Goal: Task Accomplishment & Management: Complete application form

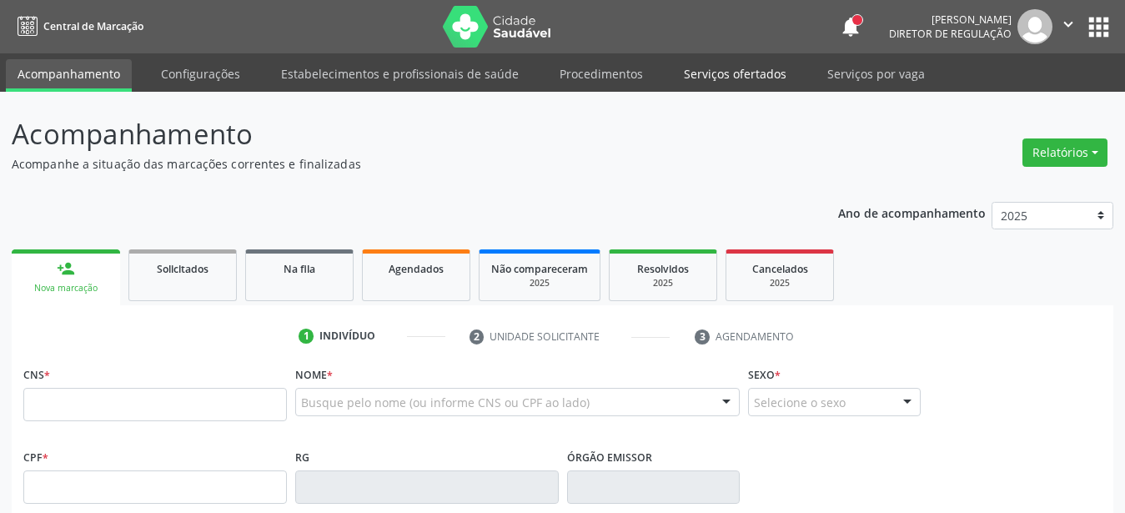
click at [738, 66] on link "Serviços ofertados" at bounding box center [735, 73] width 126 height 29
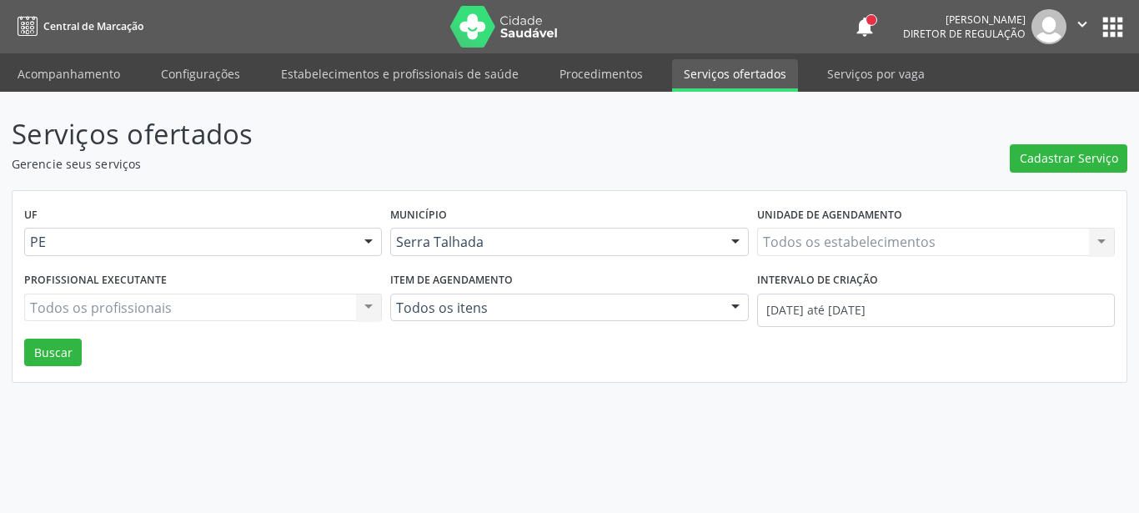
click at [807, 238] on div "Todos os estabelecimentos Todos os estabelecimentos Nenhum resultado encontrado…" at bounding box center [936, 242] width 358 height 28
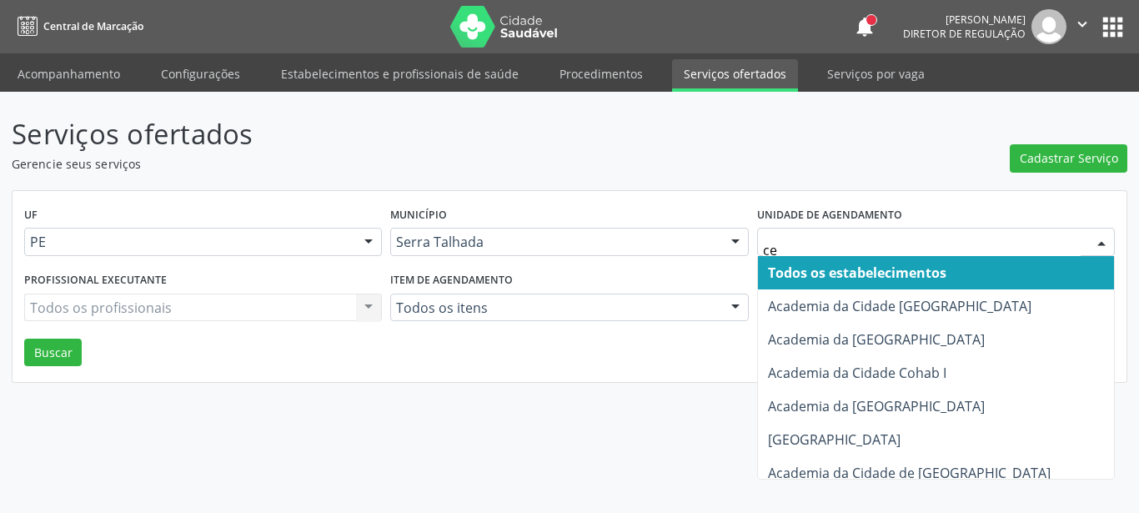
type input "cem"
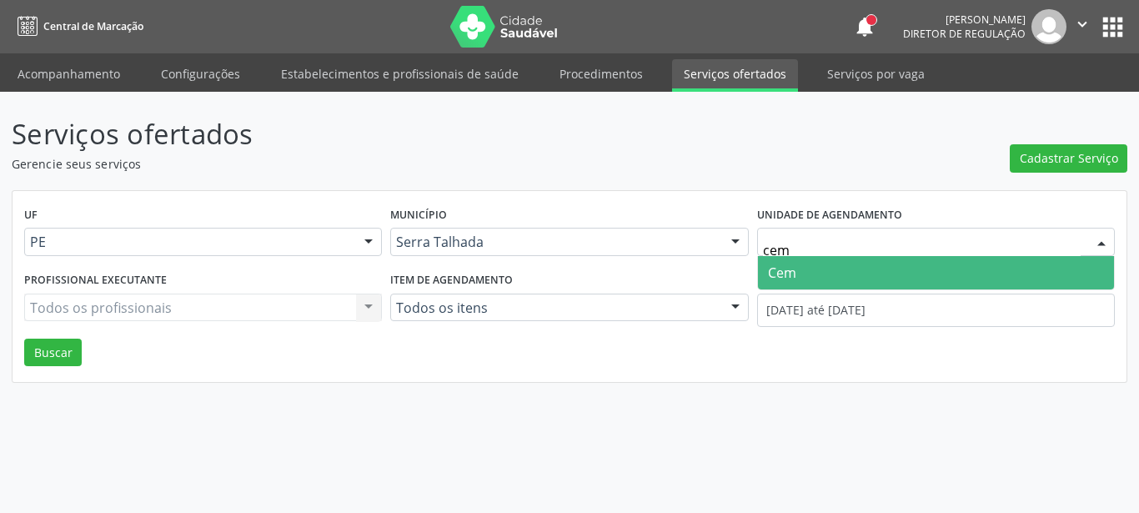
click at [804, 268] on span "Cem" at bounding box center [936, 272] width 356 height 33
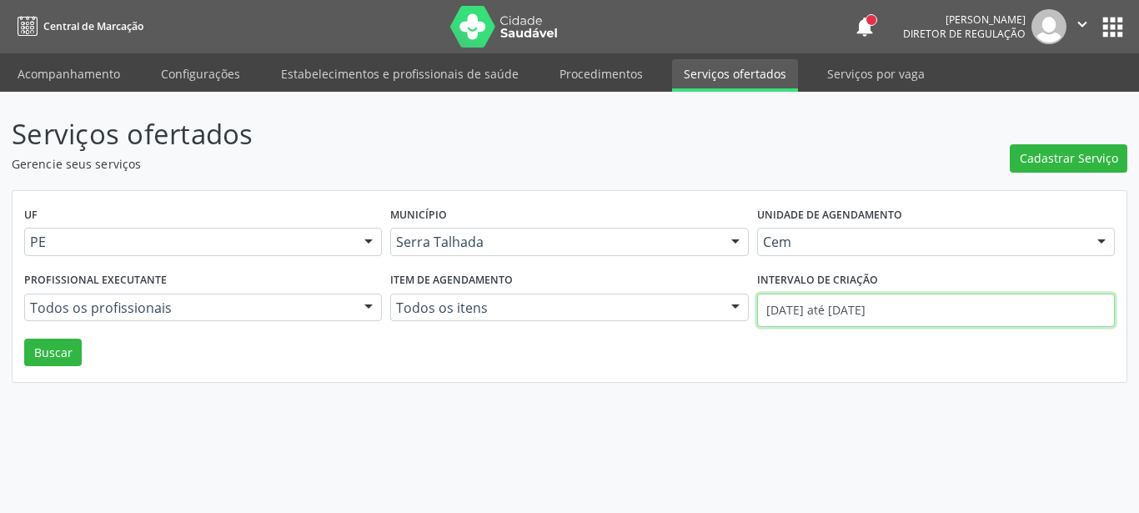
click at [820, 309] on input "01/08/2025 até 20/08/2025" at bounding box center [936, 310] width 358 height 33
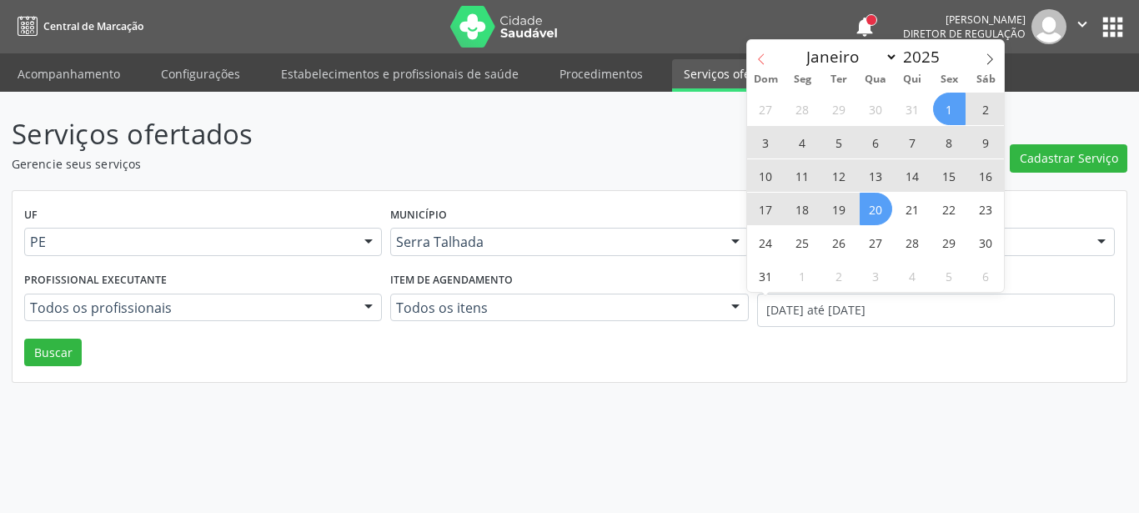
click at [761, 63] on icon at bounding box center [762, 59] width 12 height 12
select select "6"
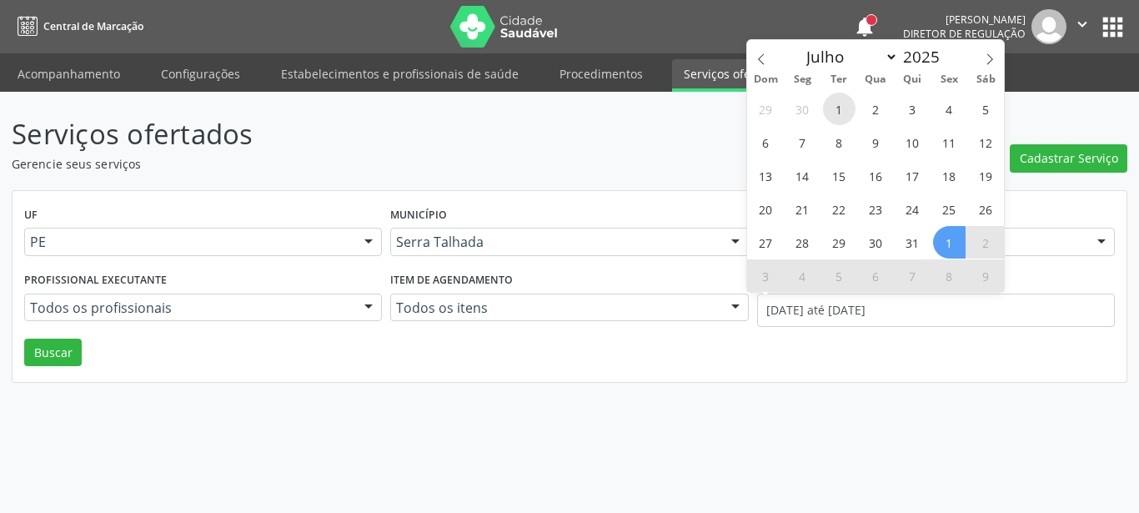
click at [831, 110] on span "1" at bounding box center [839, 109] width 33 height 33
type input "01/07/2025"
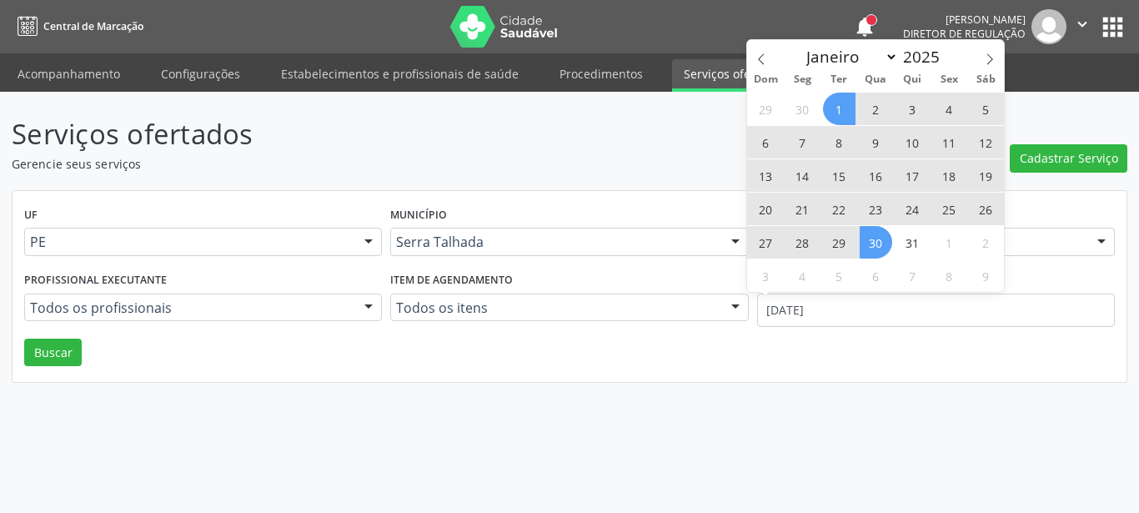
click at [878, 240] on span "30" at bounding box center [876, 242] width 33 height 33
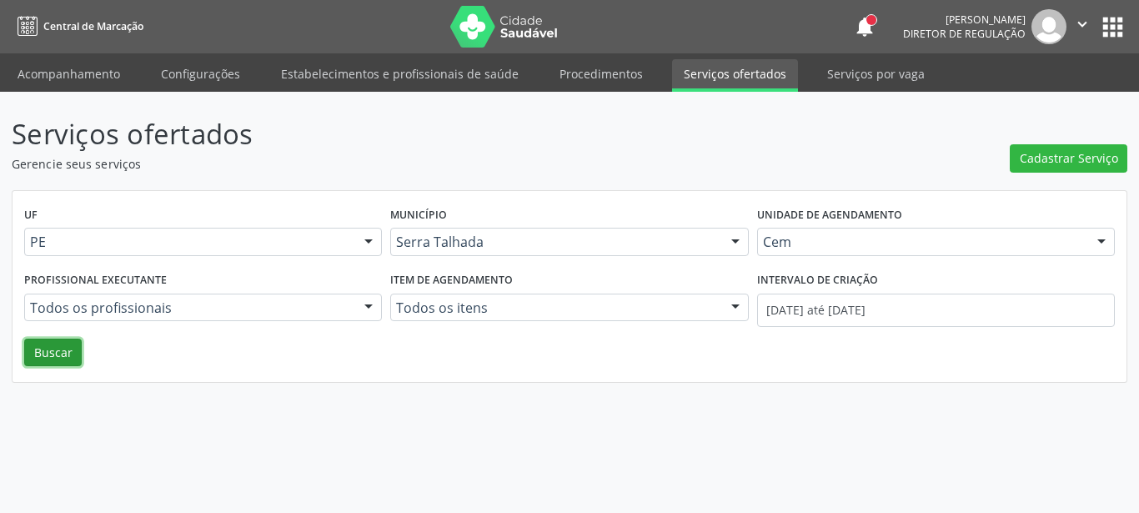
click at [63, 351] on button "Buscar" at bounding box center [53, 353] width 58 height 28
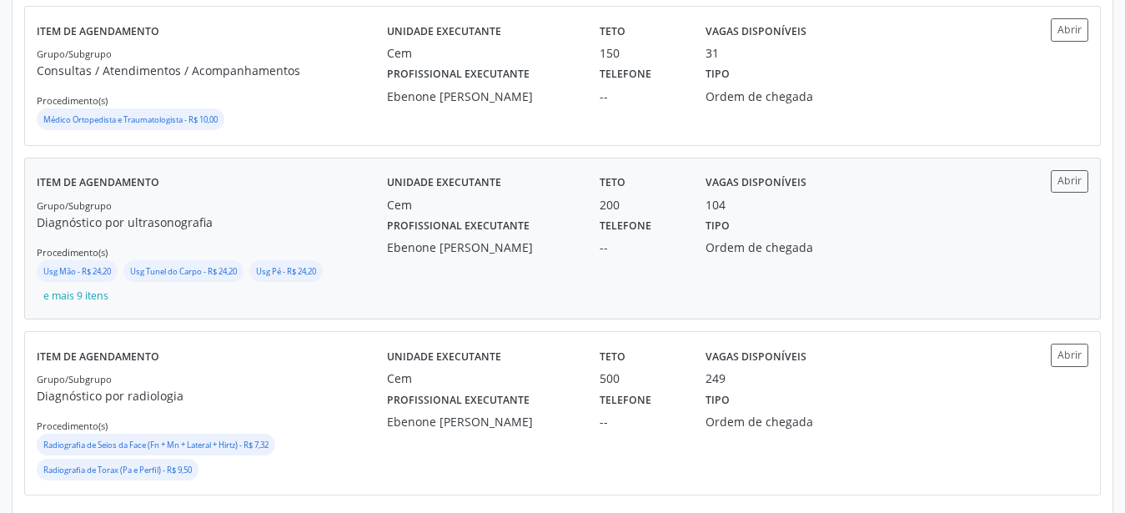
scroll to position [465, 0]
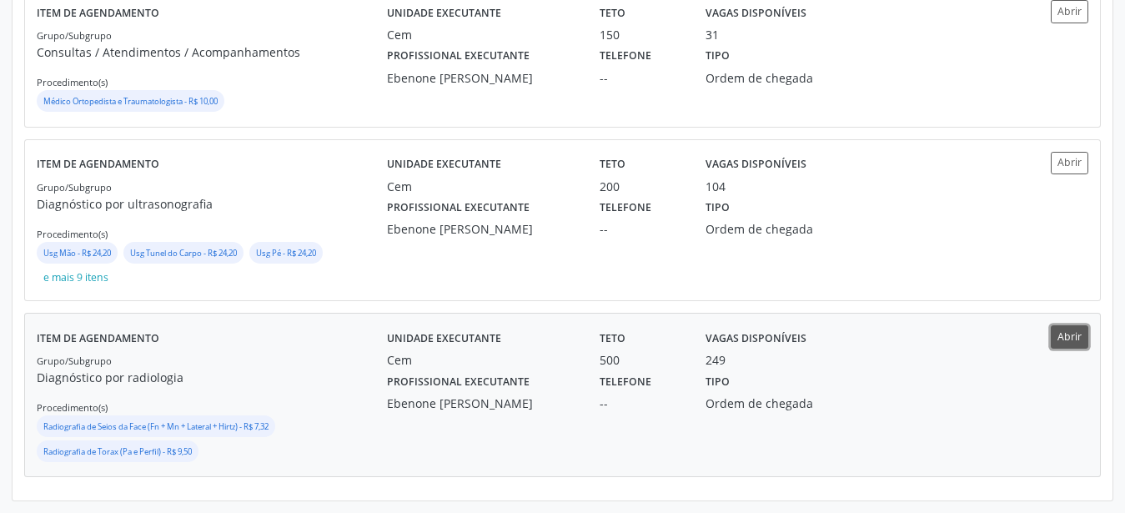
click at [1070, 334] on button "Abrir" at bounding box center [1070, 336] width 38 height 23
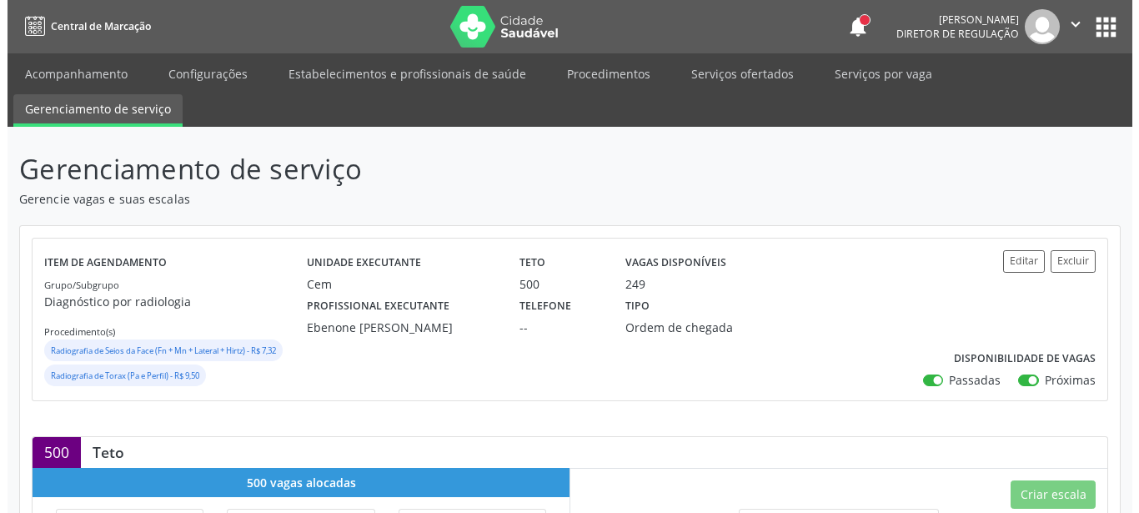
scroll to position [85, 0]
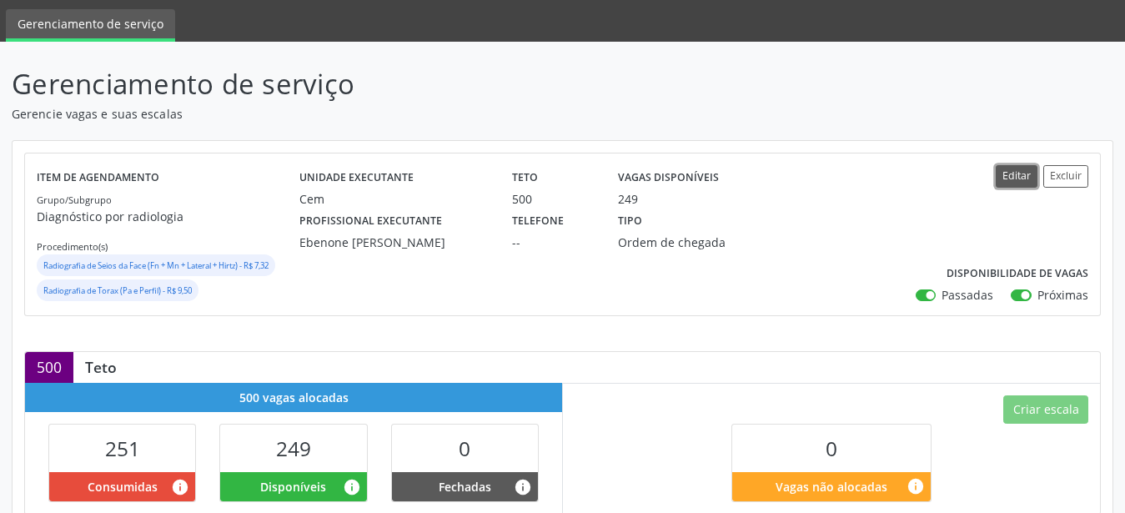
click at [1015, 177] on button "Editar" at bounding box center [1017, 176] width 42 height 23
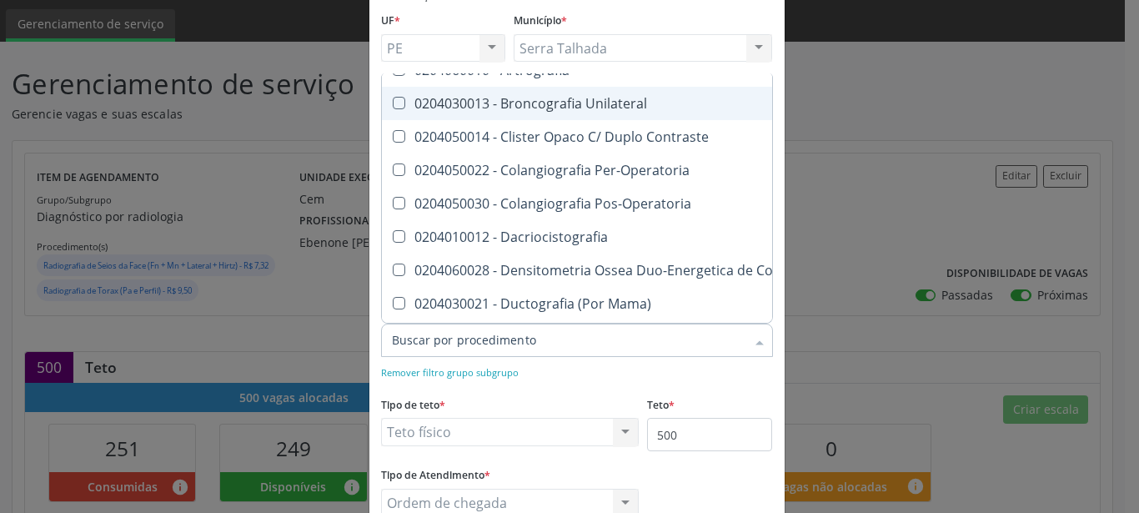
scroll to position [0, 0]
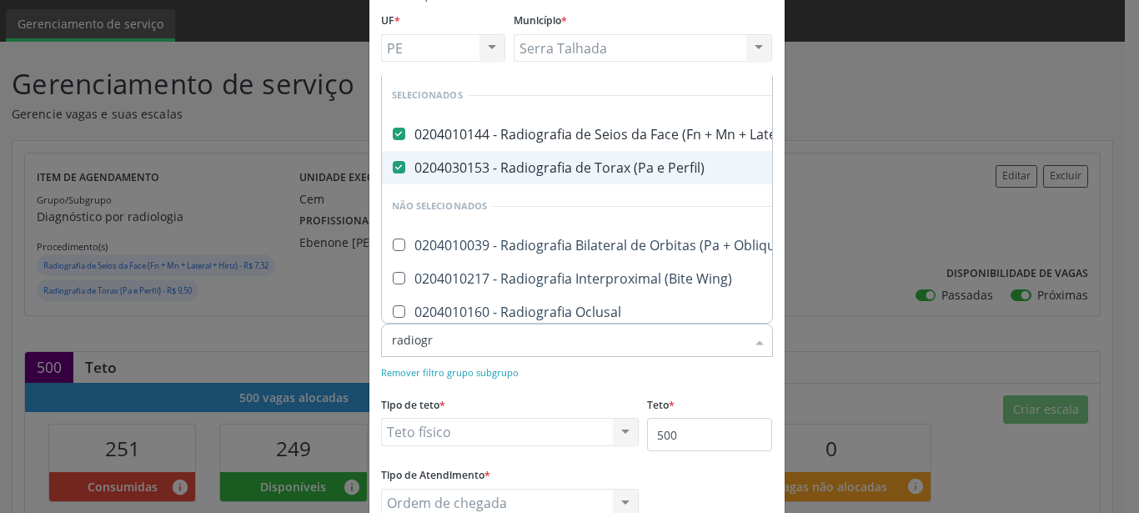
type input "radiogra"
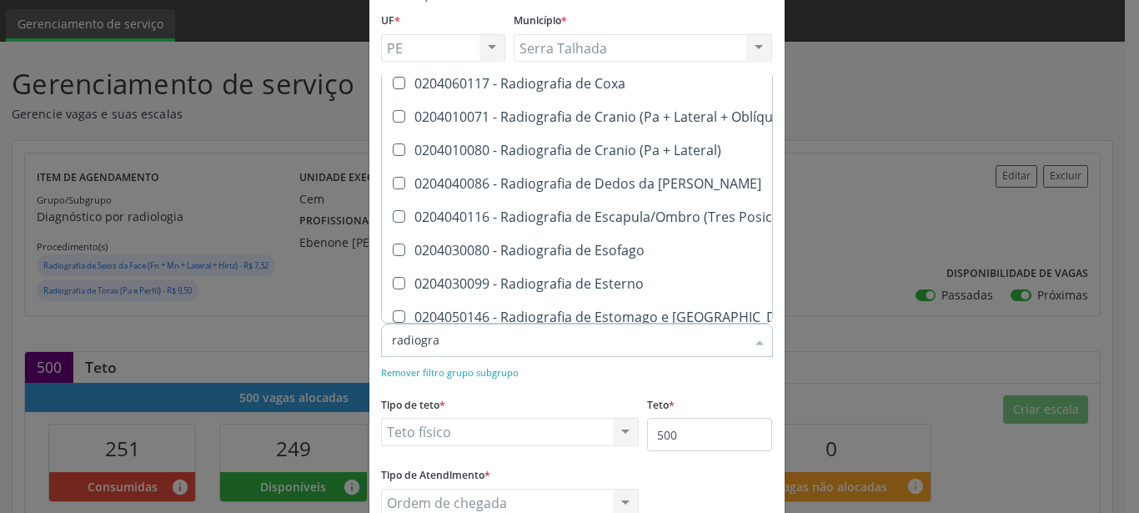
scroll to position [1431, 0]
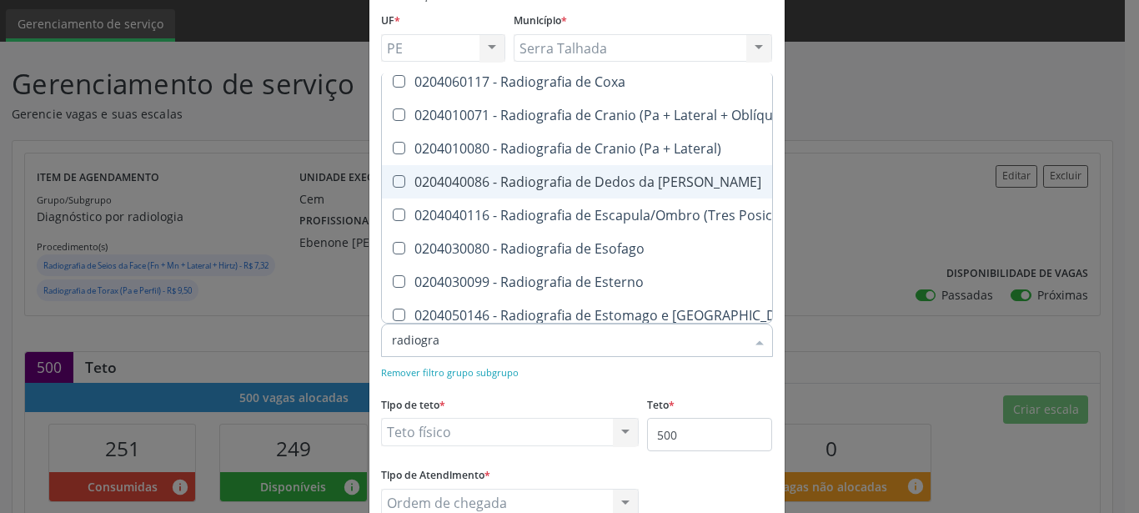
click at [624, 169] on span "0204040086 - Radiografia de Dedos da Mao" at bounding box center [679, 181] width 595 height 33
click at [398, 175] on div "0204040086 - Radiografia de Dedos da Mao" at bounding box center [679, 181] width 575 height 13
checkbox Mao "false"
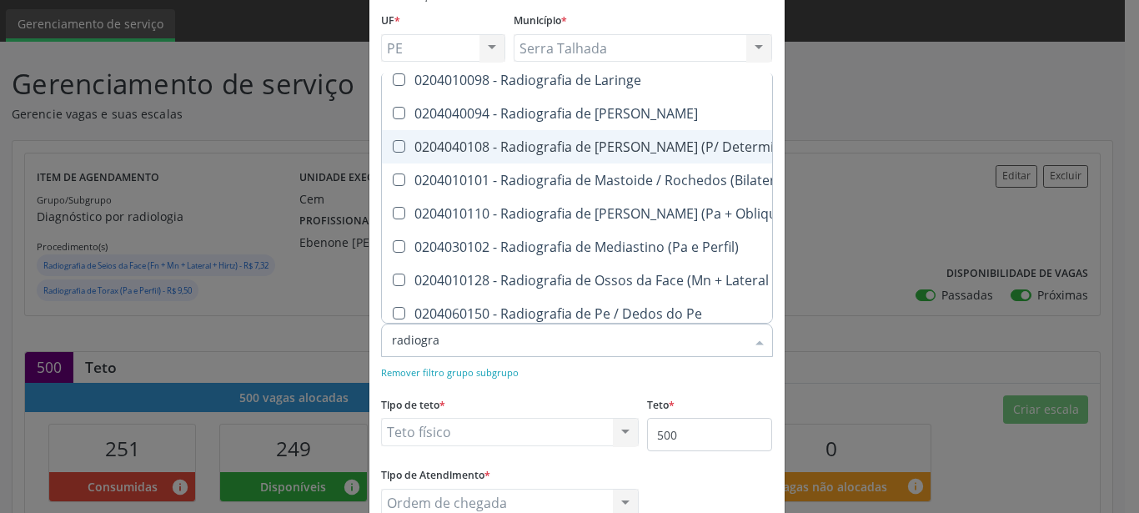
scroll to position [1872, 0]
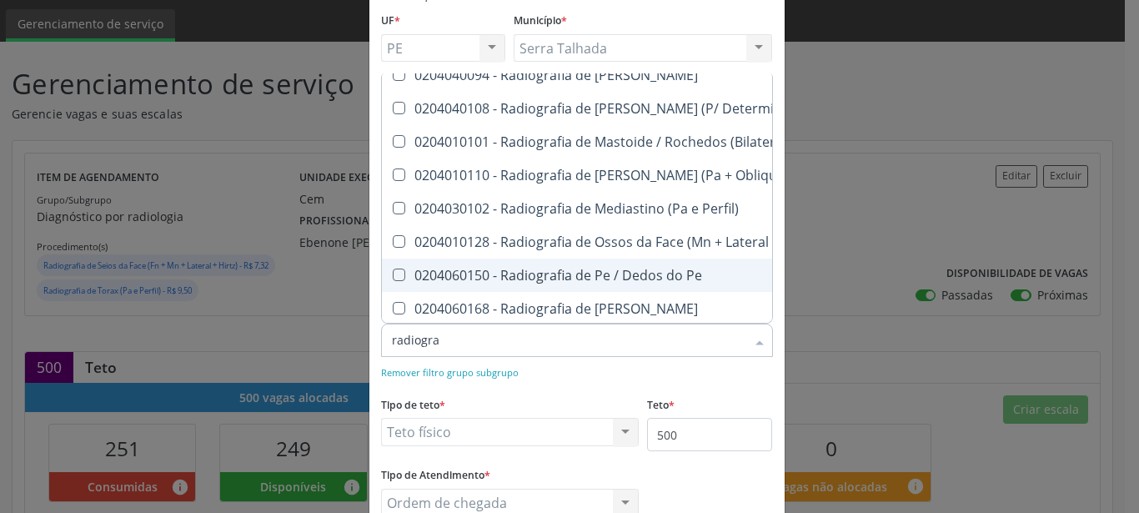
click at [676, 282] on div "0204060150 - Radiografia de Pe / Dedos do Pe" at bounding box center [679, 275] width 575 height 13
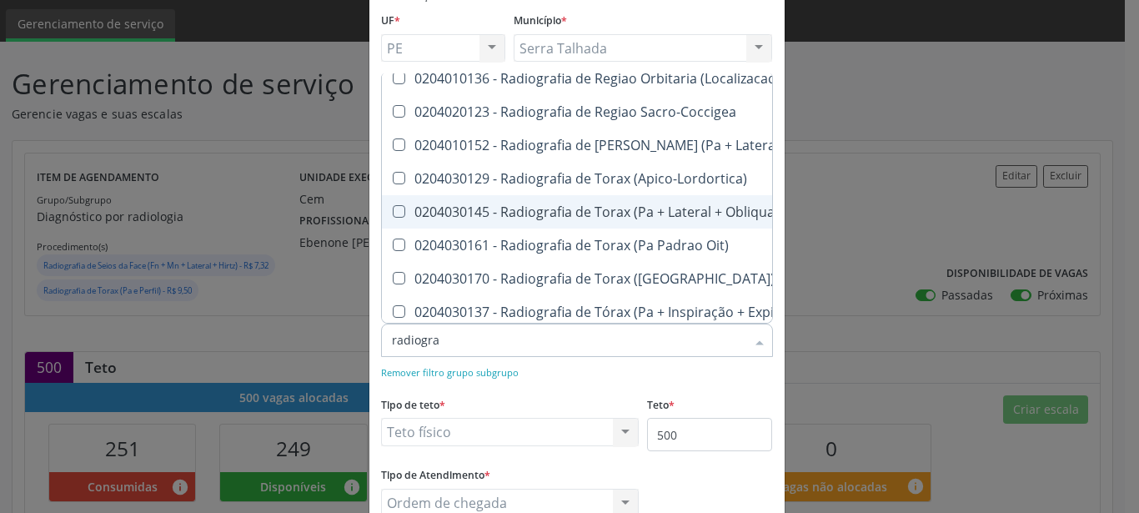
scroll to position [2255, 0]
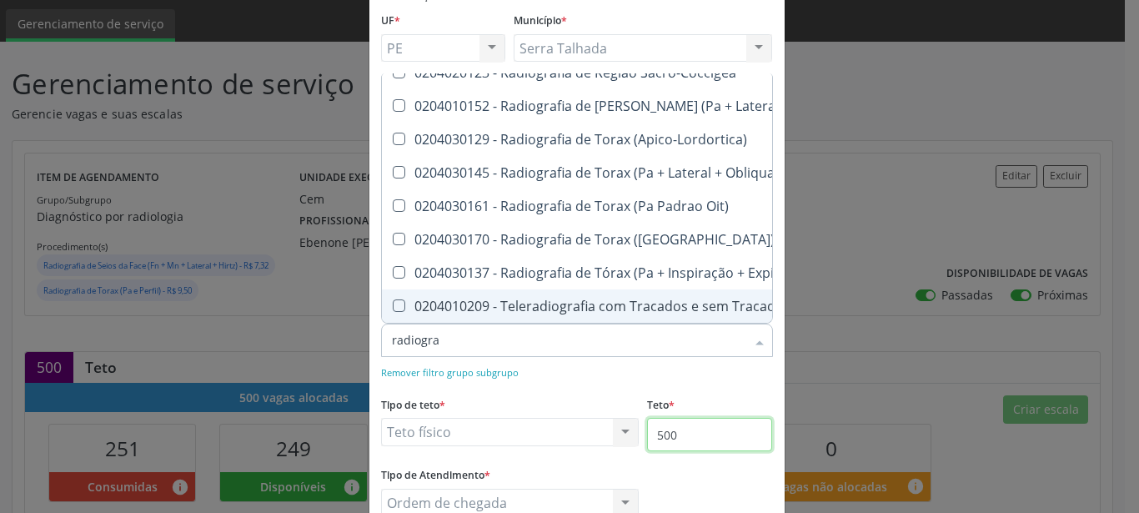
checkbox Pe "false"
click at [706, 435] on input "500" at bounding box center [709, 434] width 125 height 33
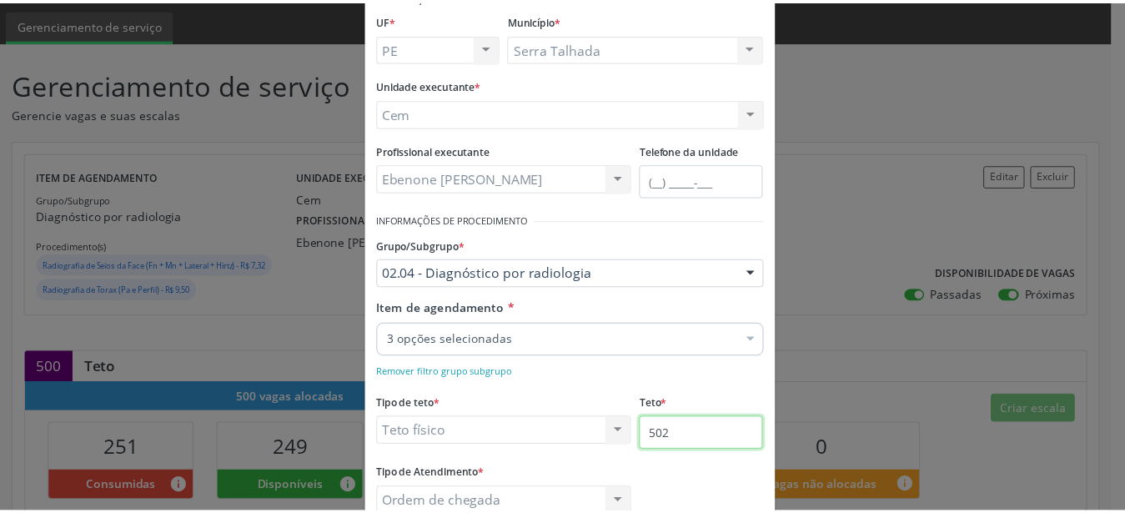
scroll to position [208, 0]
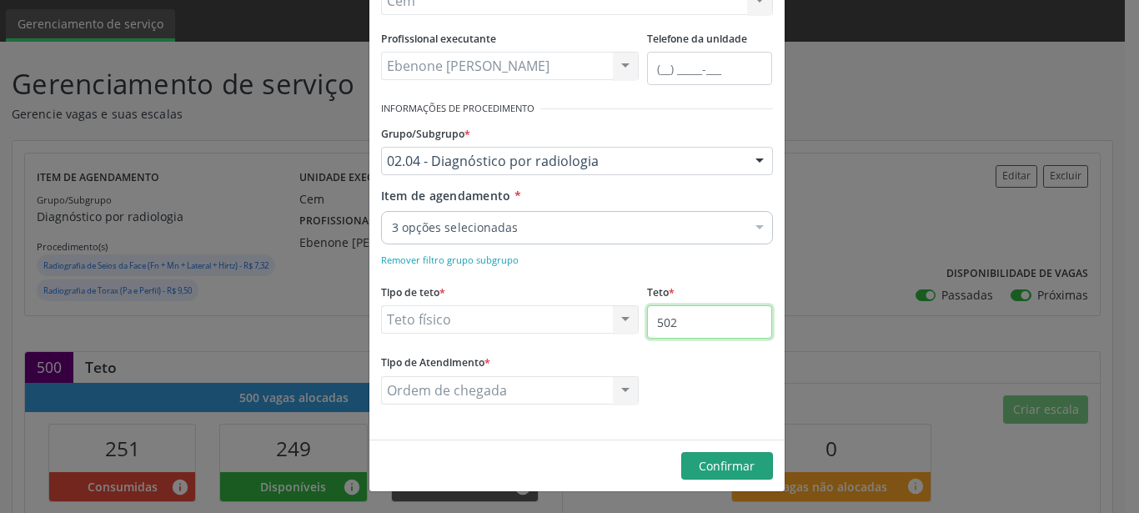
type input "502"
click at [710, 462] on span "Confirmar" at bounding box center [727, 466] width 56 height 16
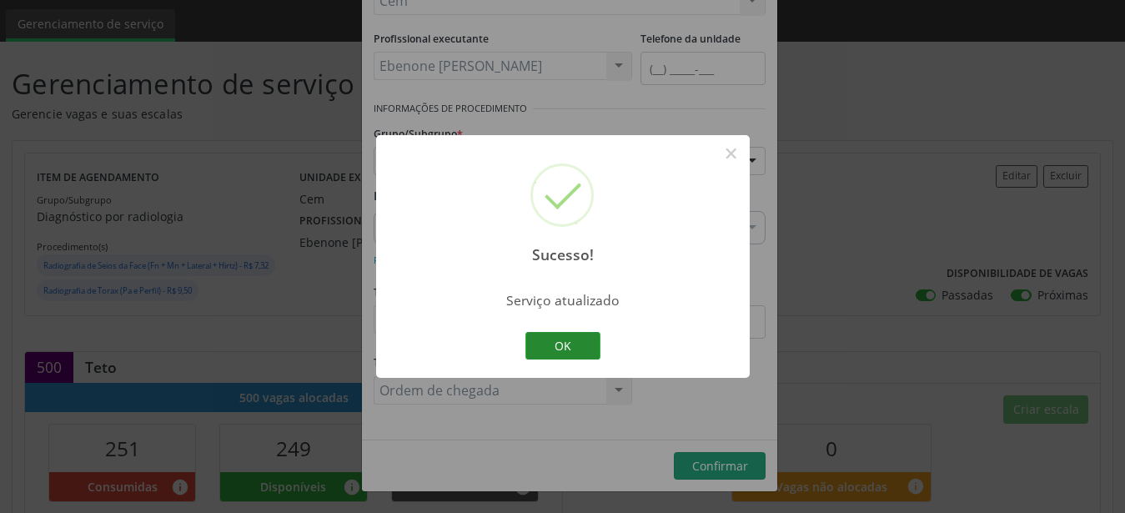
click at [550, 345] on button "OK" at bounding box center [562, 346] width 75 height 28
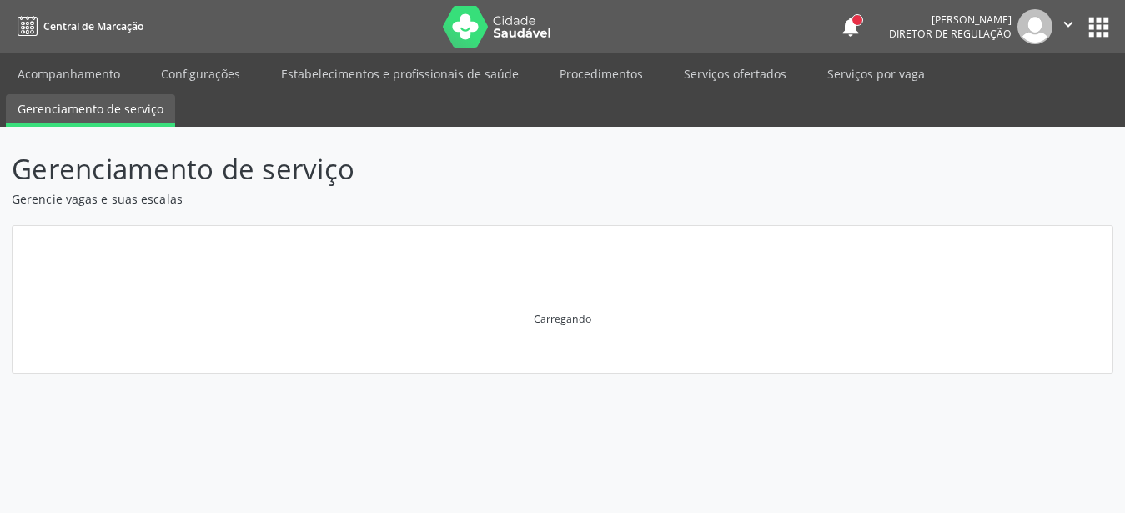
scroll to position [0, 0]
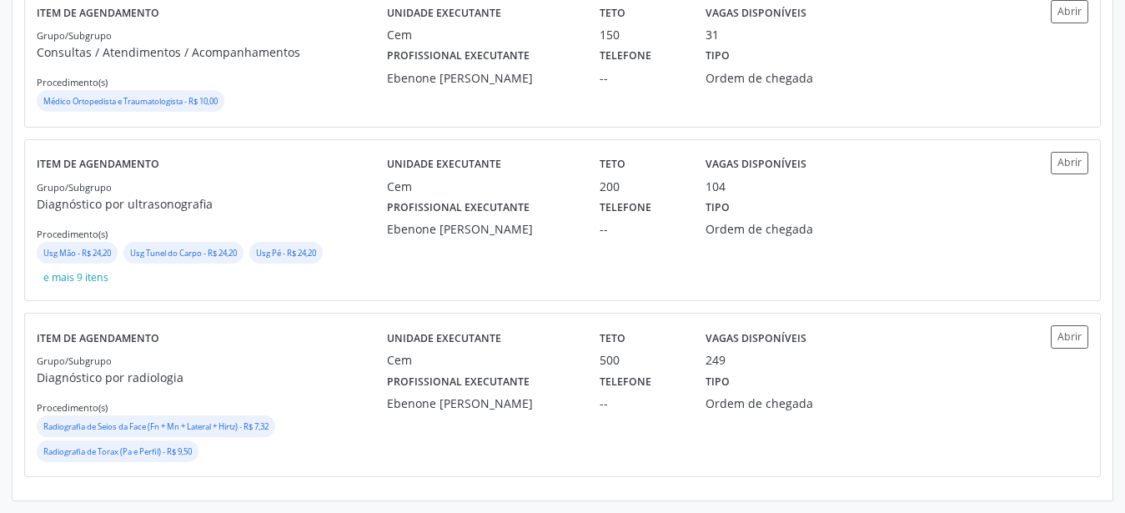
scroll to position [465, 0]
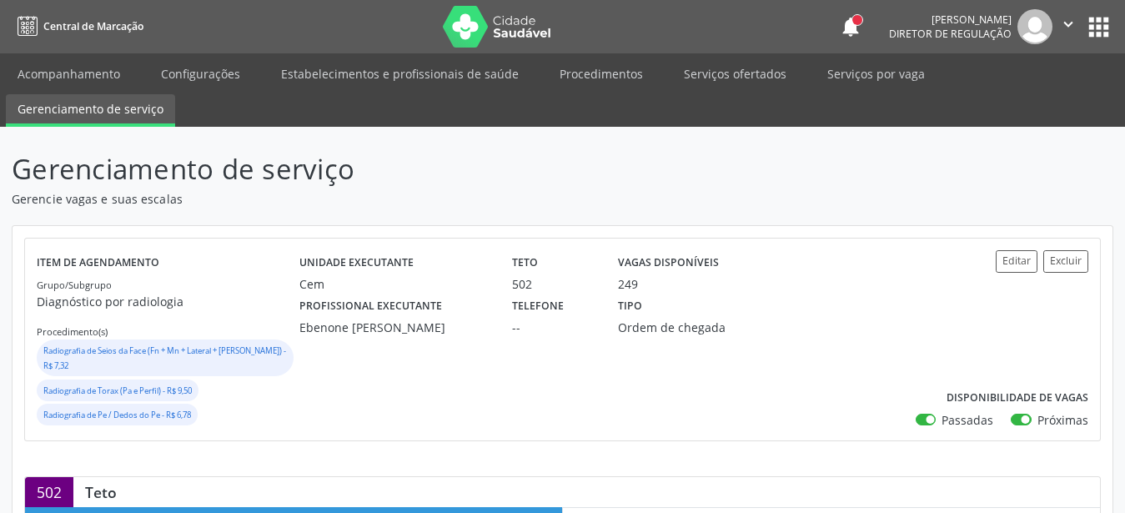
click at [1100, 18] on button "apps" at bounding box center [1098, 27] width 29 height 29
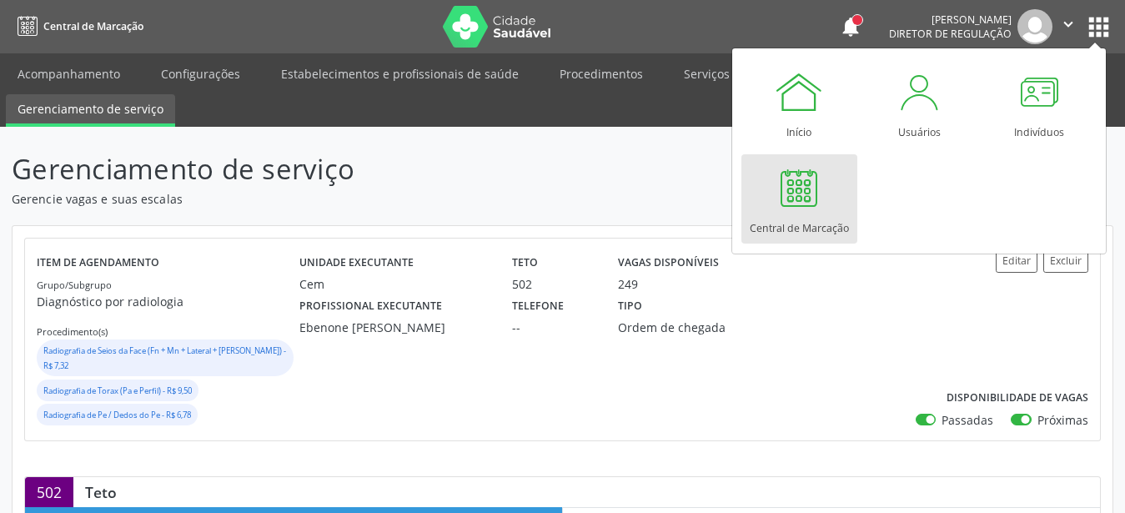
click at [786, 225] on div "Central de Marcação" at bounding box center [799, 224] width 99 height 23
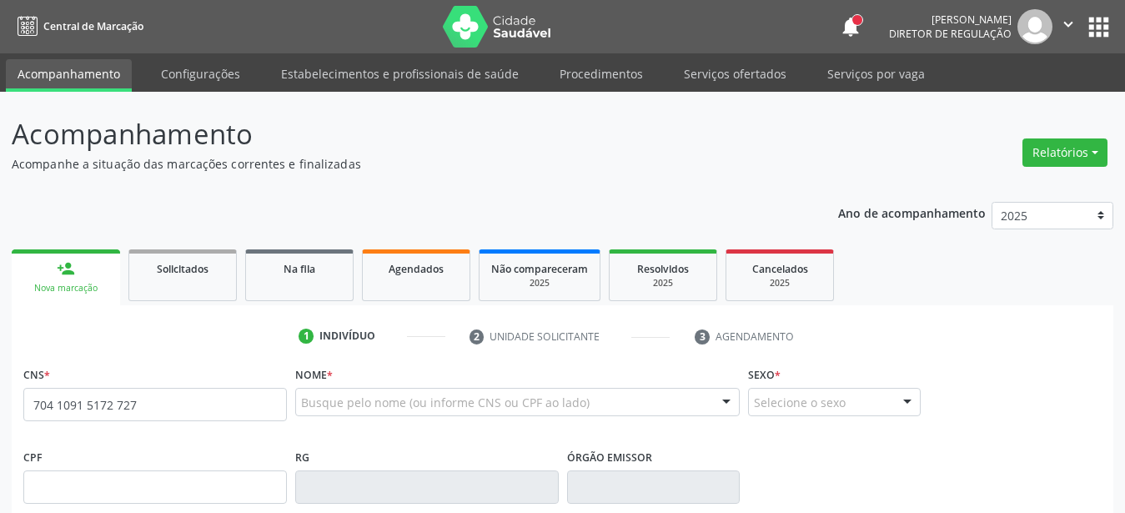
type input "704 1091 5172 7273"
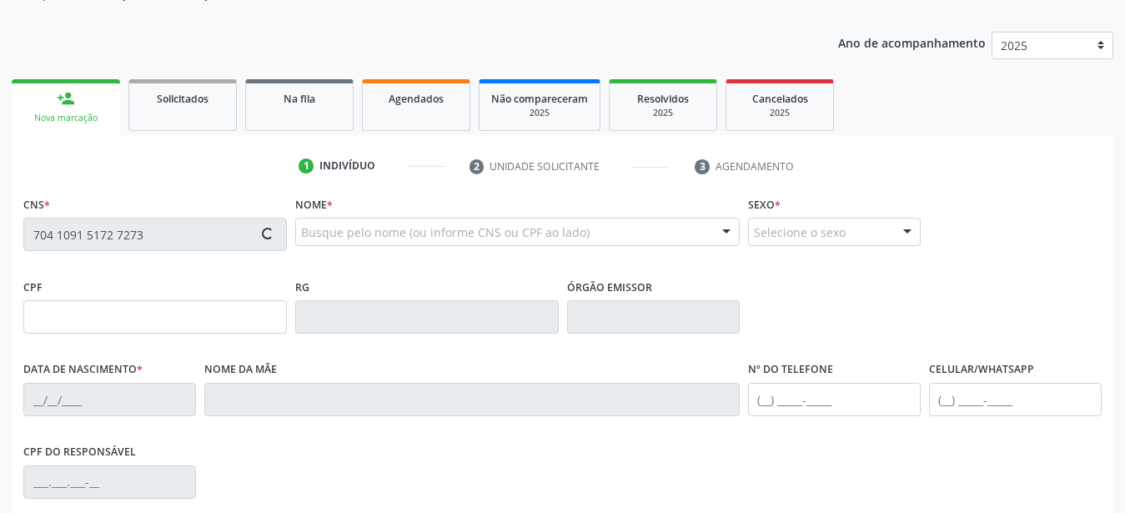
type input "[DATE]"
type input "Maria Josina de Siqueira"
type input "(99) 99999-9999"
type input "126"
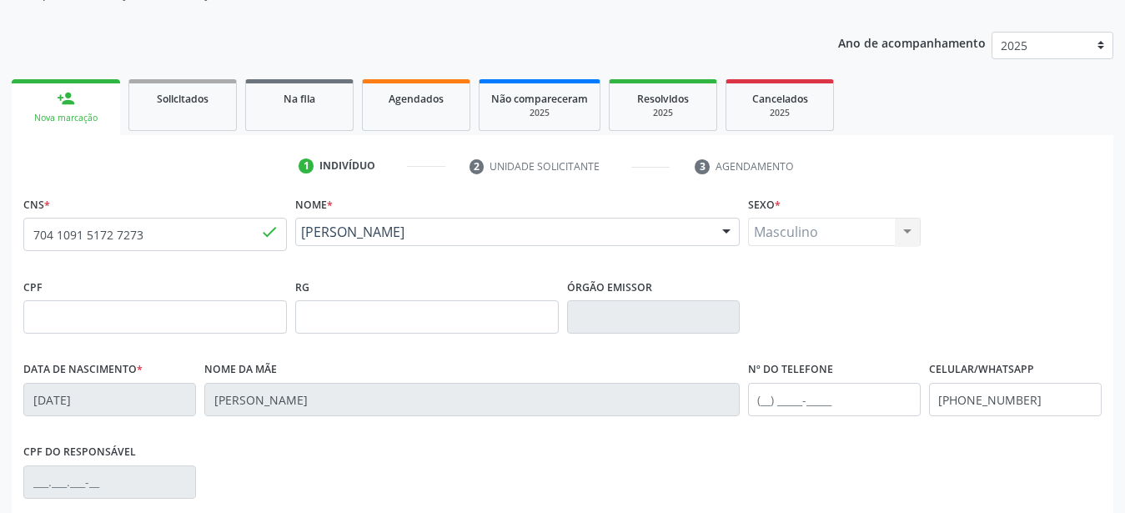
scroll to position [255, 0]
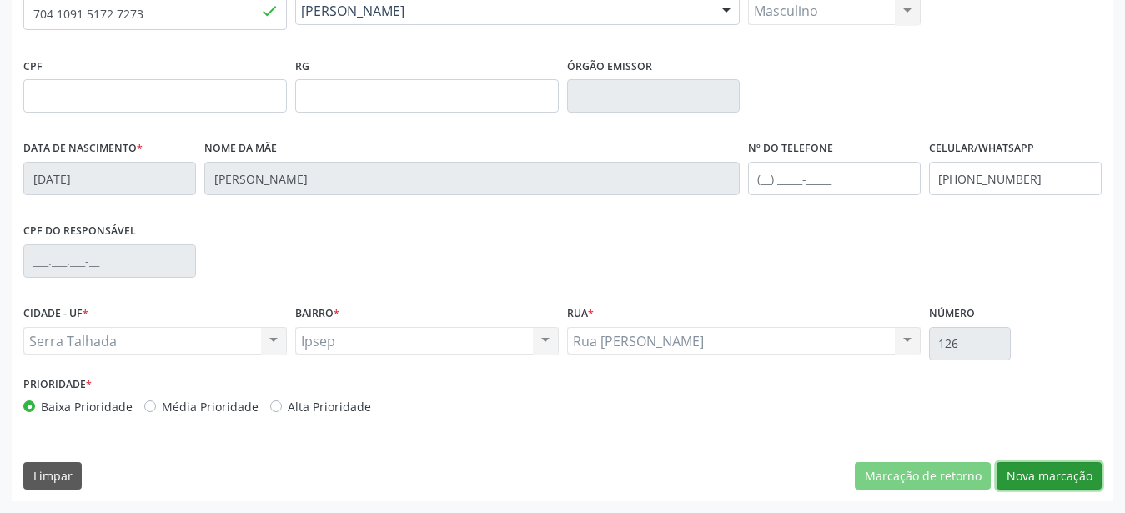
click at [1057, 478] on button "Nova marcação" at bounding box center [1049, 476] width 105 height 28
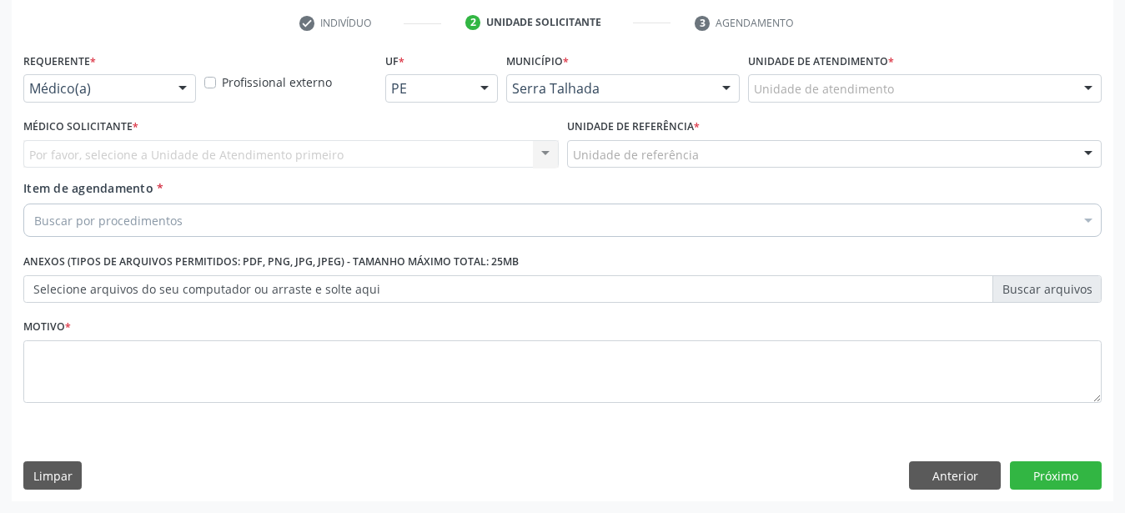
scroll to position [327, 0]
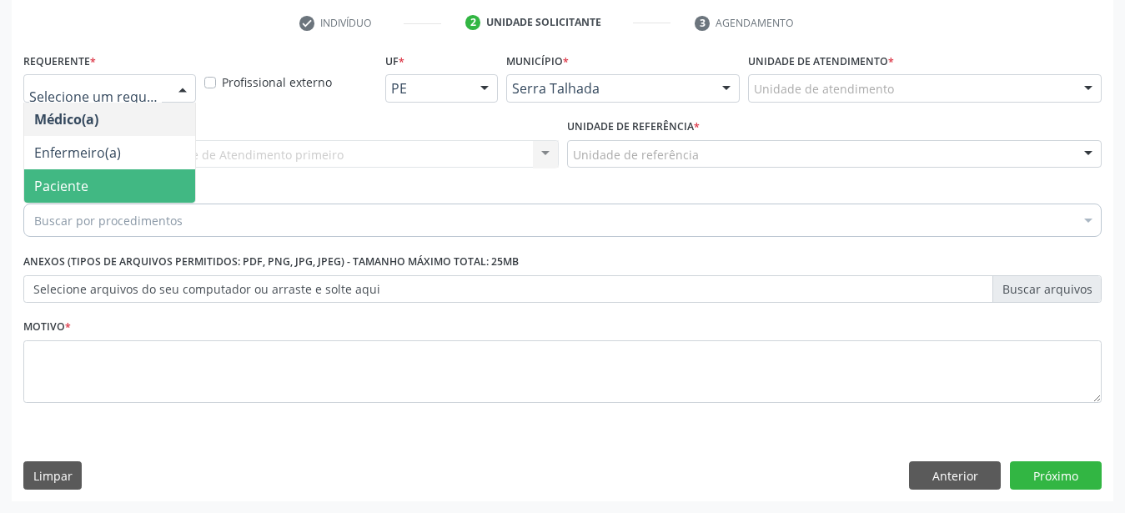
click at [113, 174] on span "Paciente" at bounding box center [109, 185] width 171 height 33
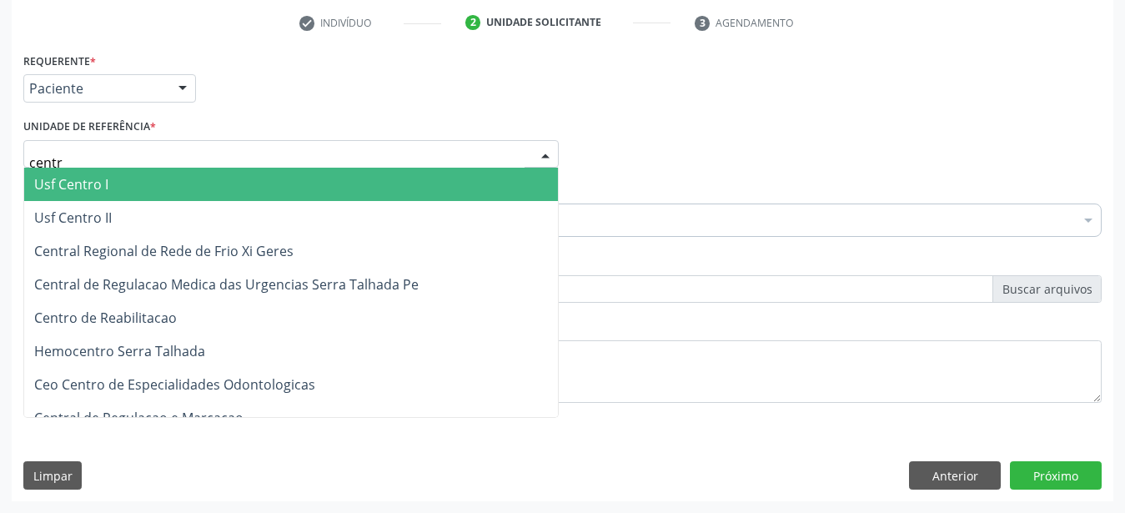
type input "centro"
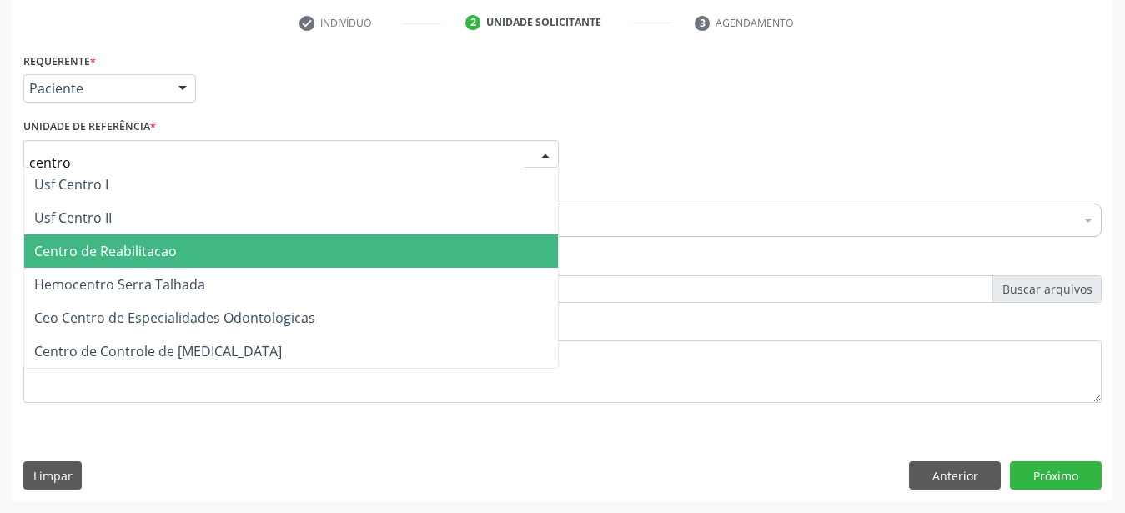
click at [168, 242] on span "Centro de Reabilitacao" at bounding box center [105, 251] width 143 height 18
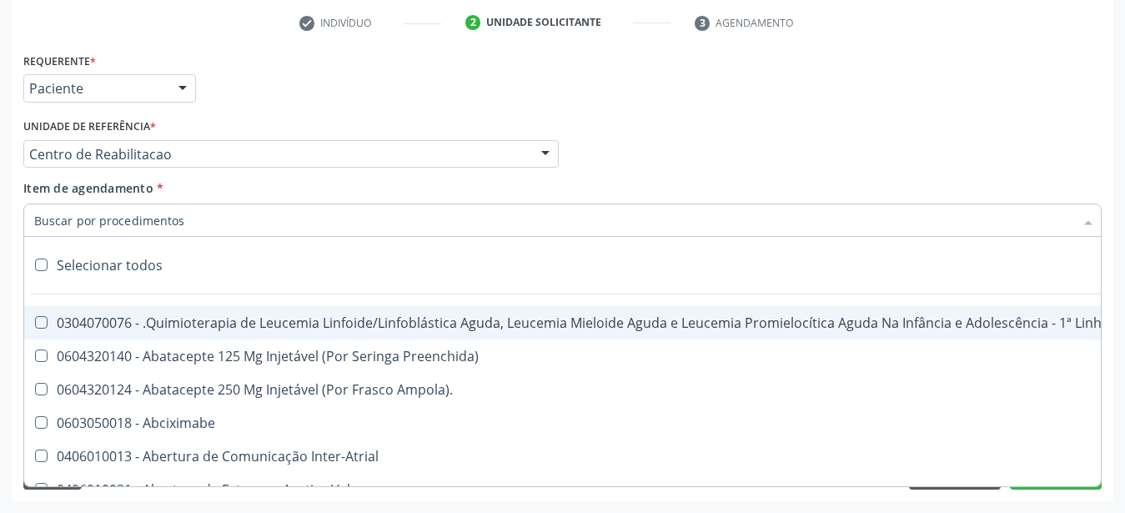
click at [169, 214] on input "Item de agendamento *" at bounding box center [554, 219] width 1040 height 33
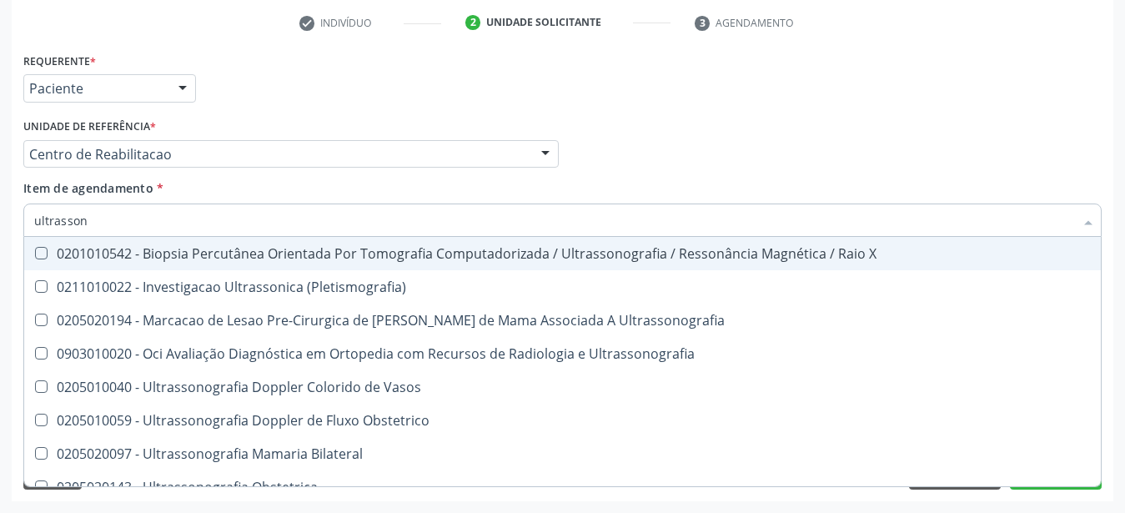
type input "ultrassono"
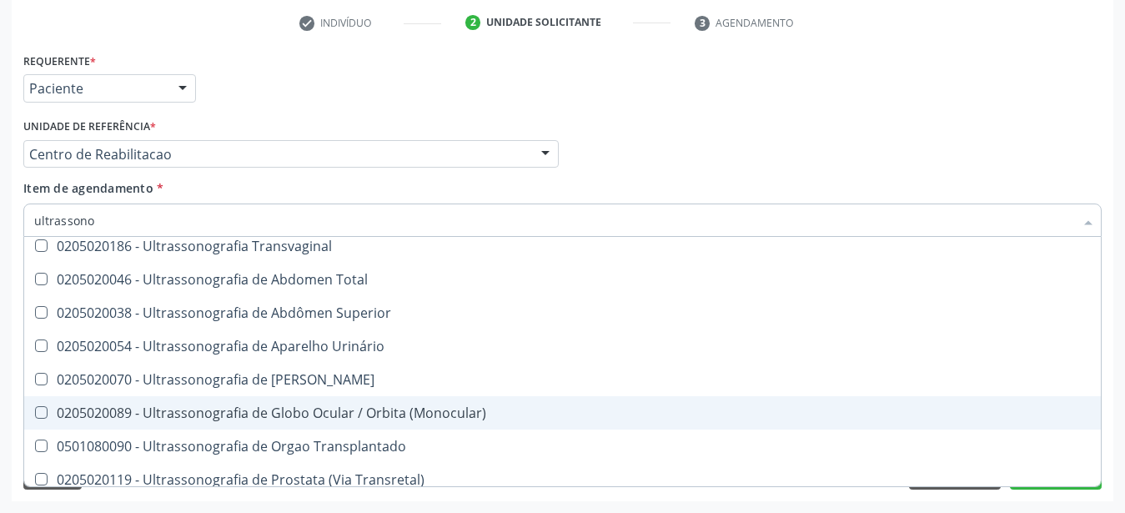
scroll to position [451, 0]
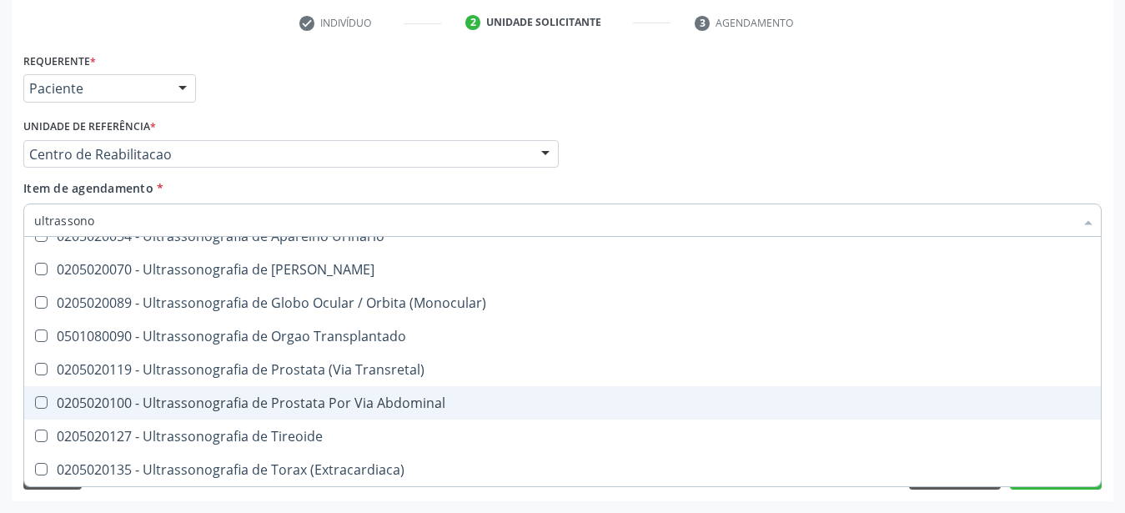
click at [420, 396] on div "0205020100 - Ultrassonografia de Prostata Por Via Abdominal" at bounding box center [562, 402] width 1057 height 13
checkbox Abdominal "true"
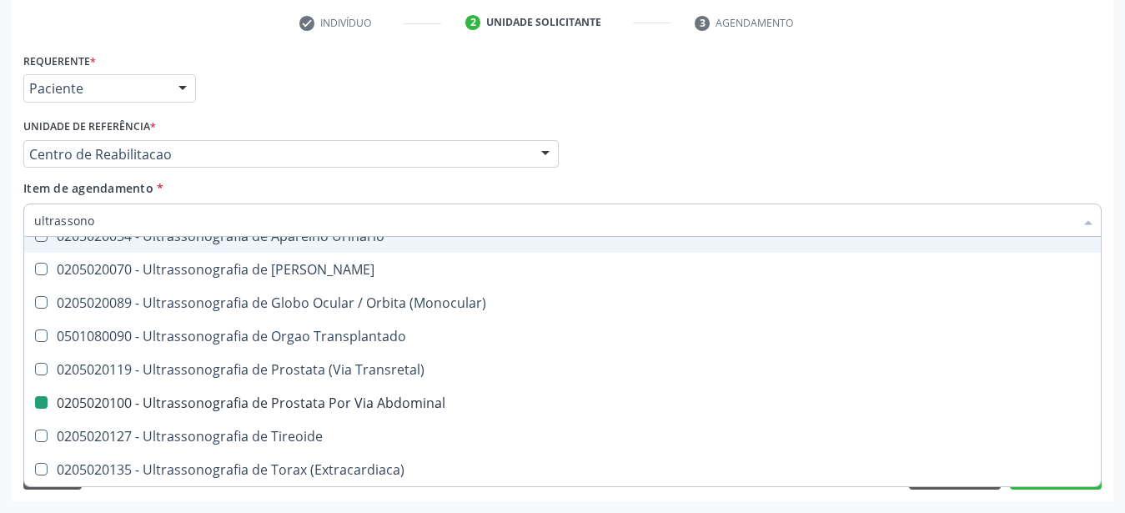
click at [670, 124] on div "Médico Solicitante Por favor, selecione a Unidade de Atendimento primeiro Nenhu…" at bounding box center [562, 146] width 1087 height 65
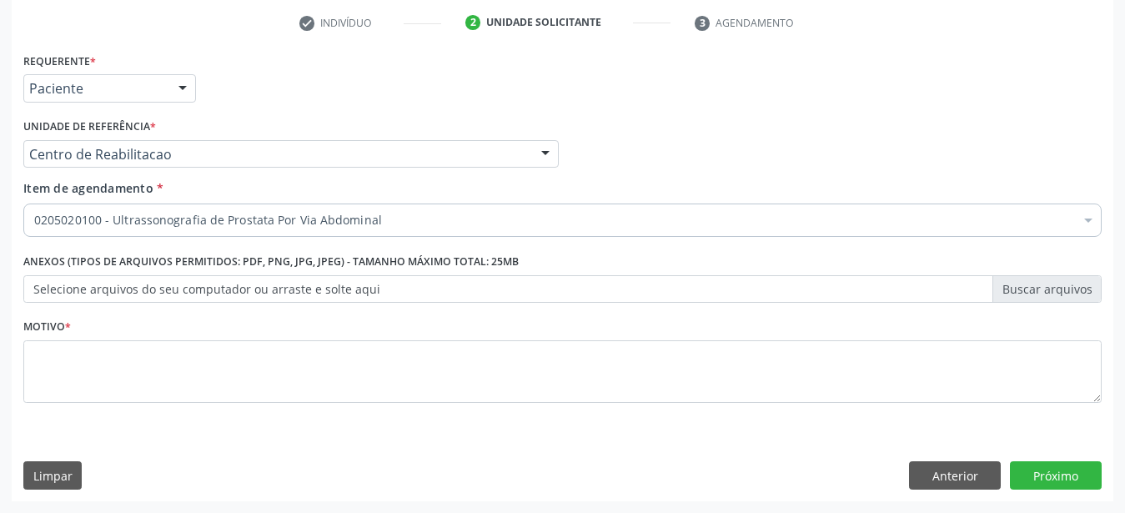
scroll to position [0, 0]
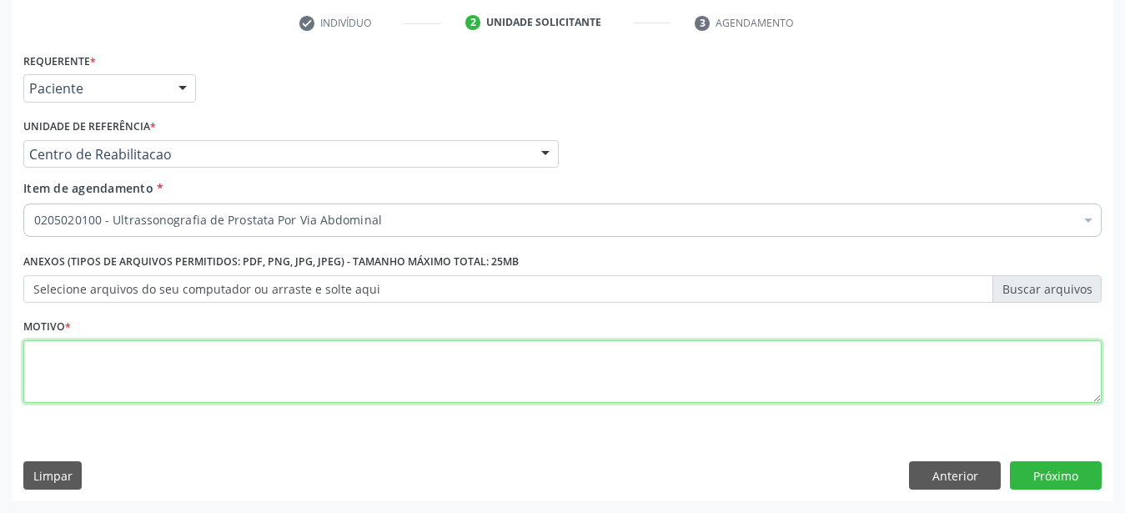
click at [287, 397] on textarea at bounding box center [562, 371] width 1078 height 63
type textarea "..."
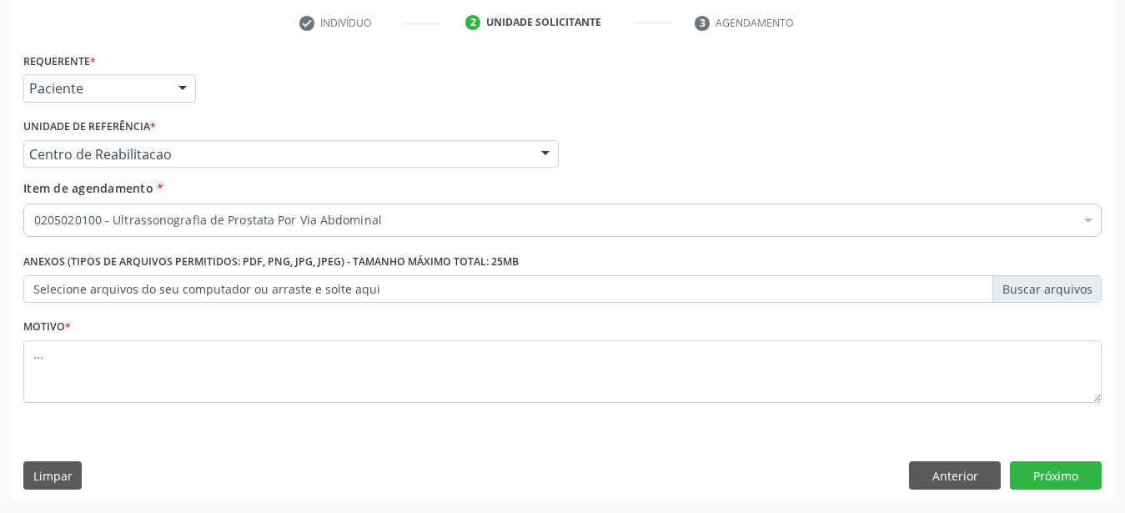
click at [999, 156] on div "Médico Solicitante Por favor, selecione a Unidade de Atendimento primeiro Nenhu…" at bounding box center [562, 146] width 1087 height 65
click at [1120, 218] on div "Acompanhamento Acompanhe a situação das marcações correntes e finalizadas Relat…" at bounding box center [562, 145] width 1125 height 735
click at [1073, 488] on button "Próximo" at bounding box center [1056, 475] width 92 height 28
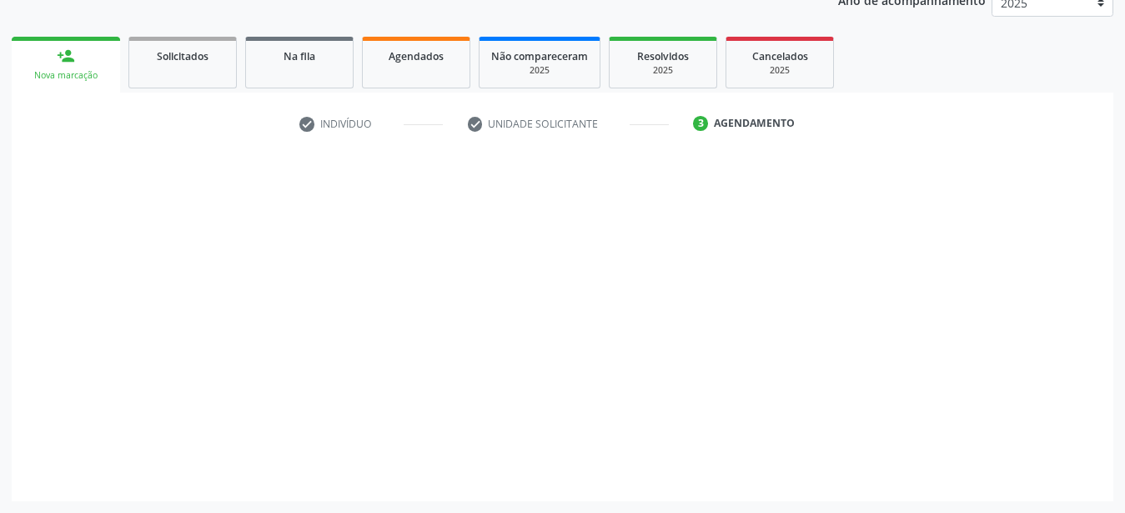
scroll to position [213, 0]
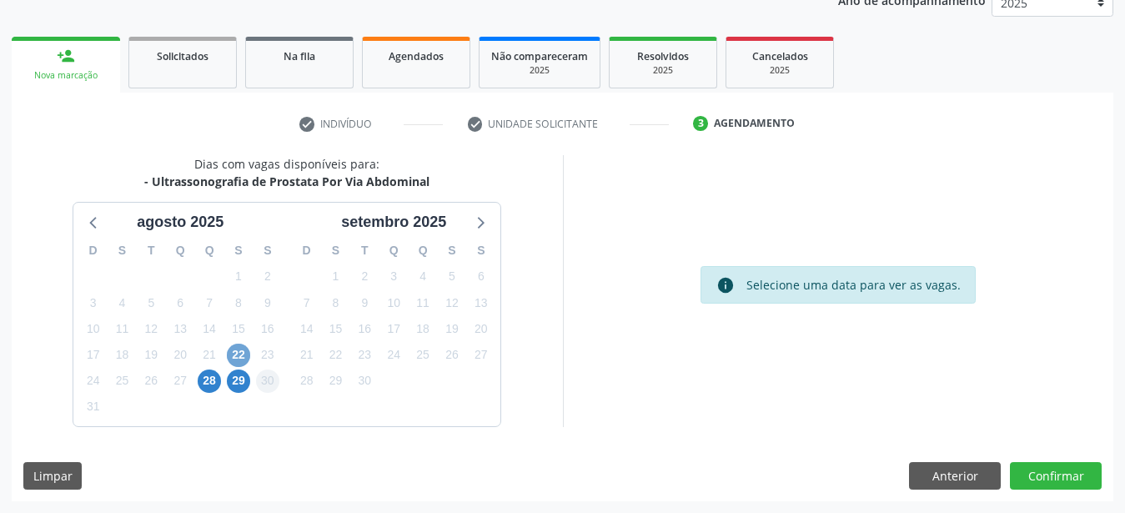
drag, startPoint x: 243, startPoint y: 349, endPoint x: 264, endPoint y: 378, distance: 35.2
click at [242, 349] on span "22" at bounding box center [238, 355] width 23 height 23
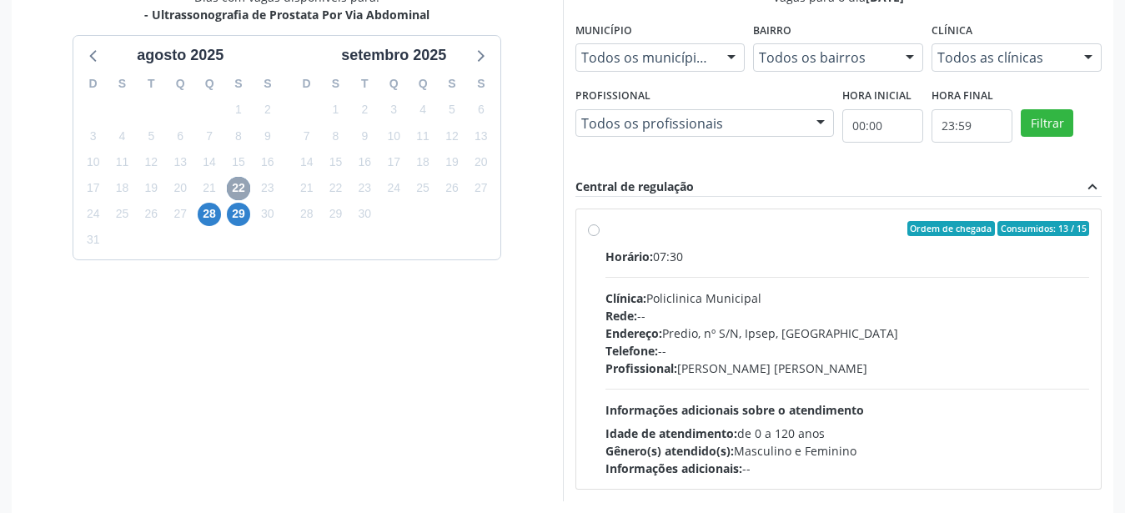
scroll to position [383, 0]
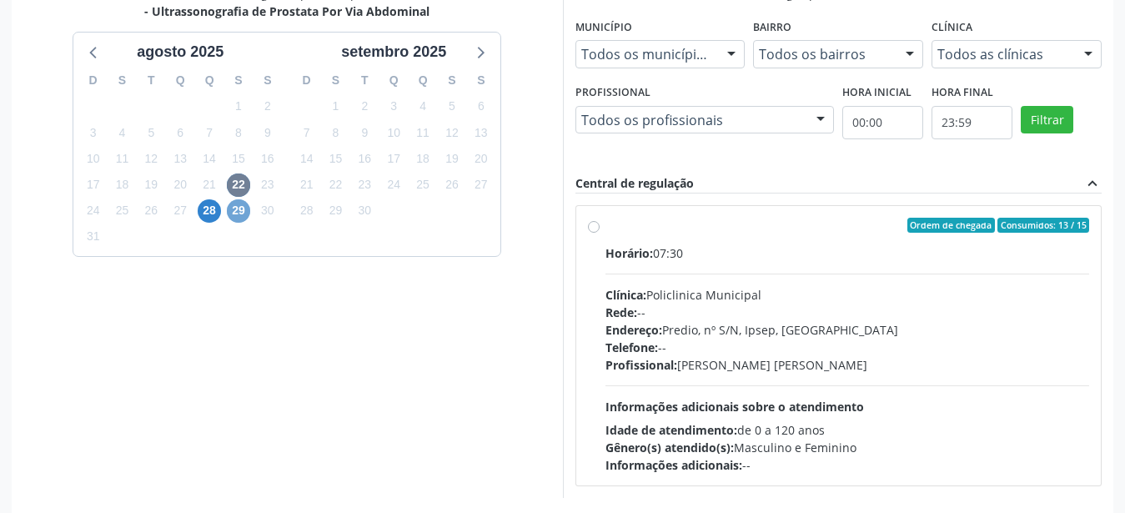
click at [245, 210] on span "29" at bounding box center [238, 210] width 23 height 23
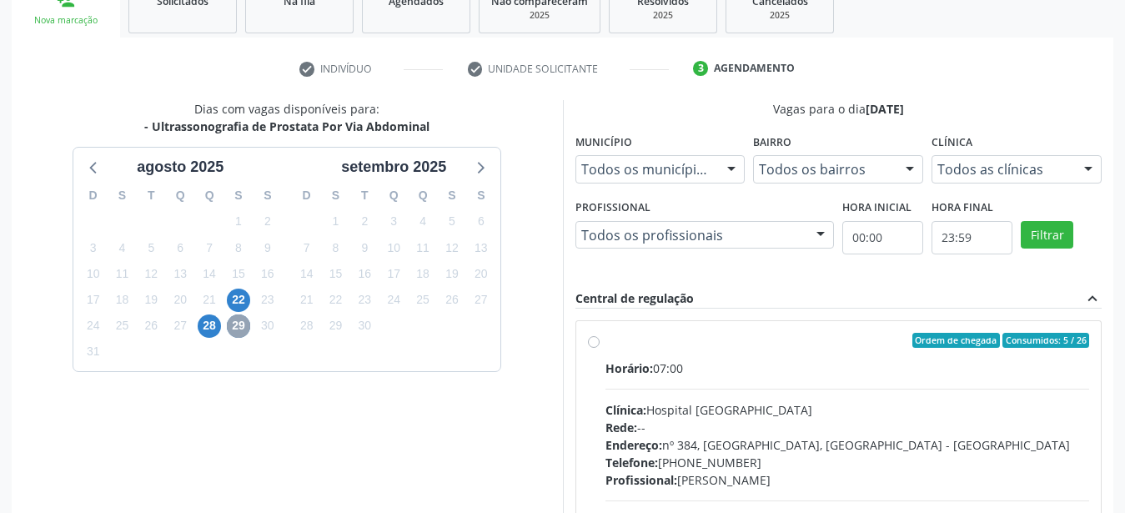
scroll to position [298, 0]
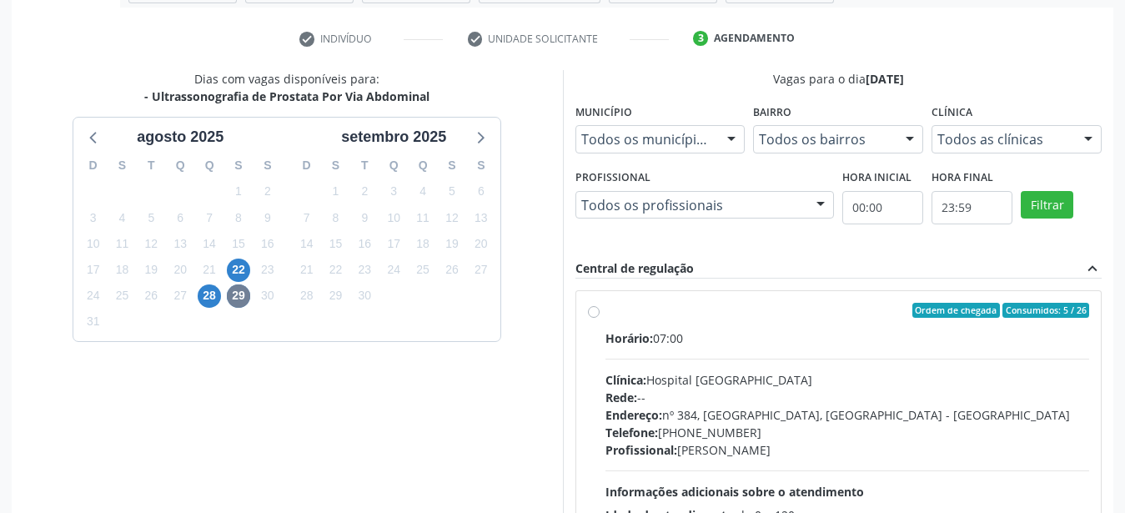
click at [595, 303] on div "Ordem de chegada Consumidos: 5 / 26 Horário: 07:00 Clínica: Hospital Sao Franci…" at bounding box center [838, 430] width 525 height 279
radio input "true"
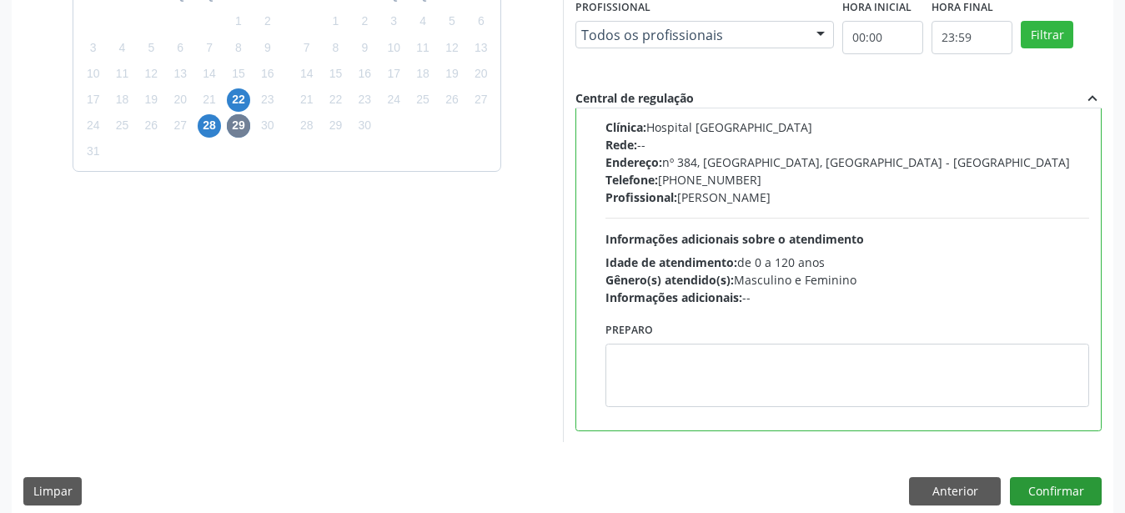
scroll to position [483, 0]
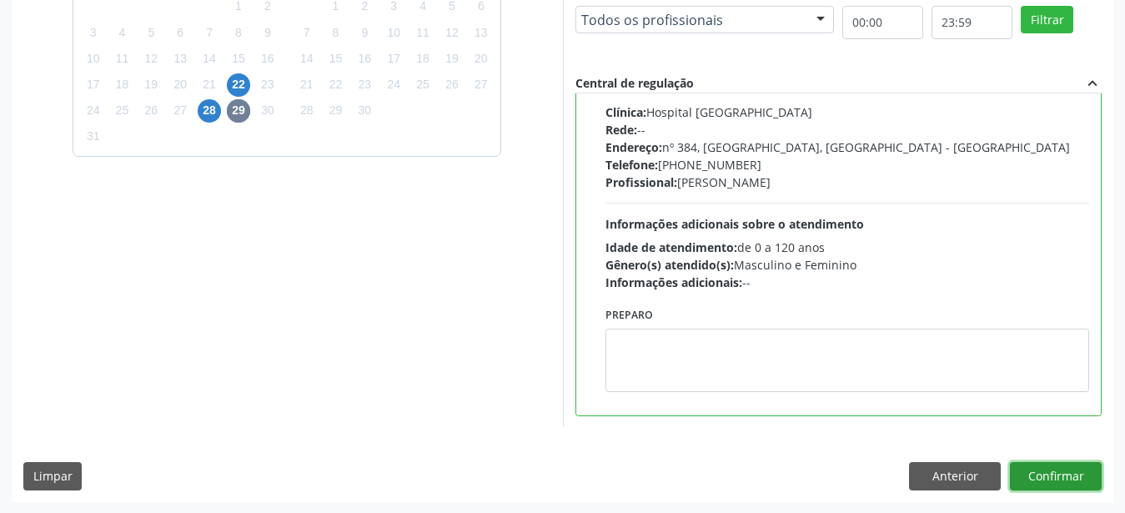
click at [1055, 483] on button "Confirmar" at bounding box center [1056, 476] width 92 height 28
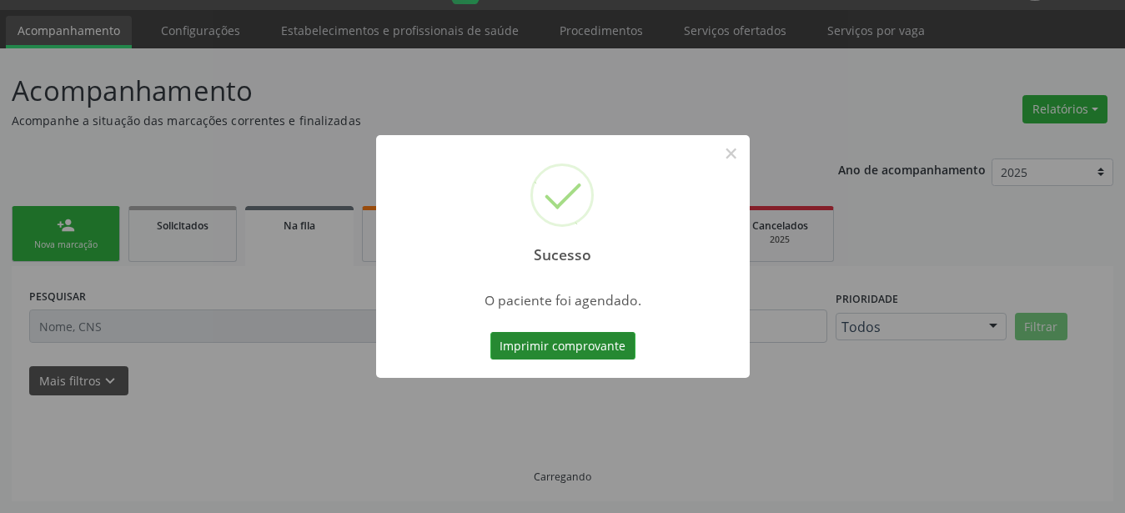
scroll to position [43, 0]
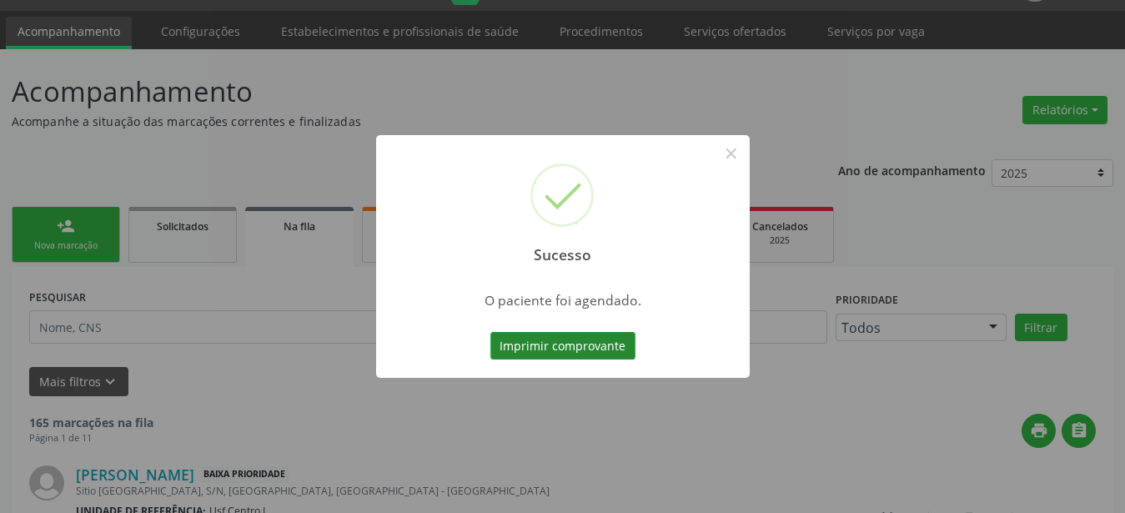
click at [520, 352] on button "Imprimir comprovante" at bounding box center [562, 346] width 145 height 28
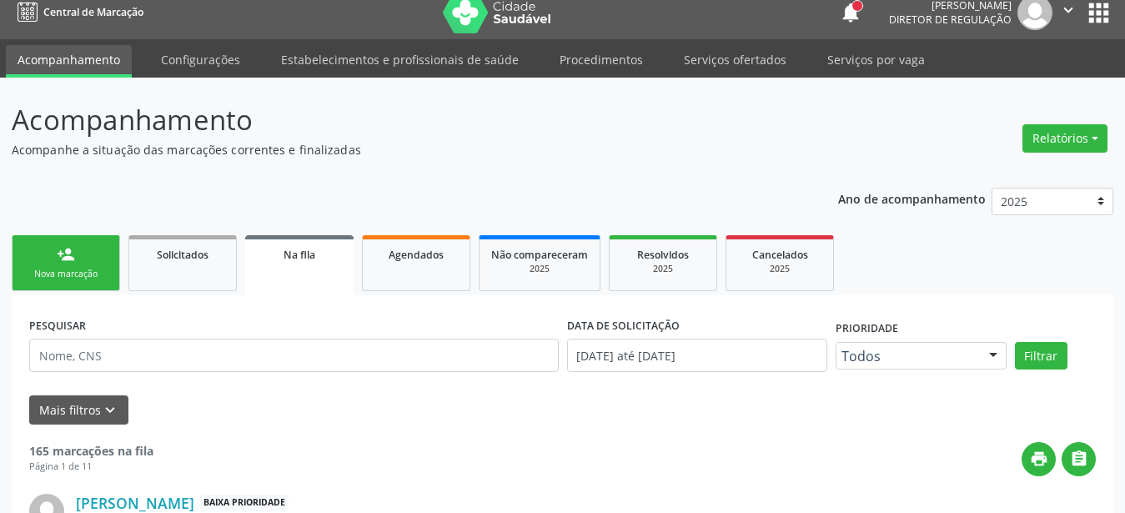
scroll to position [0, 0]
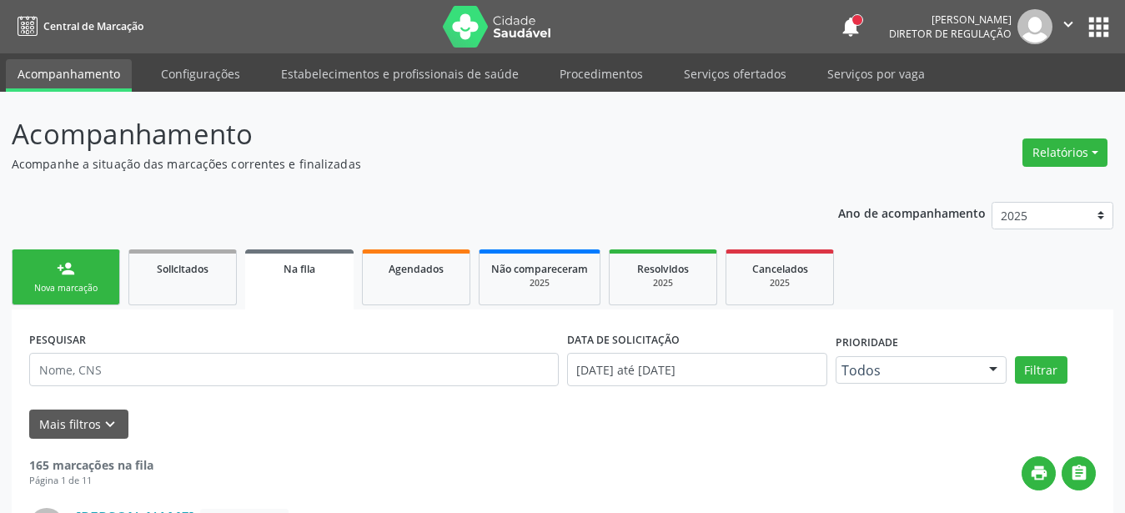
click at [1109, 27] on button "apps" at bounding box center [1098, 27] width 29 height 29
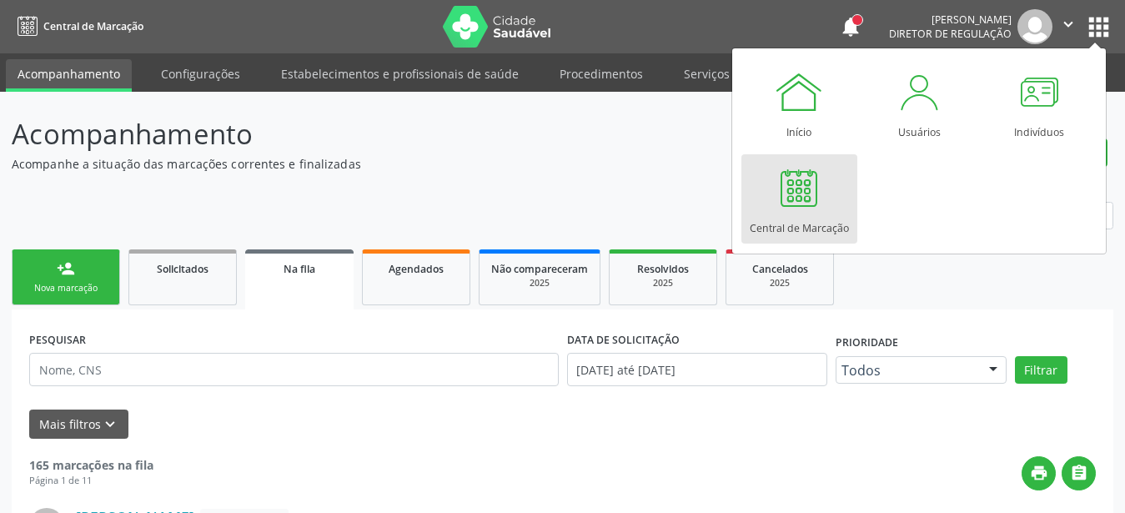
click at [799, 205] on div at bounding box center [799, 188] width 50 height 50
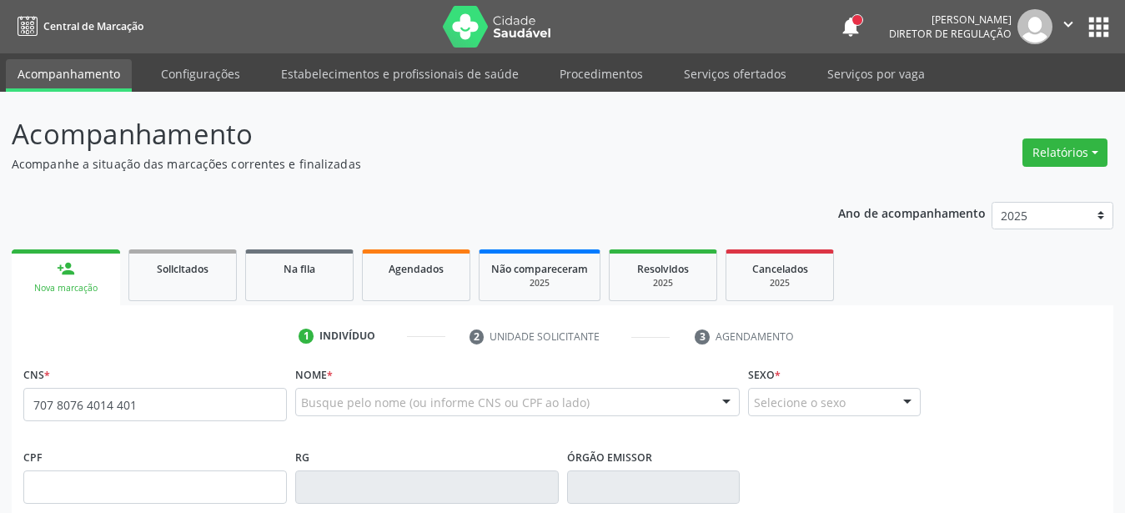
type input "707 8076 4014 4013"
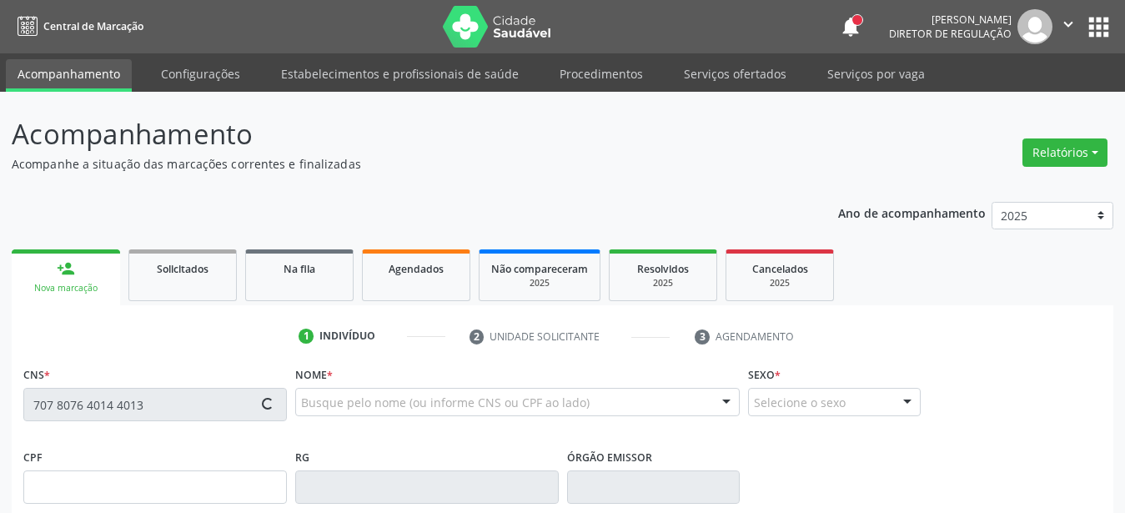
scroll to position [170, 0]
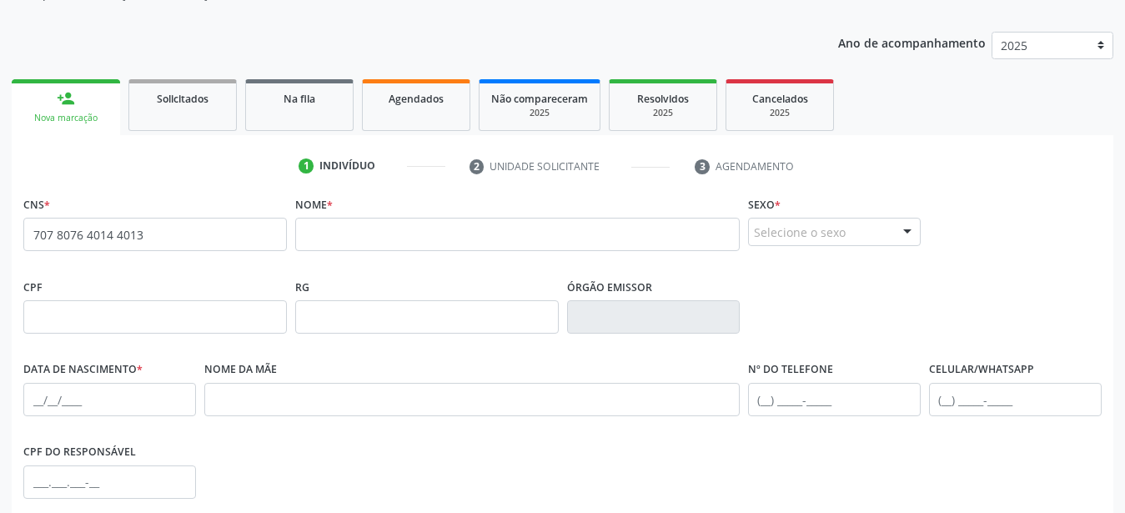
drag, startPoint x: 224, startPoint y: 244, endPoint x: 0, endPoint y: 248, distance: 224.4
click at [0, 248] on div "Acompanhamento Acompanhe a situação das marcações correntes e finalizadas Relat…" at bounding box center [562, 328] width 1125 height 812
drag, startPoint x: 45, startPoint y: 244, endPoint x: 0, endPoint y: 251, distance: 45.5
click at [23, 251] on input "707 8076 4014 4013" at bounding box center [155, 234] width 264 height 33
type input "707 8076 4014 4013"
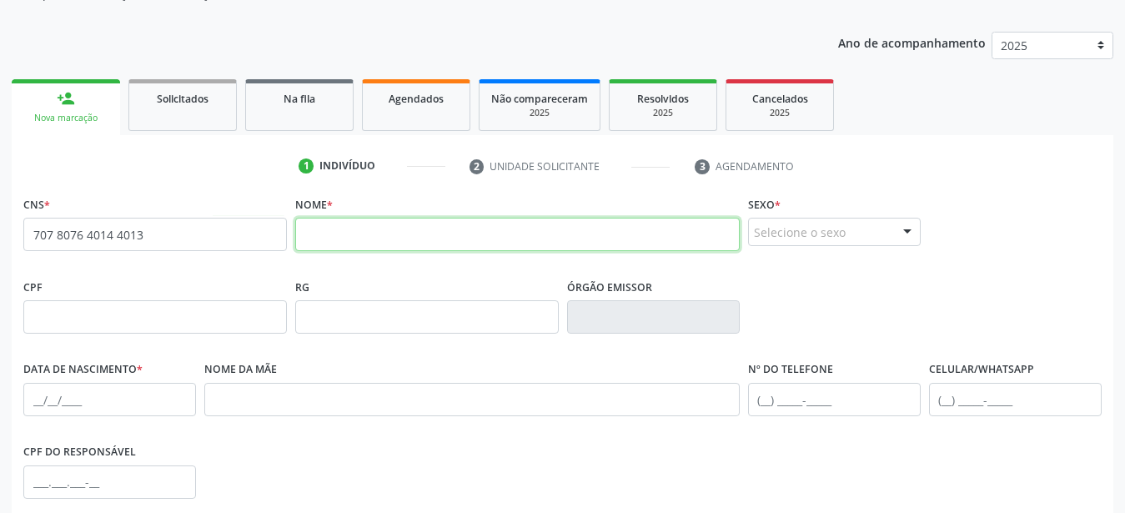
click at [379, 238] on input "text" at bounding box center [517, 234] width 445 height 33
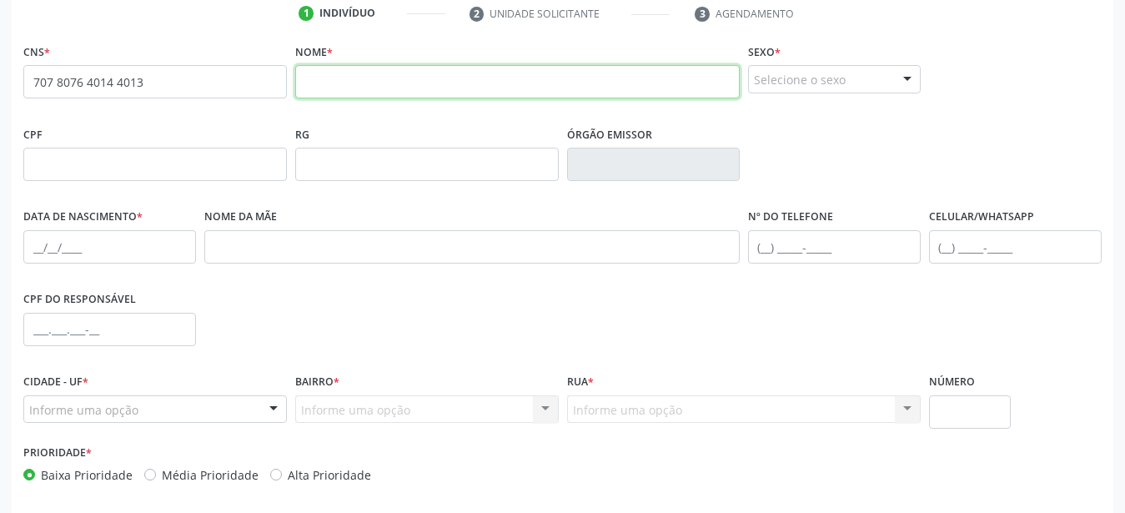
scroll to position [340, 0]
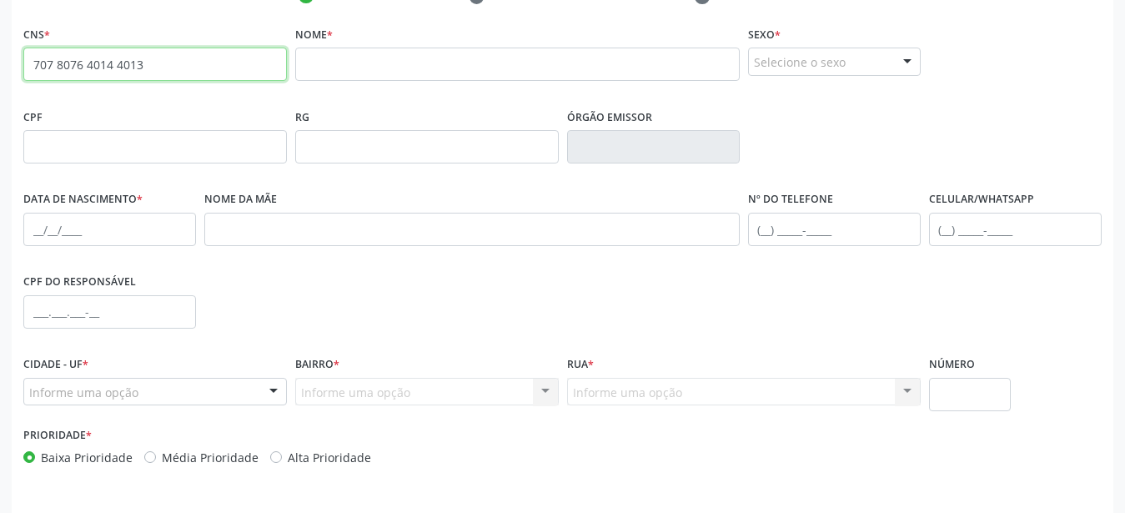
click at [163, 71] on input "707 8076 4014 4013" at bounding box center [155, 64] width 264 height 33
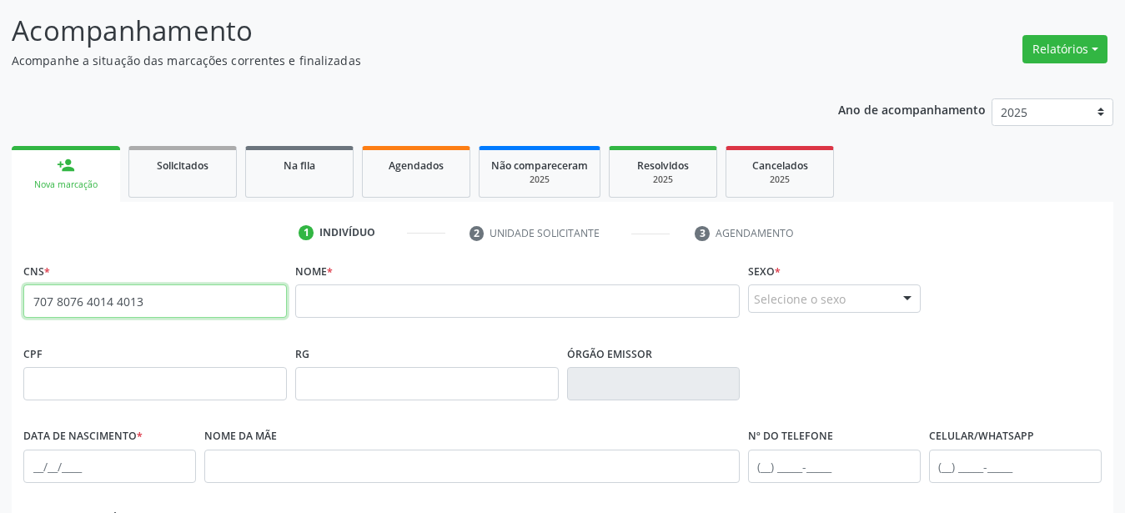
scroll to position [85, 0]
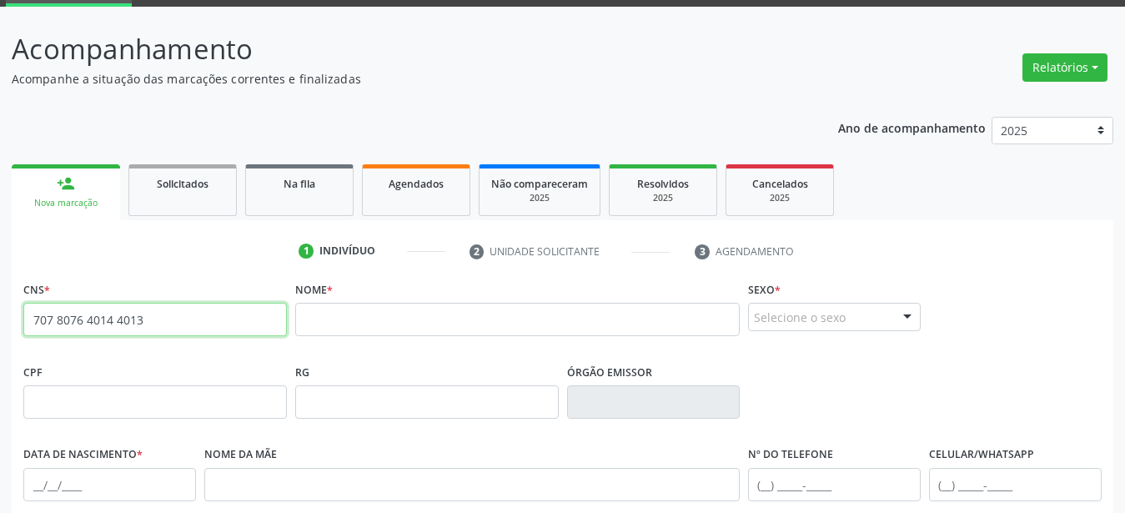
drag, startPoint x: 163, startPoint y: 323, endPoint x: 0, endPoint y: 331, distance: 163.7
click at [23, 332] on input "707 8076 4014 4013" at bounding box center [155, 319] width 264 height 33
paste input "707 8076 4014 4013"
type input "707 8076 4014 4013"
click at [479, 352] on div "Nome *" at bounding box center [517, 318] width 453 height 83
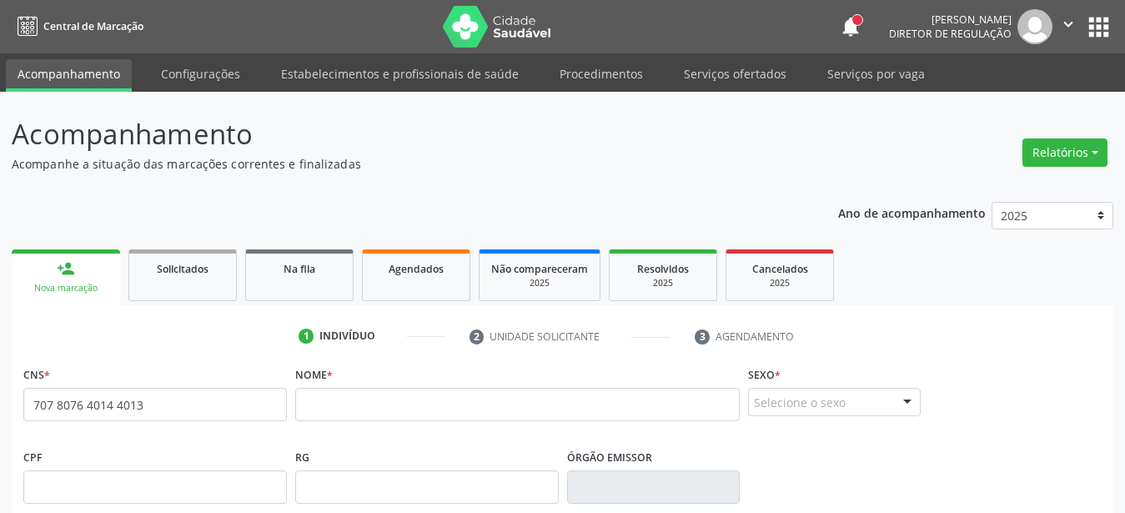
scroll to position [255, 0]
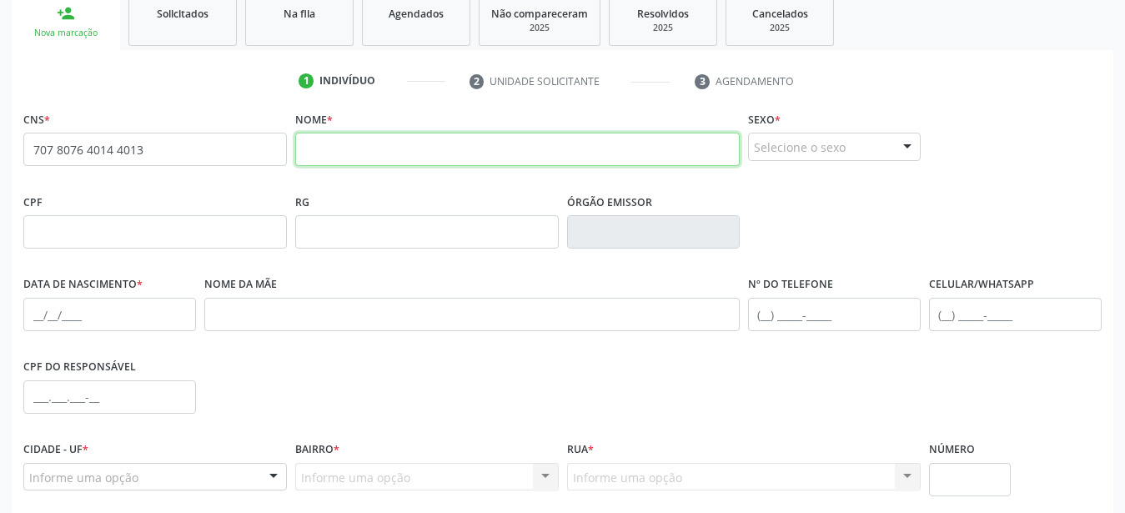
click at [361, 151] on input "text" at bounding box center [517, 149] width 445 height 33
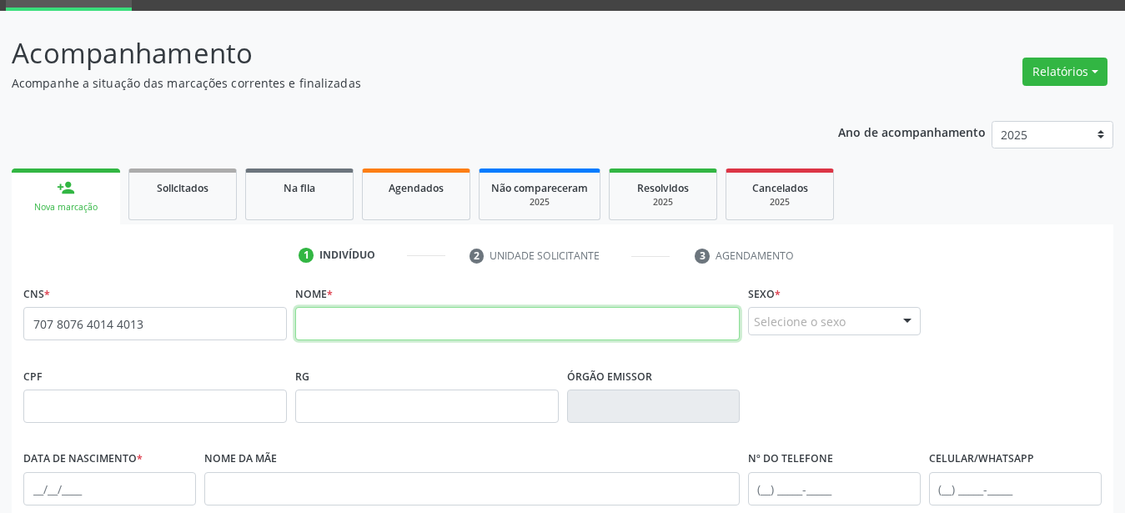
scroll to position [0, 0]
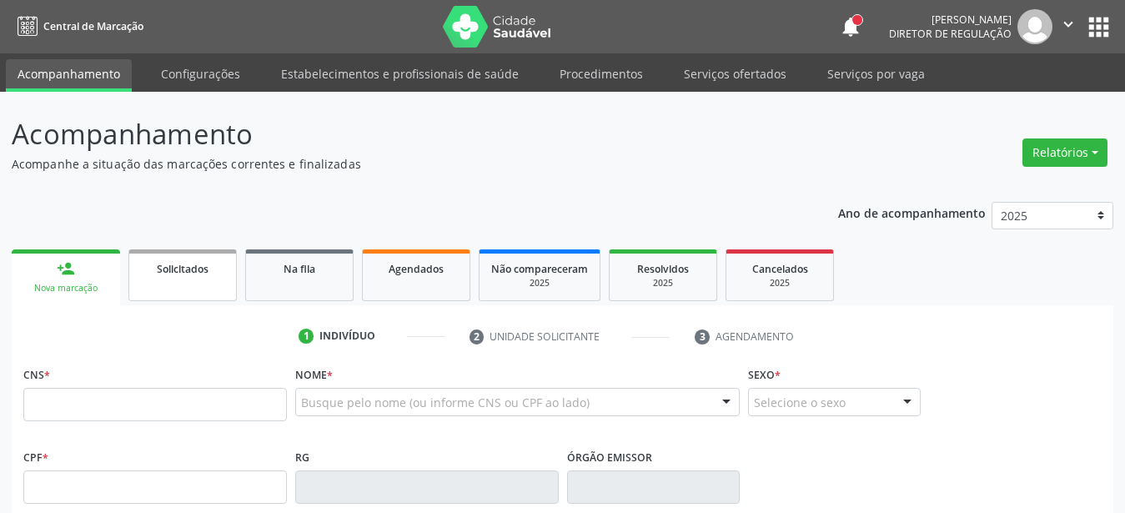
type input "707 8076 4014 4013"
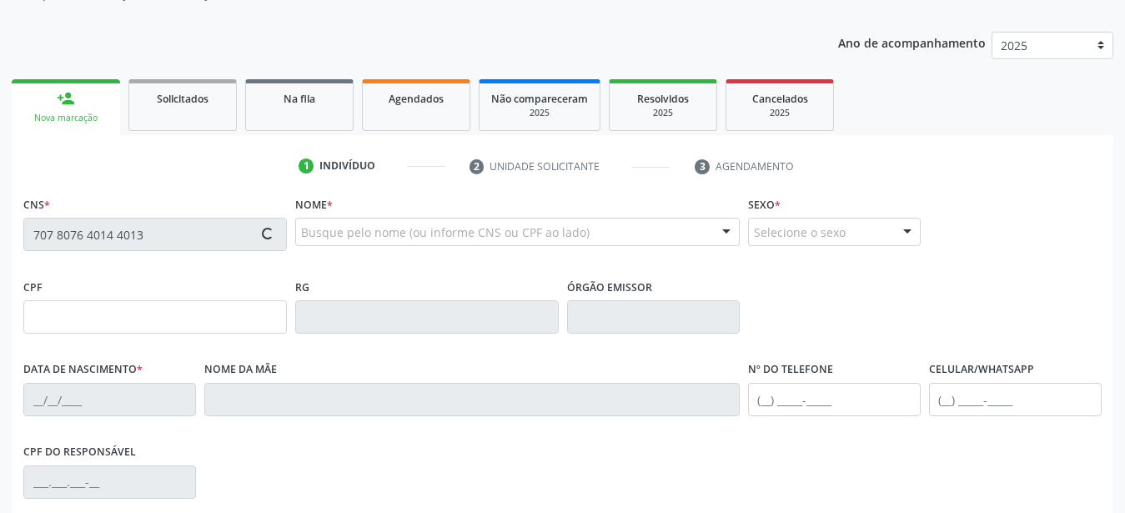
type input "114.016.925-40"
type input "16/05/2006"
type input "Vania da Conceicao Oliveira"
type input "(87) 99999-9999"
type input "573"
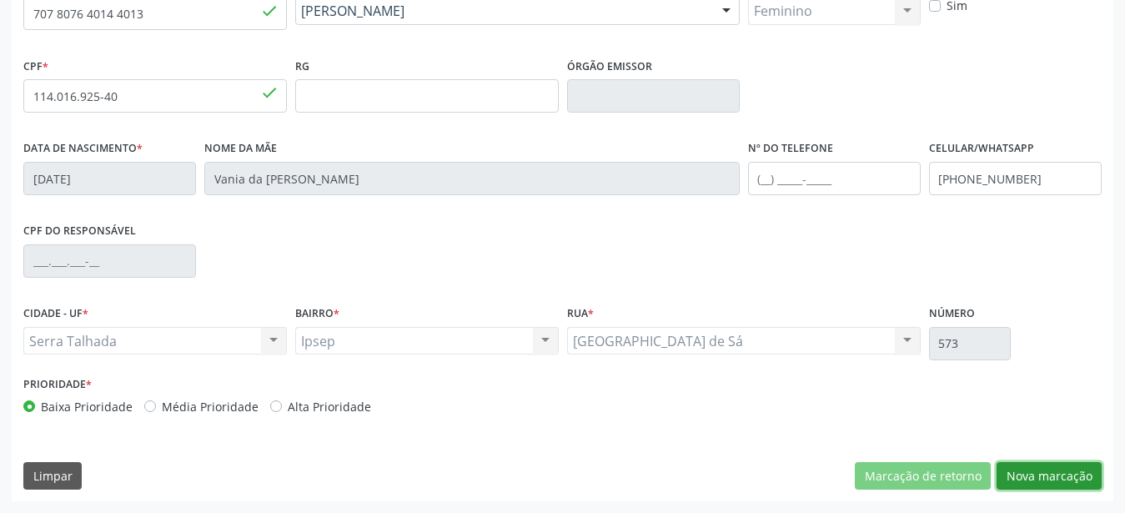
click at [1038, 483] on button "Nova marcação" at bounding box center [1049, 476] width 105 height 28
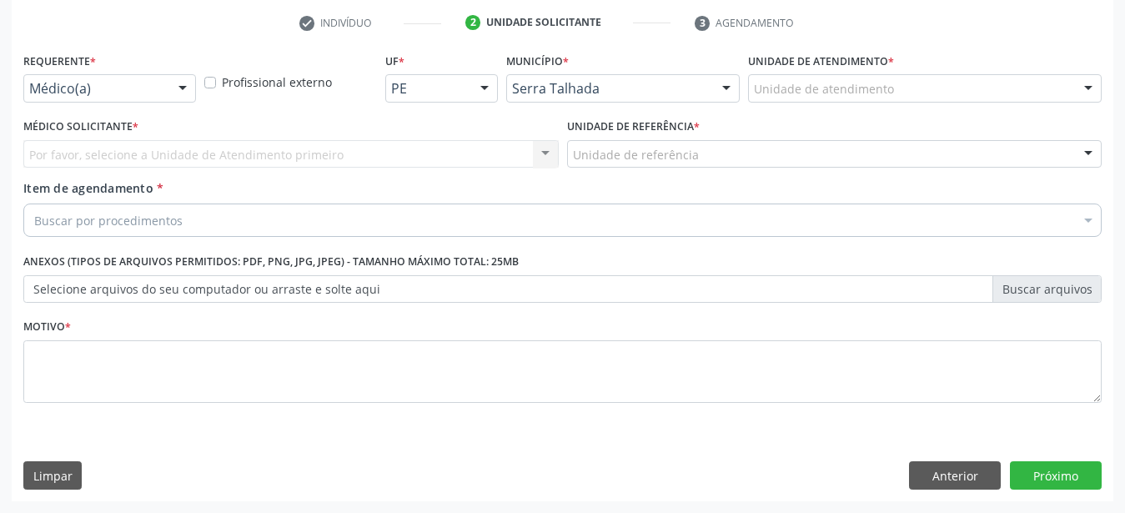
scroll to position [327, 0]
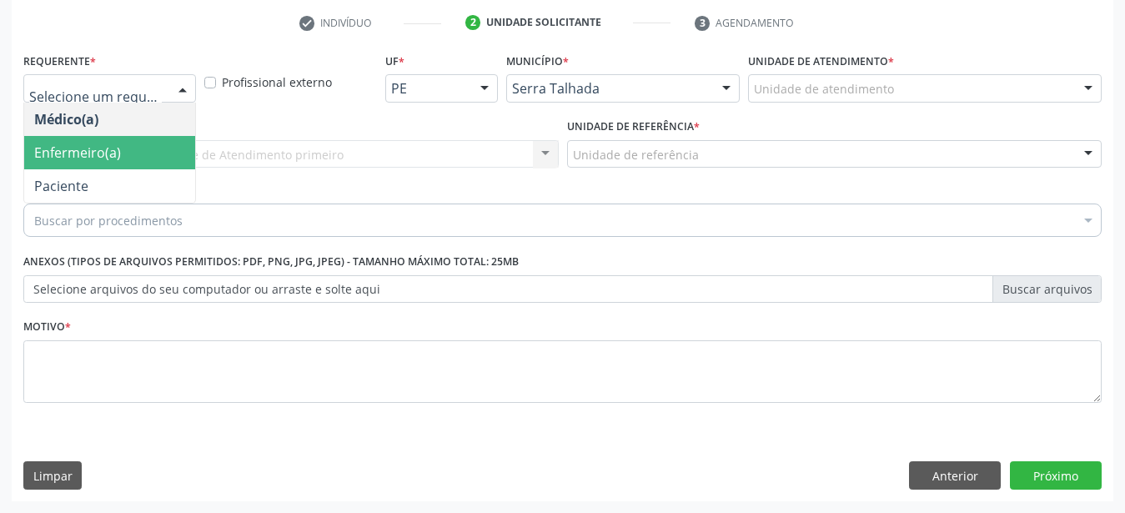
click at [164, 155] on ul "Médico(a) Enfermeiro(a) Paciente Nenhum resultado encontrado para: " " Não há n…" at bounding box center [109, 153] width 171 height 100
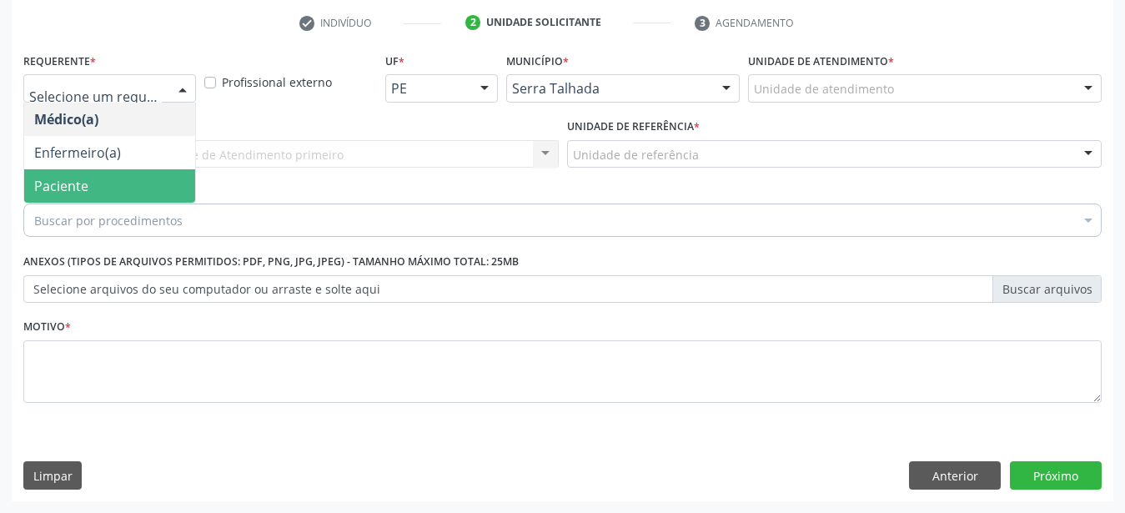
click at [165, 169] on span "Paciente" at bounding box center [109, 185] width 171 height 33
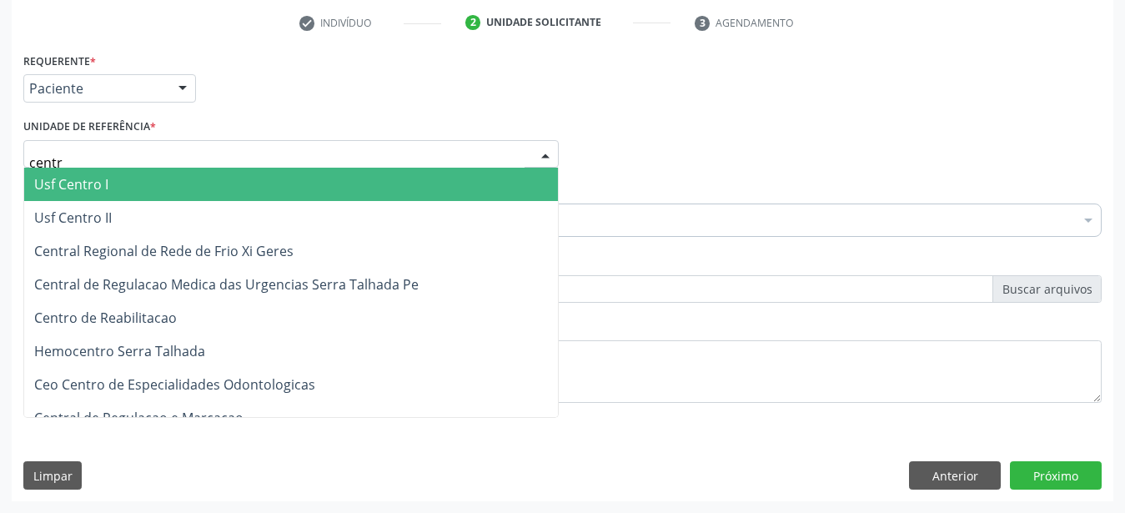
type input "centro"
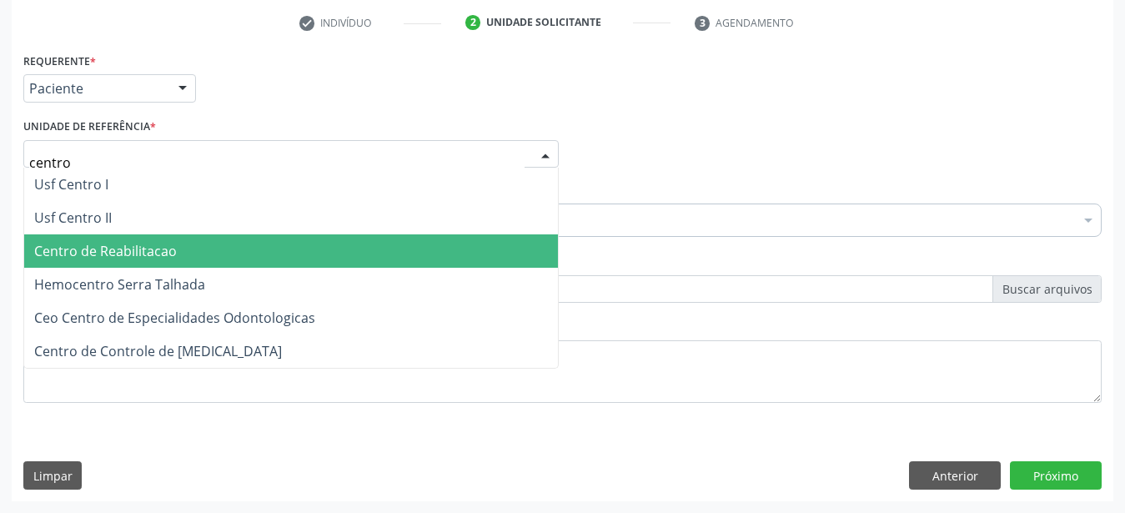
click at [138, 242] on span "Centro de Reabilitacao" at bounding box center [105, 251] width 143 height 18
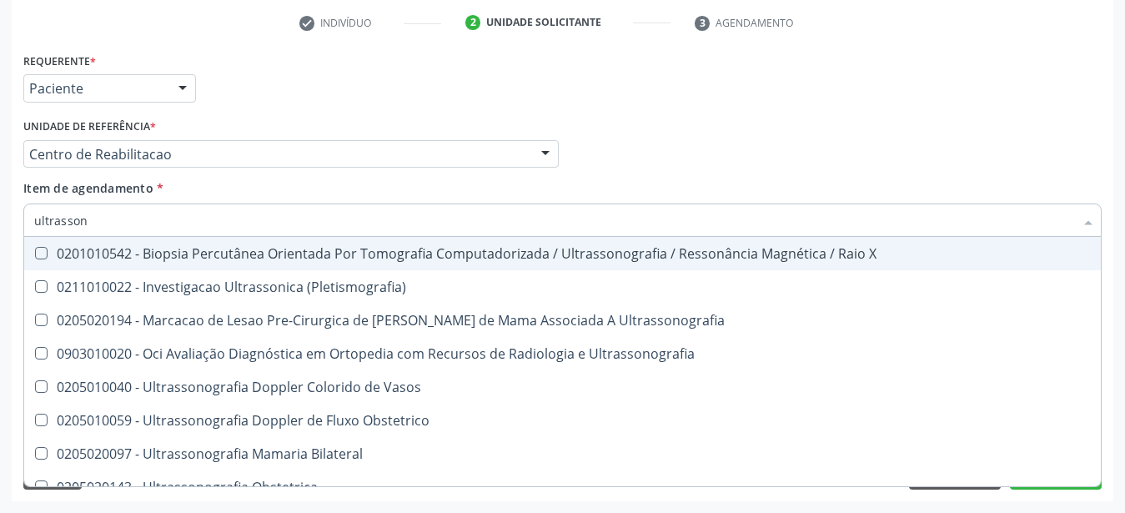
type input "ultrassono"
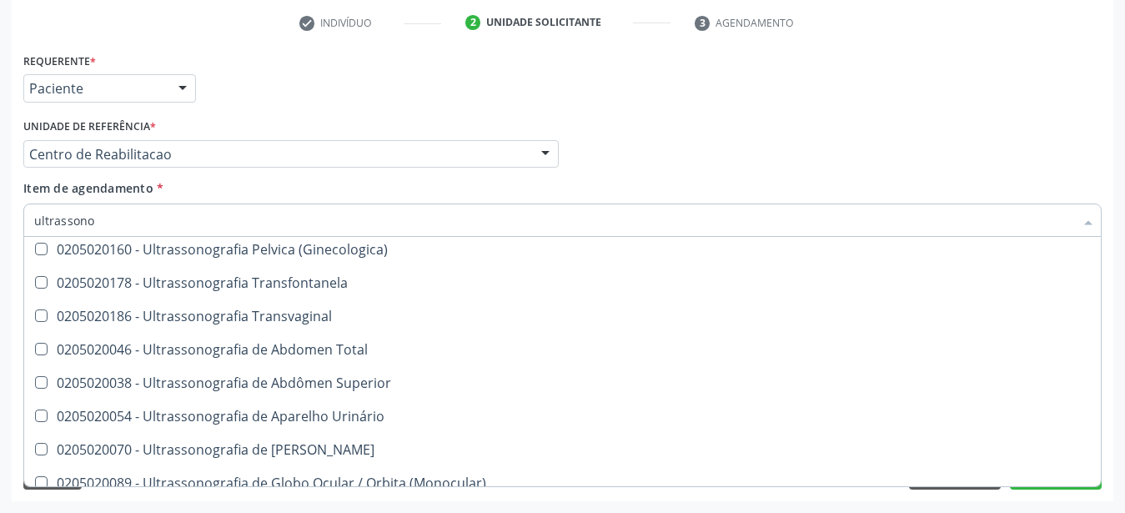
scroll to position [330, 0]
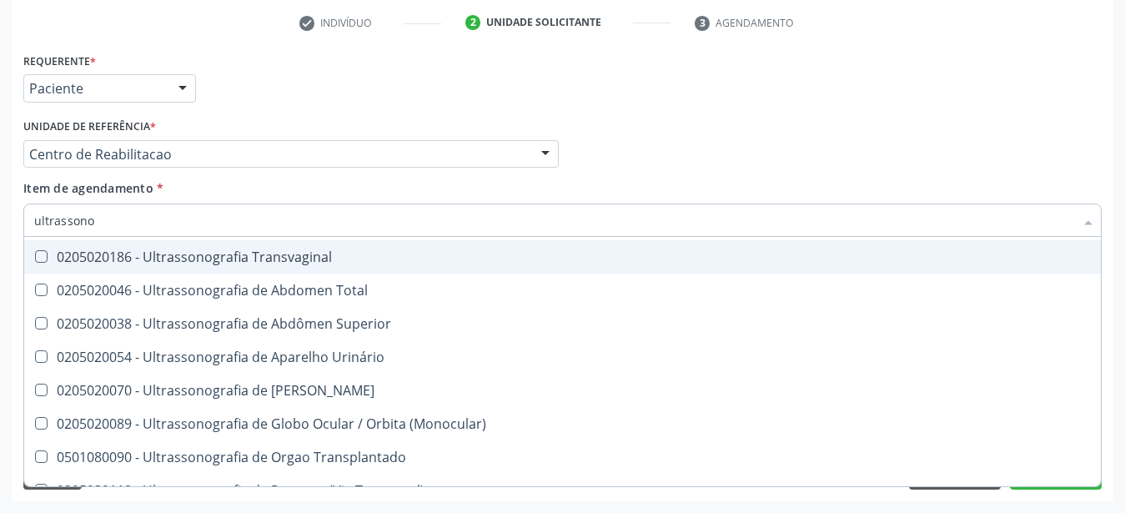
click at [197, 240] on span "0205020186 - Ultrassonografia Transvaginal" at bounding box center [562, 256] width 1077 height 33
checkbox Transvaginal "true"
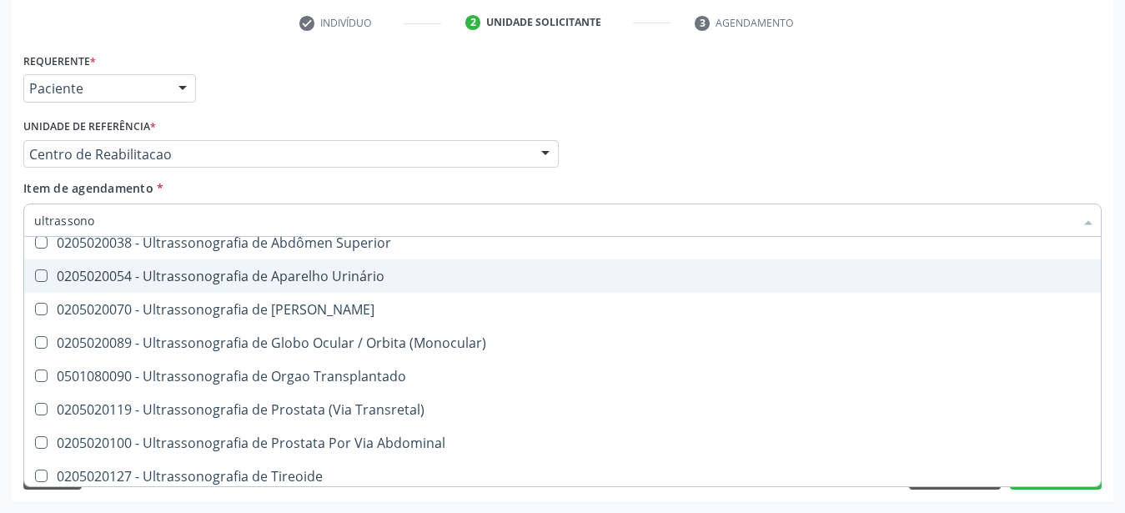
scroll to position [451, 0]
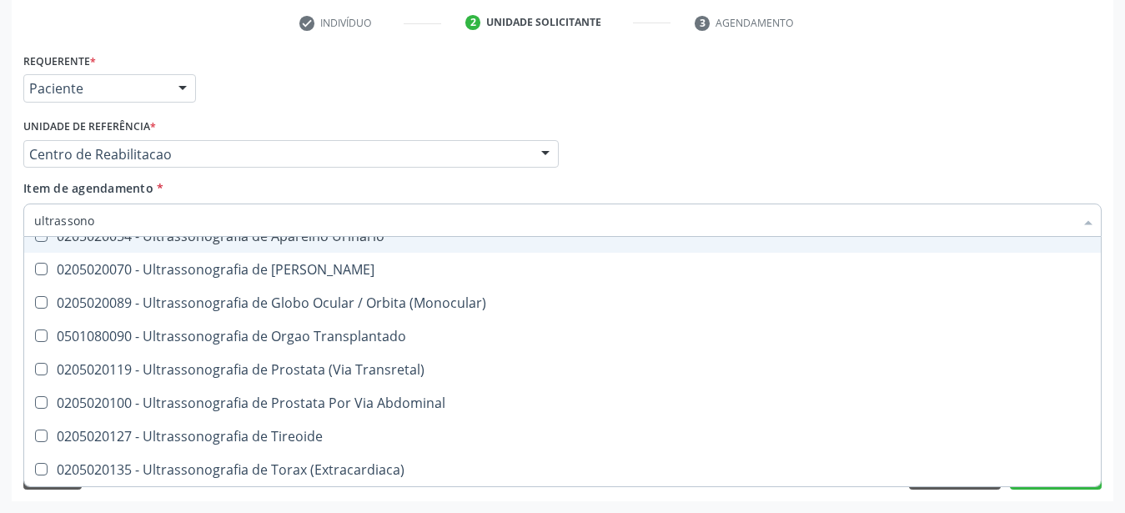
drag, startPoint x: 819, startPoint y: 161, endPoint x: 626, endPoint y: 227, distance: 204.4
click at [820, 160] on div "Médico Solicitante Por favor, selecione a Unidade de Atendimento primeiro Nenhu…" at bounding box center [562, 146] width 1087 height 65
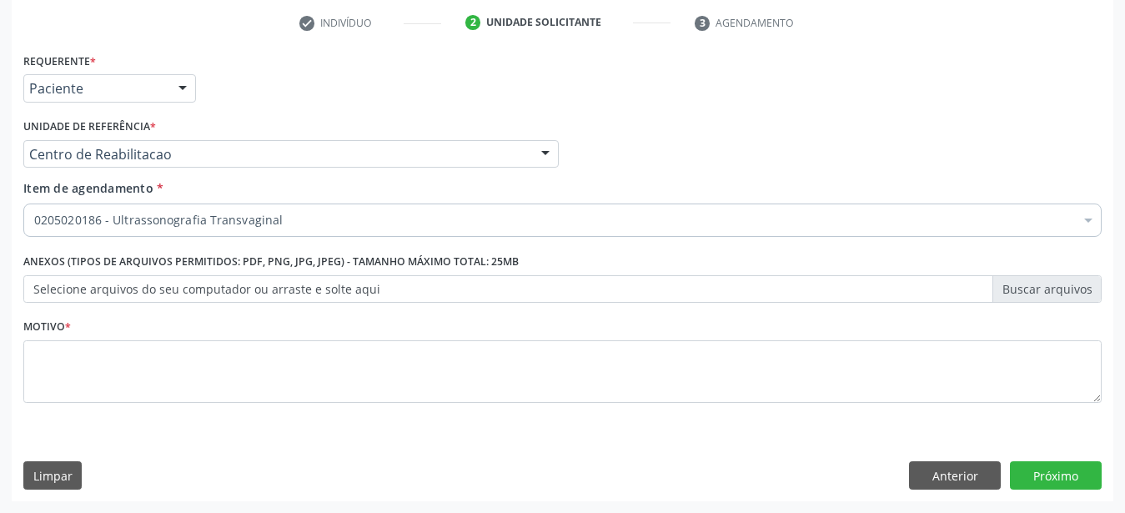
scroll to position [0, 0]
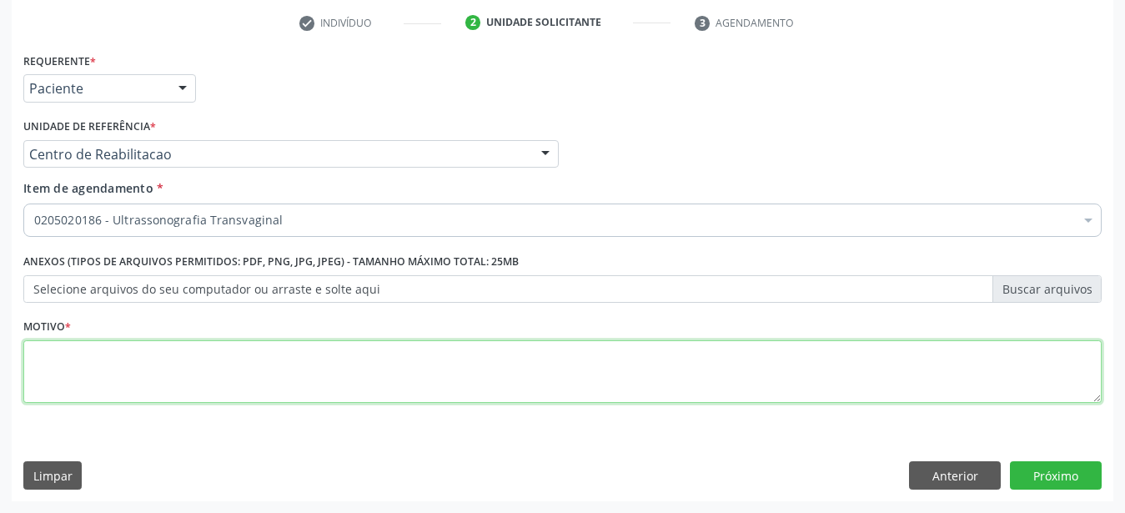
click at [252, 361] on textarea at bounding box center [562, 371] width 1078 height 63
type textarea "...."
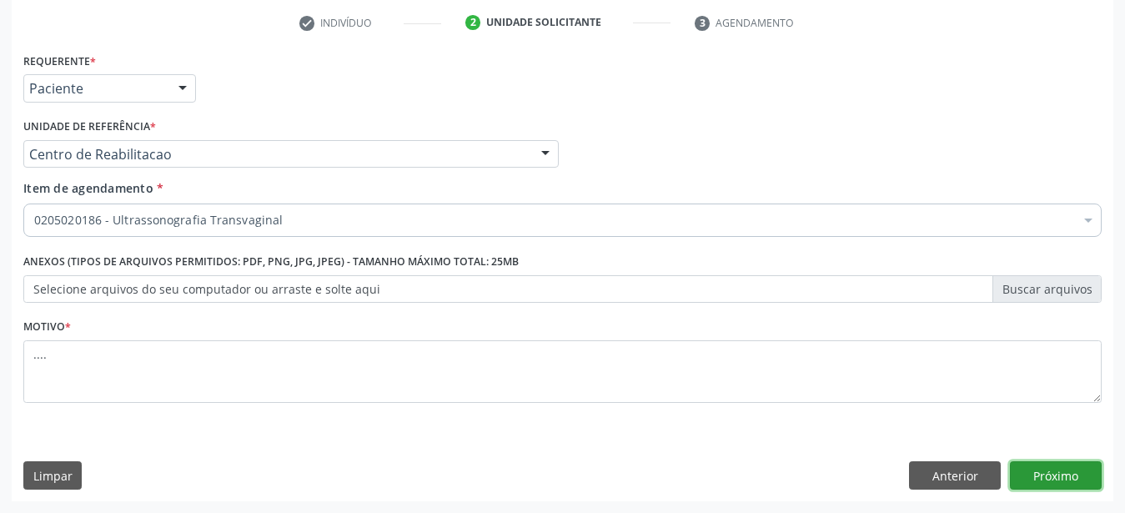
click at [1061, 468] on button "Próximo" at bounding box center [1056, 475] width 92 height 28
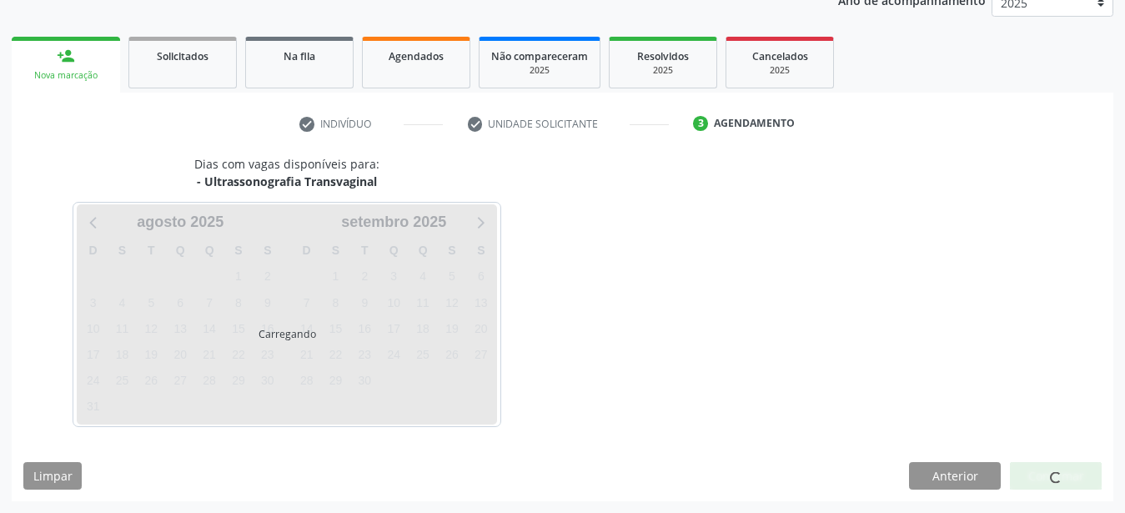
scroll to position [213, 0]
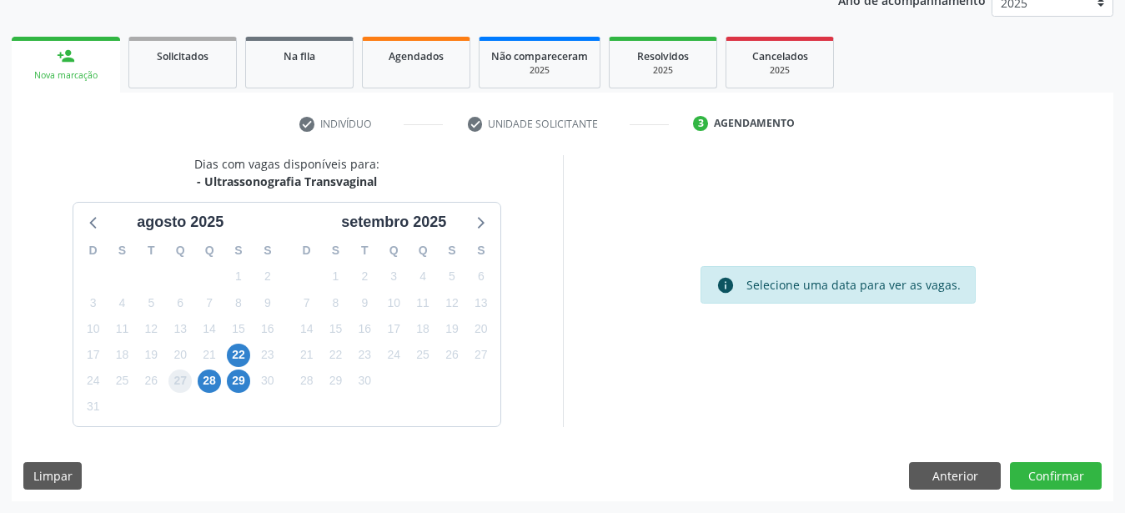
click at [190, 387] on span "27" at bounding box center [179, 380] width 23 height 23
click at [206, 382] on span "28" at bounding box center [209, 380] width 23 height 23
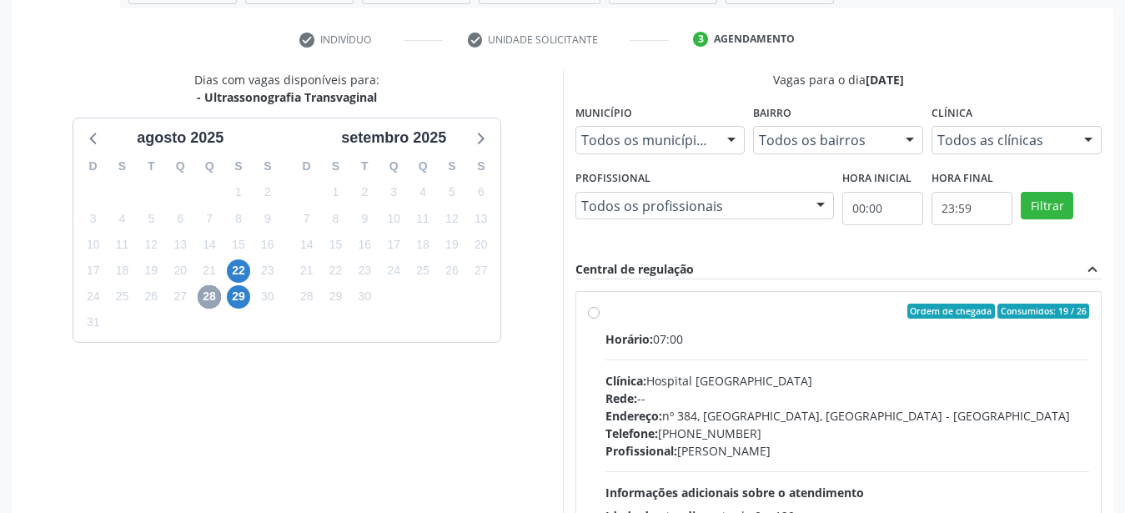
scroll to position [298, 0]
click at [244, 272] on span "22" at bounding box center [238, 270] width 23 height 23
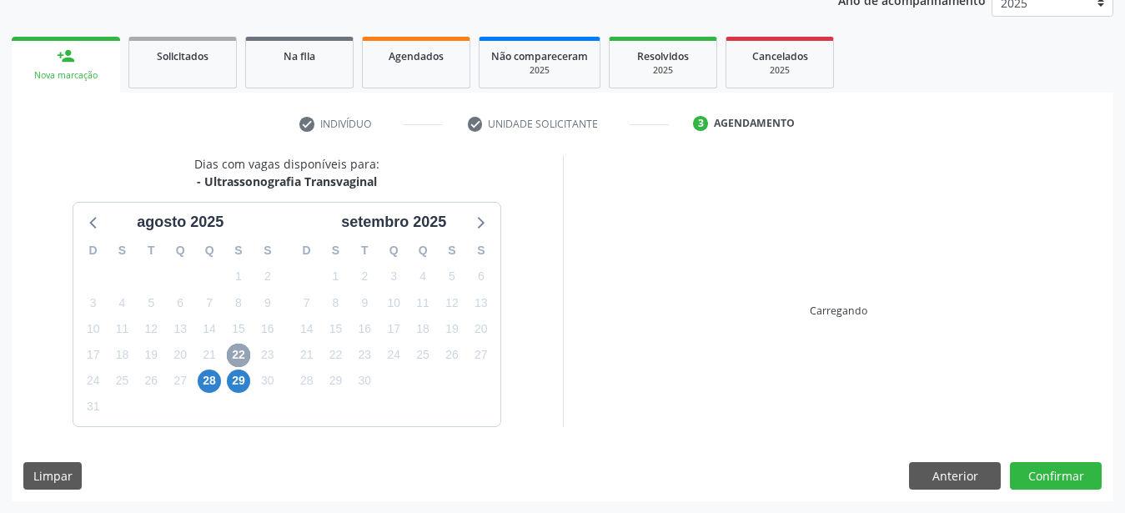
scroll to position [213, 0]
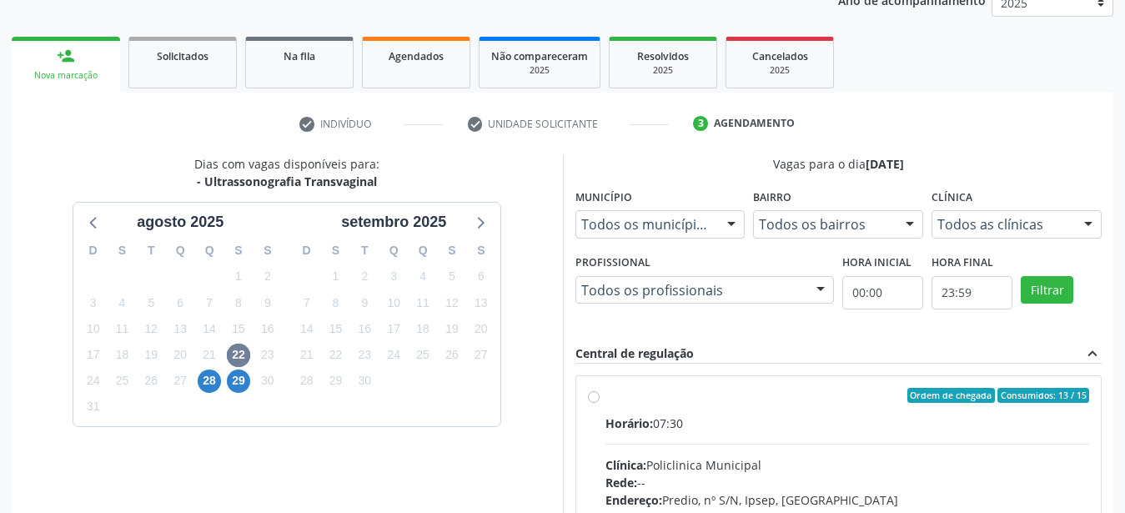
click at [605, 395] on label "Ordem de chegada Consumidos: 13 / 15 Horário: 07:30 Clínica: Policlinica Munici…" at bounding box center [847, 516] width 485 height 256
click at [598, 395] on input "Ordem de chegada Consumidos: 13 / 15 Horário: 07:30 Clínica: Policlinica Munici…" at bounding box center [594, 395] width 12 height 15
radio input "true"
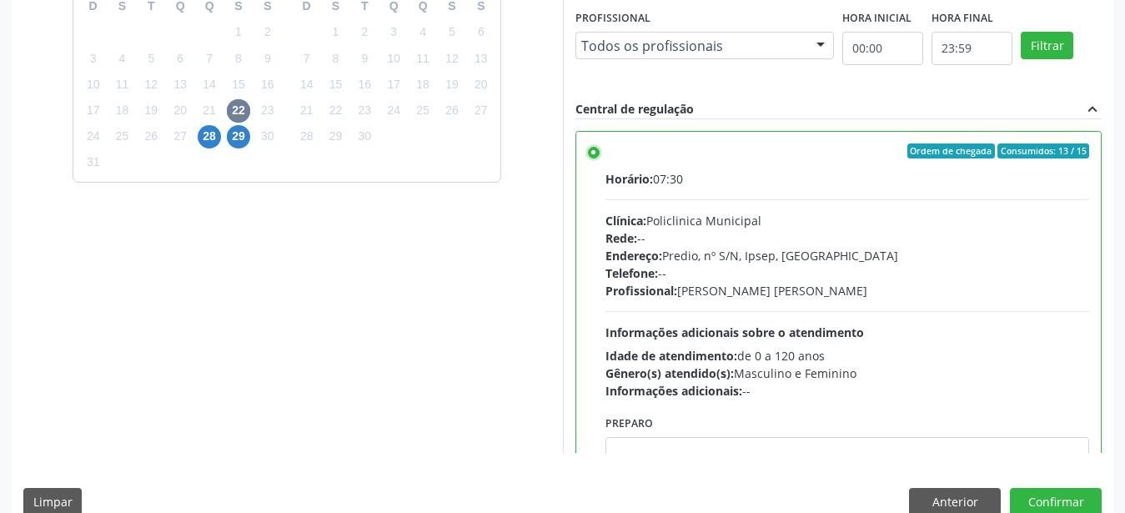
scroll to position [483, 0]
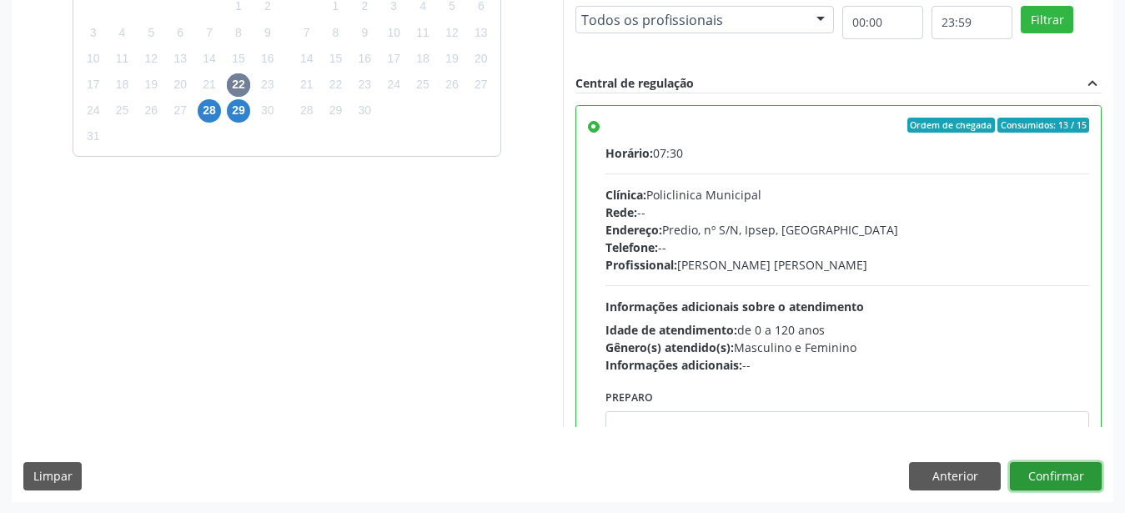
click at [1043, 480] on button "Confirmar" at bounding box center [1056, 476] width 92 height 28
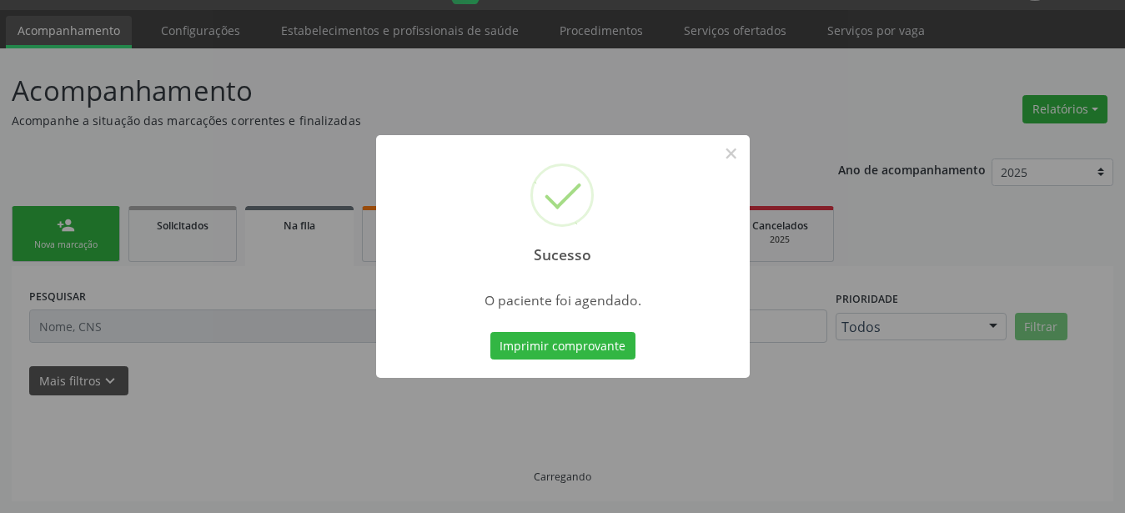
scroll to position [43, 0]
click at [580, 352] on button "Imprimir comprovante" at bounding box center [562, 346] width 145 height 28
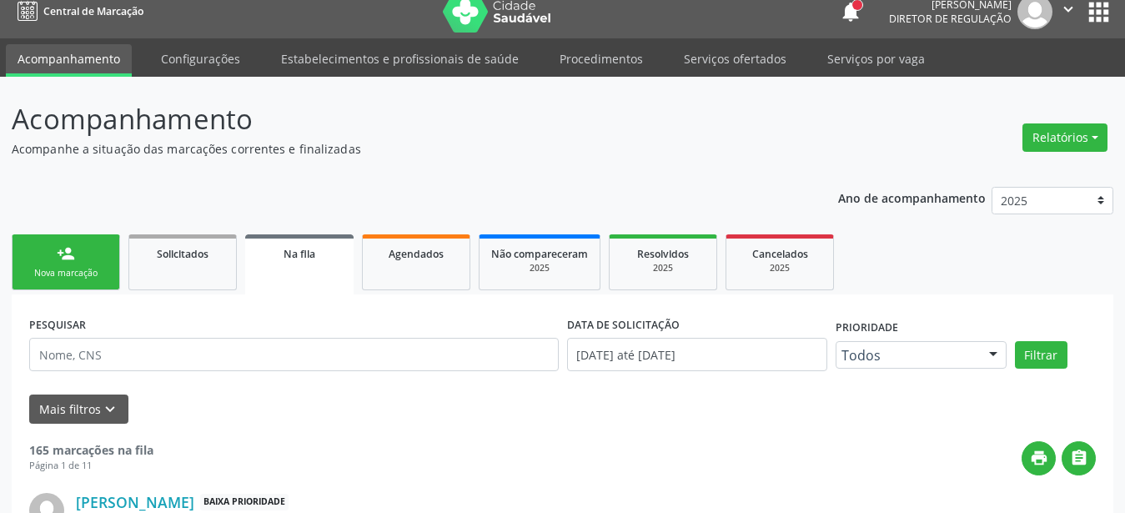
scroll to position [0, 0]
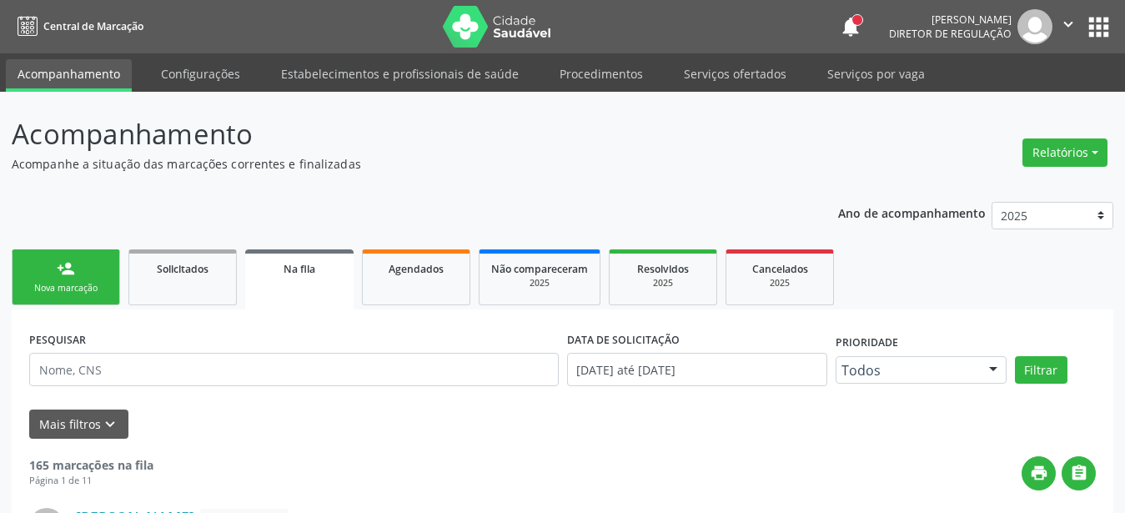
click at [1101, 24] on button "apps" at bounding box center [1098, 27] width 29 height 29
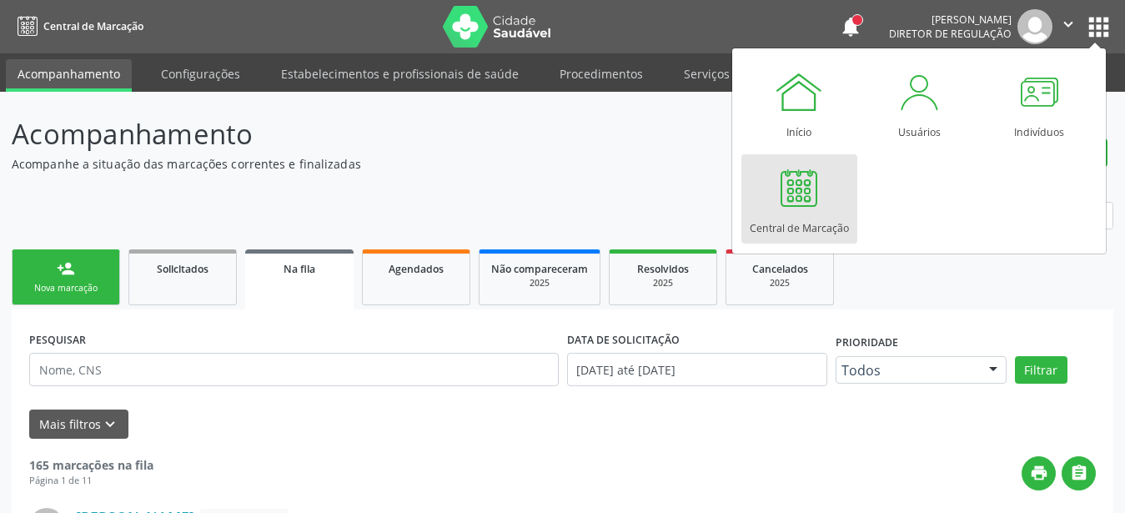
click at [813, 209] on div at bounding box center [799, 188] width 50 height 50
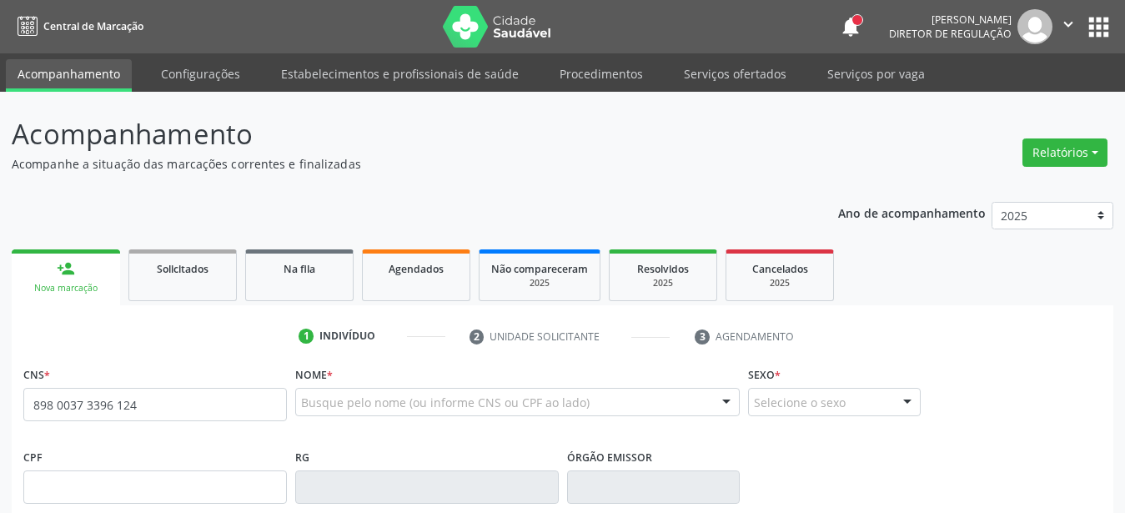
type input "898 0037 3396 1244"
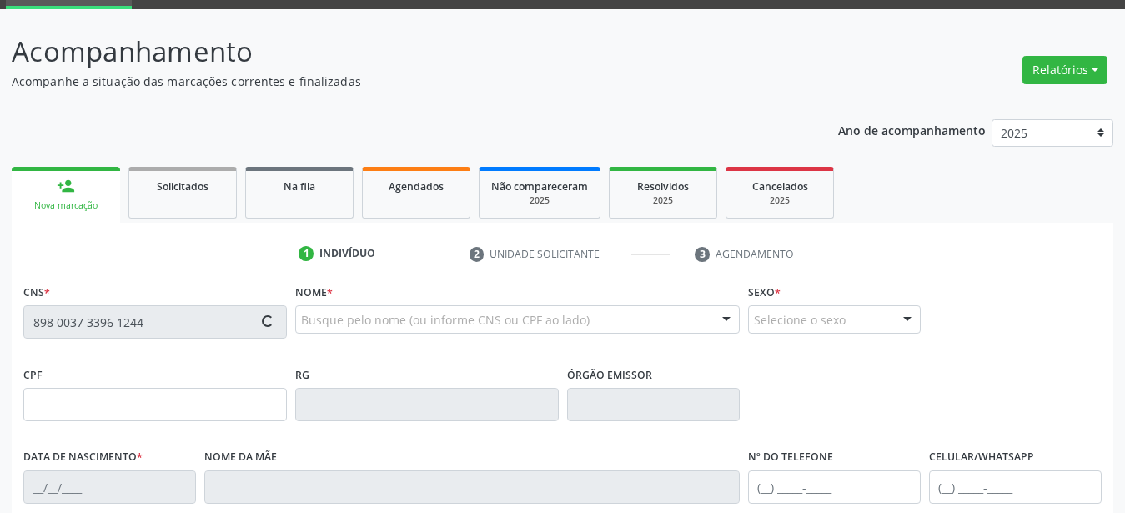
scroll to position [170, 0]
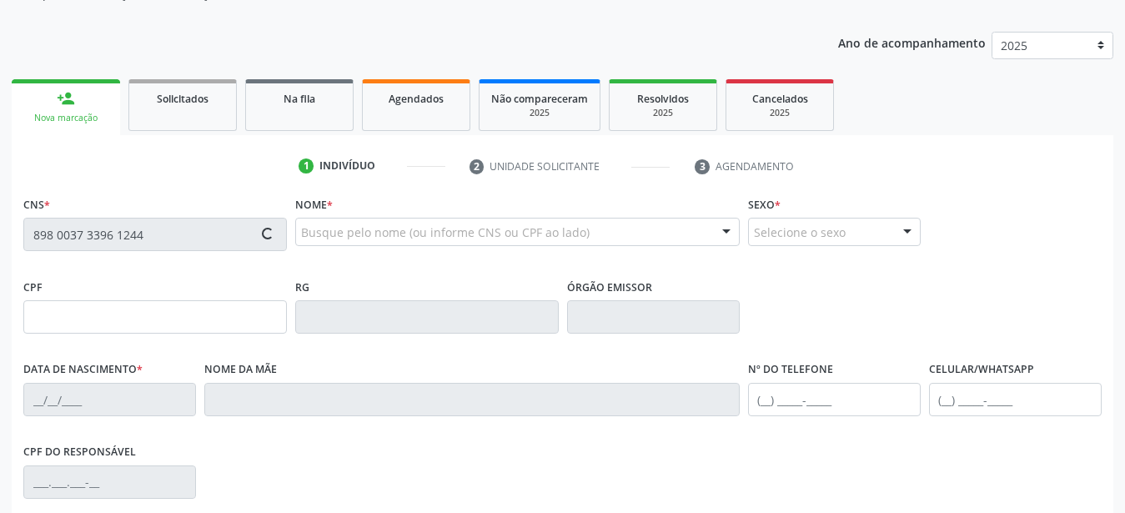
type input "[DATE]"
type input "Gilbaneide [PERSON_NAME]"
type input "[PHONE_NUMBER]"
type input "53"
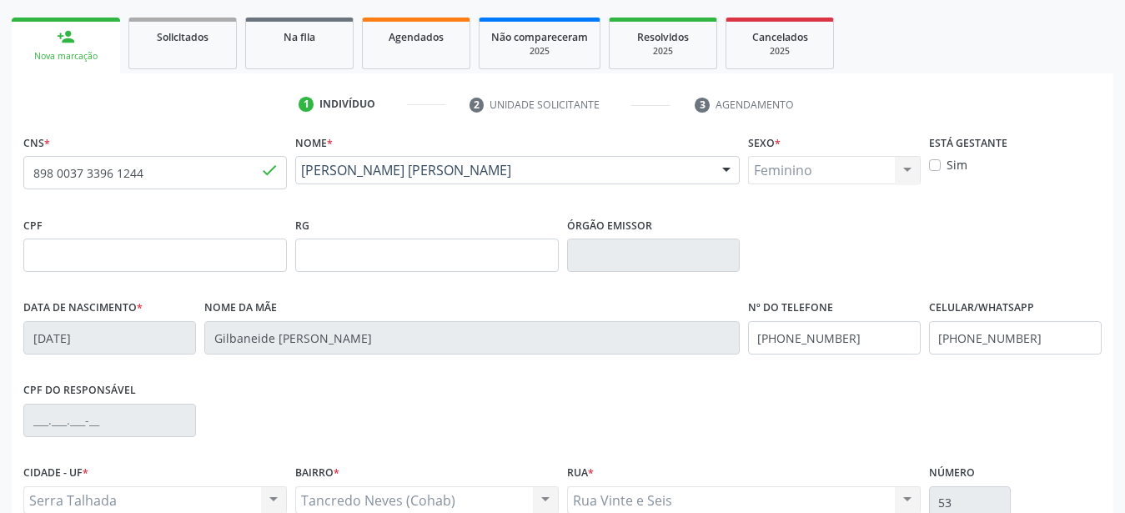
scroll to position [340, 0]
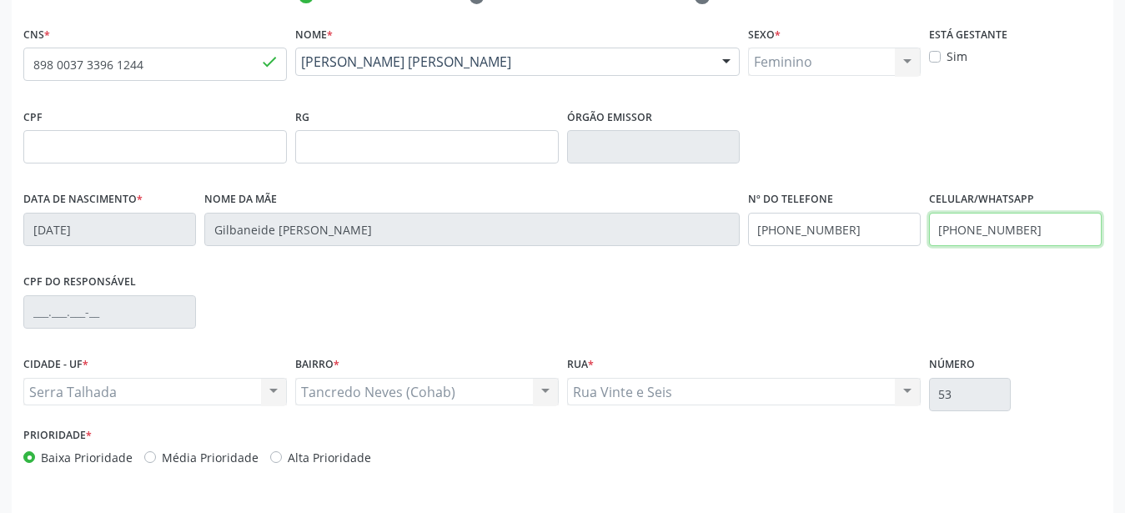
drag, startPoint x: 1040, startPoint y: 232, endPoint x: 671, endPoint y: 225, distance: 368.7
click at [929, 225] on input "[PHONE_NUMBER]" at bounding box center [1015, 229] width 173 height 33
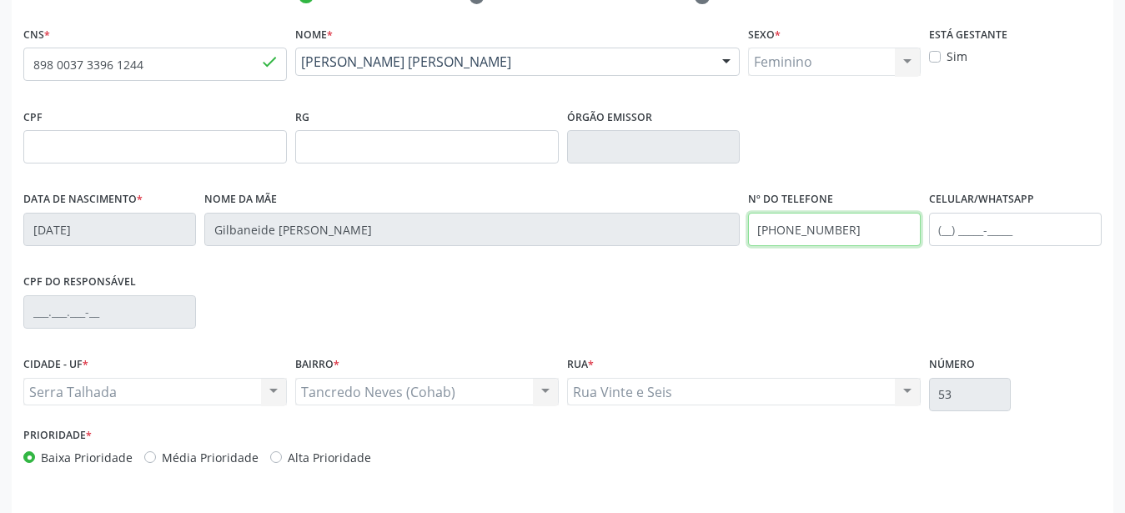
drag, startPoint x: 896, startPoint y: 242, endPoint x: 702, endPoint y: 254, distance: 193.8
click at [748, 246] on input "[PHONE_NUMBER]" at bounding box center [834, 229] width 173 height 33
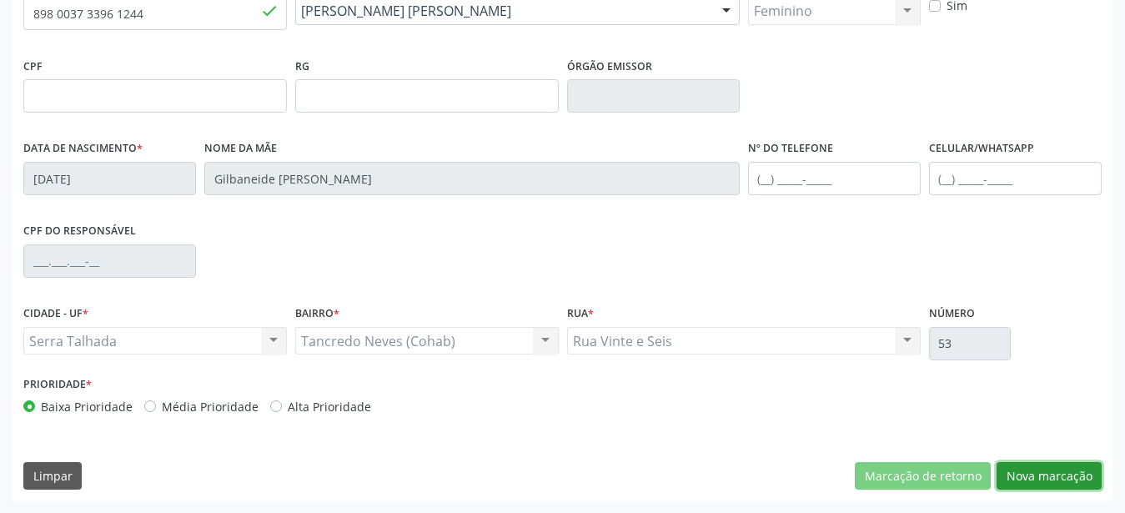
click at [1016, 465] on button "Nova marcação" at bounding box center [1049, 476] width 105 height 28
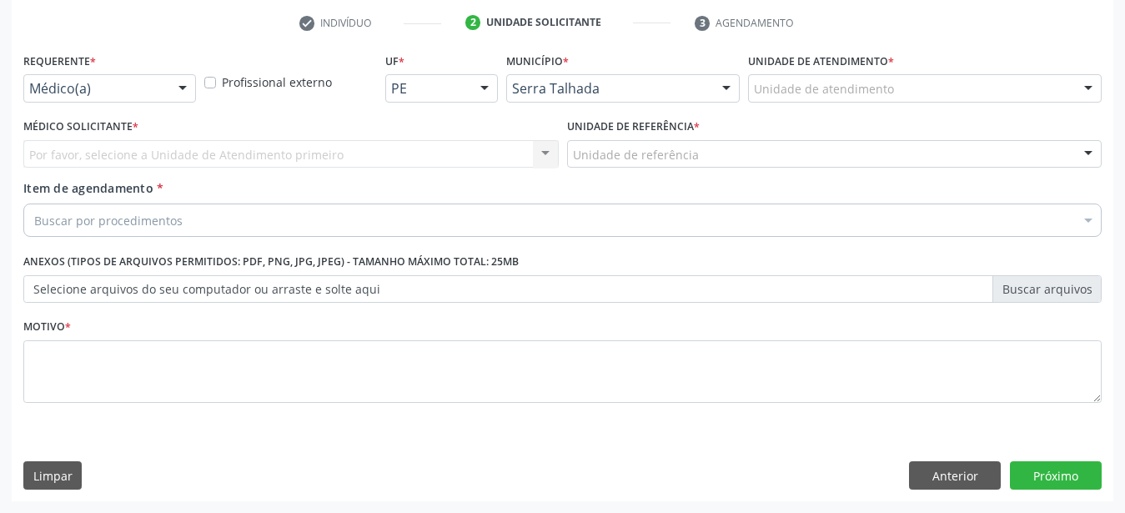
scroll to position [327, 0]
click at [87, 180] on span "Paciente" at bounding box center [61, 186] width 54 height 18
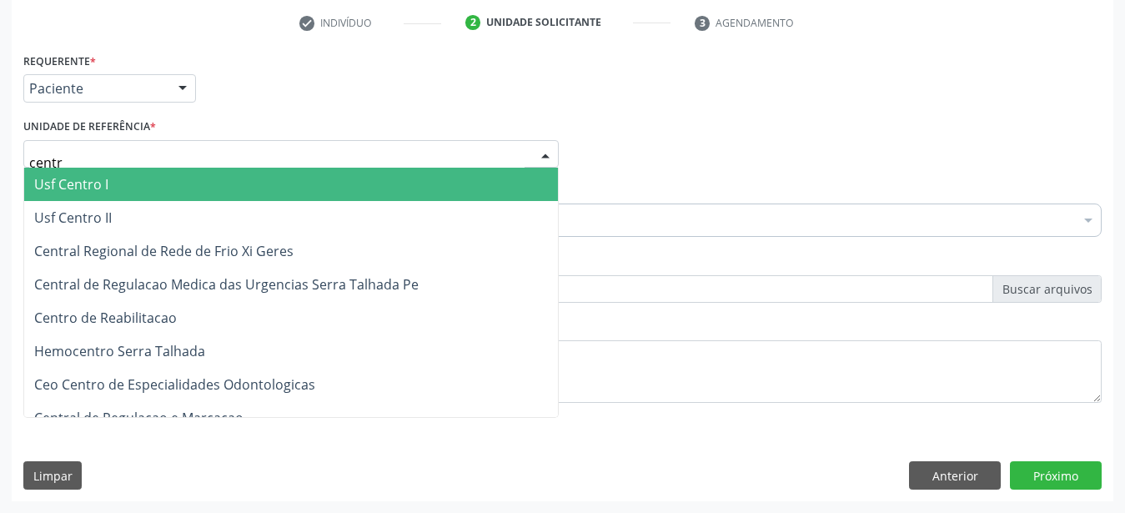
type input "centro"
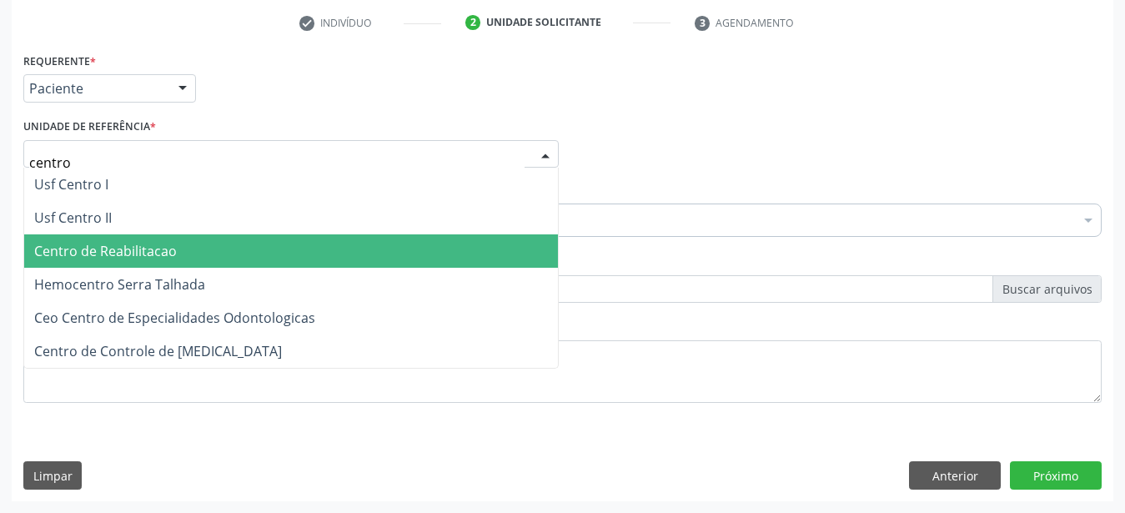
click at [155, 242] on span "Centro de Reabilitacao" at bounding box center [105, 251] width 143 height 18
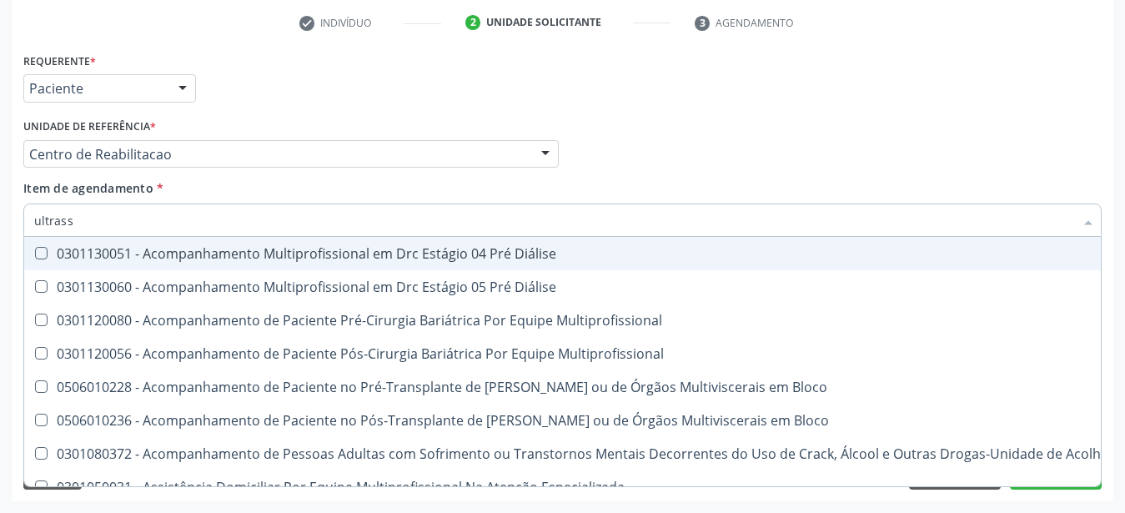
type input "ultrasso"
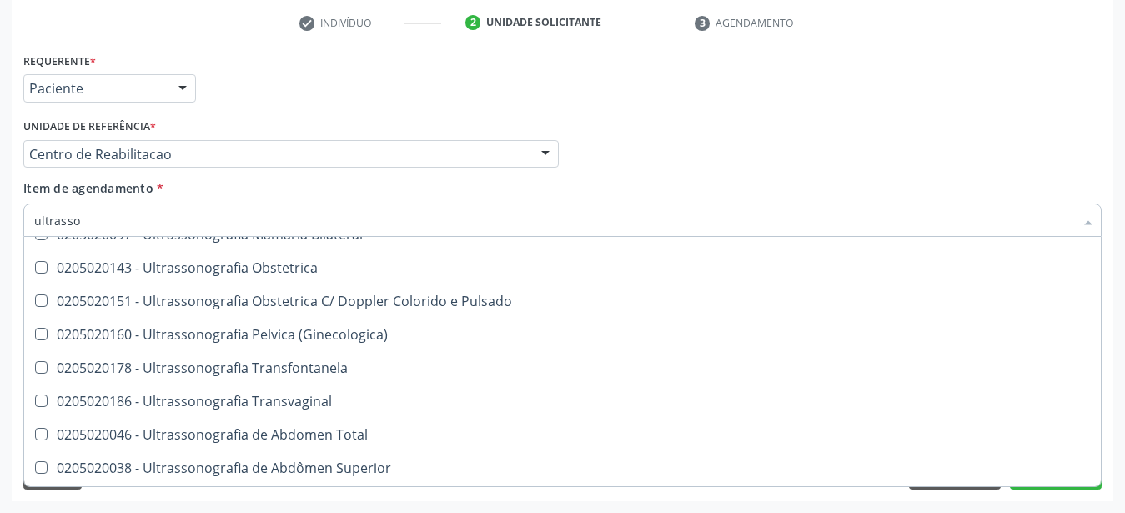
scroll to position [220, 0]
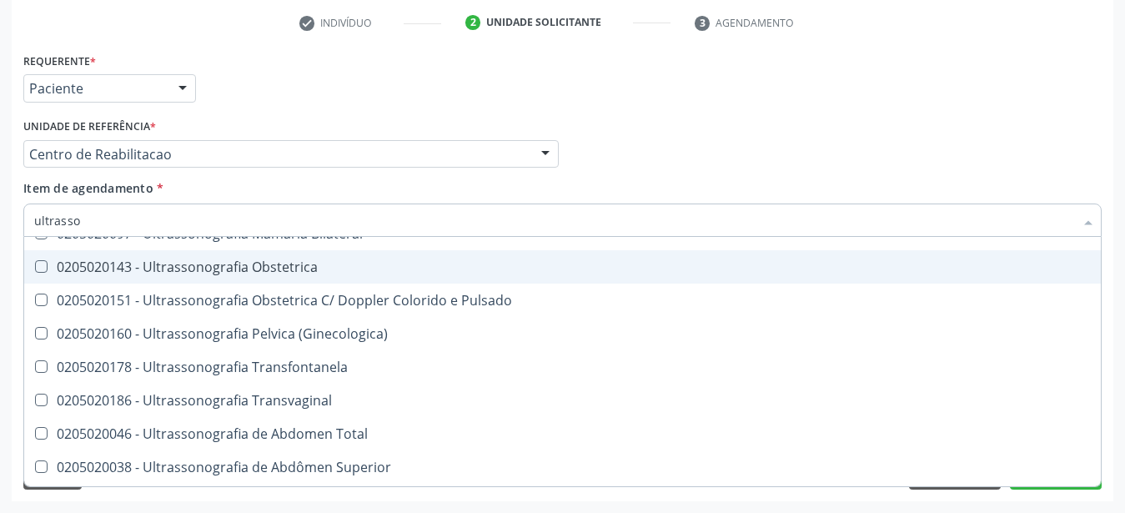
click at [267, 260] on div "0205020143 - Ultrassonografia Obstetrica" at bounding box center [562, 266] width 1057 height 13
checkbox Obstetrica "true"
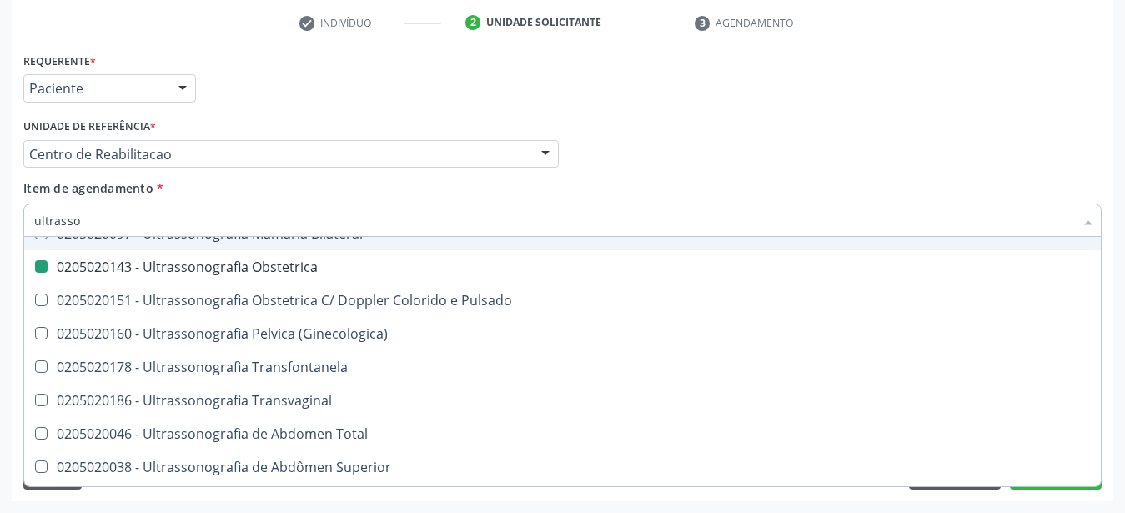
click at [696, 133] on div "Médico Solicitante Por favor, selecione a Unidade de Atendimento primeiro Nenhu…" at bounding box center [562, 146] width 1087 height 65
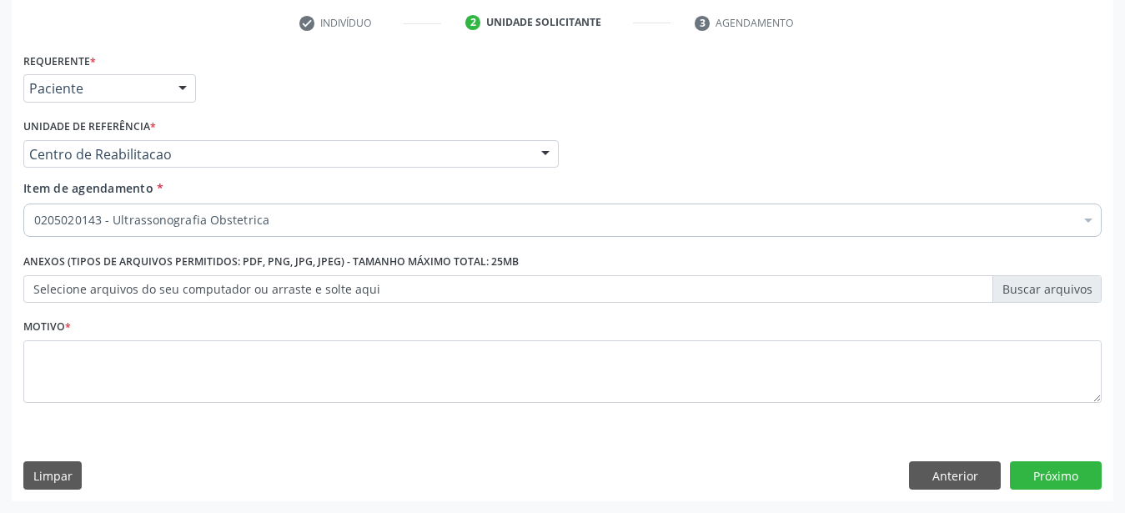
scroll to position [0, 0]
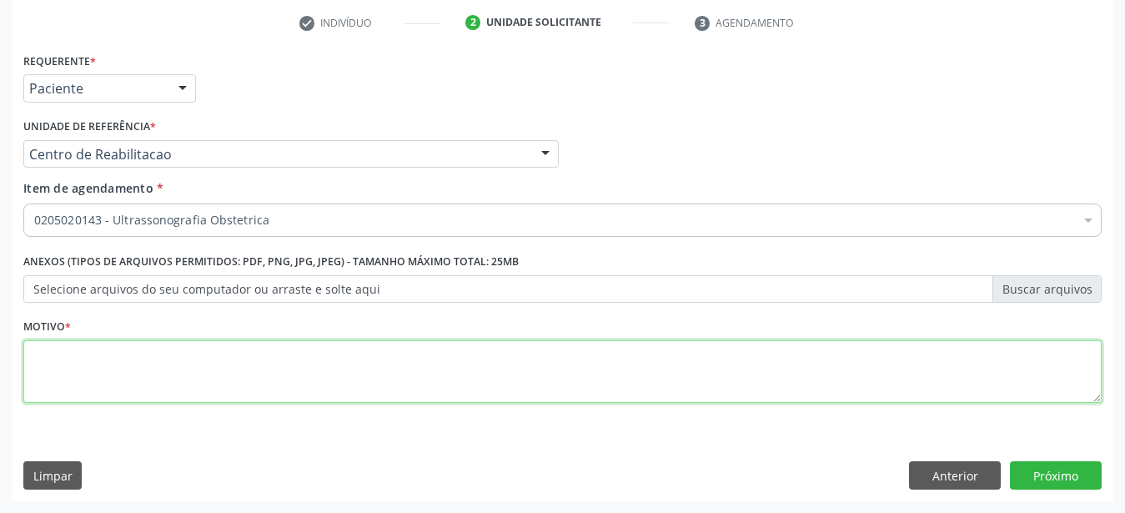
click at [320, 380] on textarea at bounding box center [562, 371] width 1078 height 63
type textarea "..."
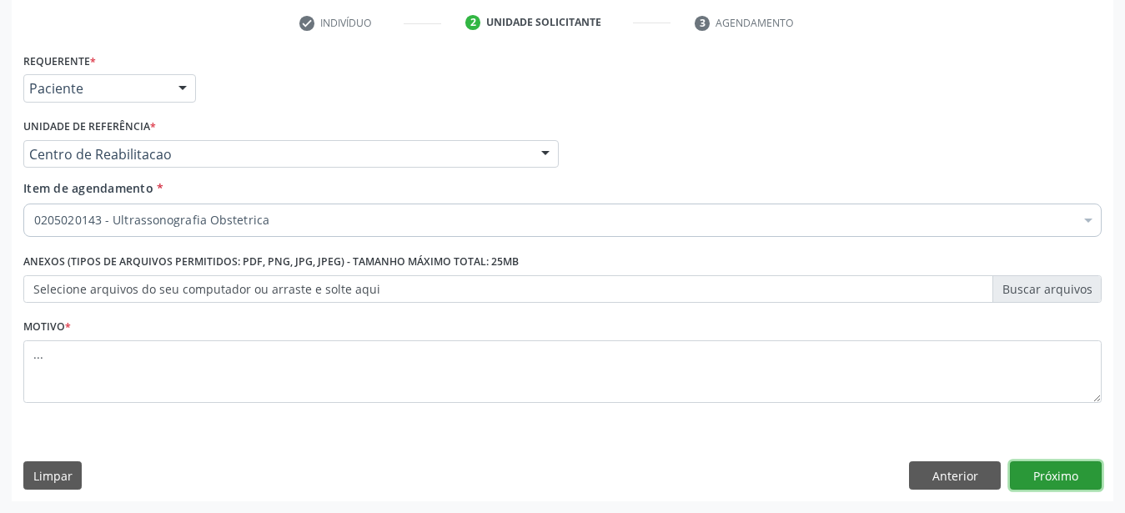
click at [1064, 482] on button "Próximo" at bounding box center [1056, 475] width 92 height 28
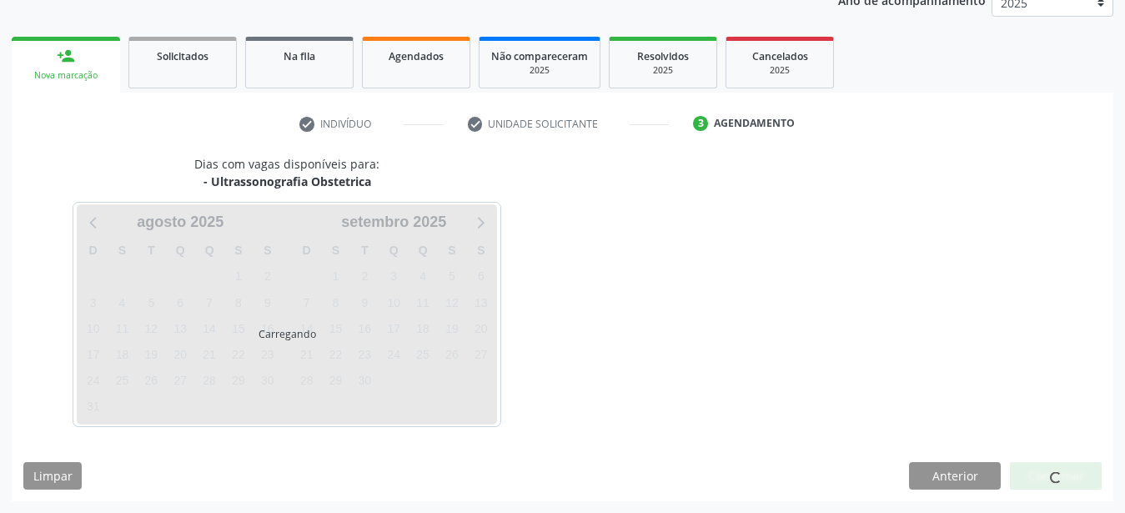
scroll to position [213, 0]
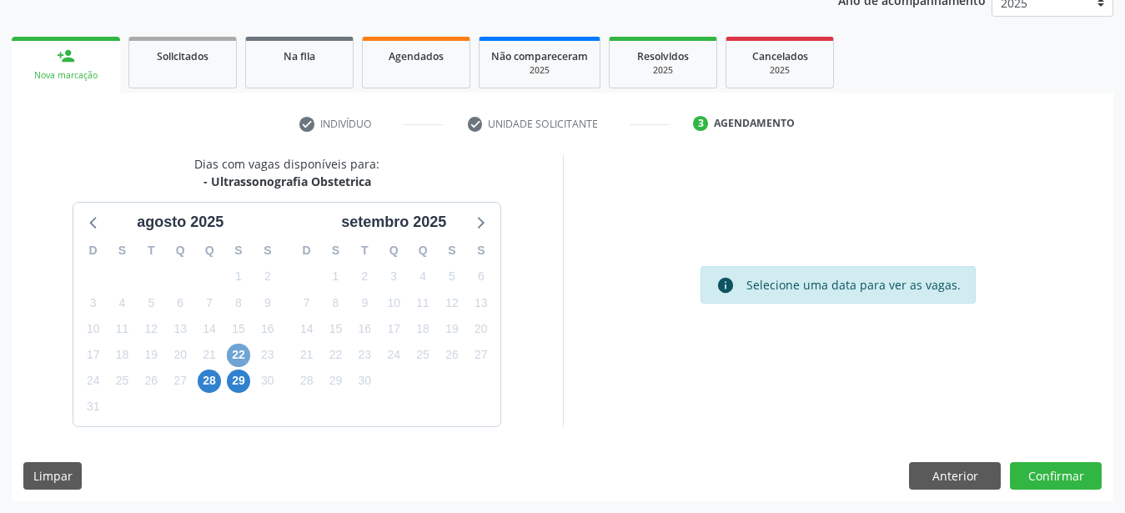
click at [239, 350] on span "22" at bounding box center [238, 355] width 23 height 23
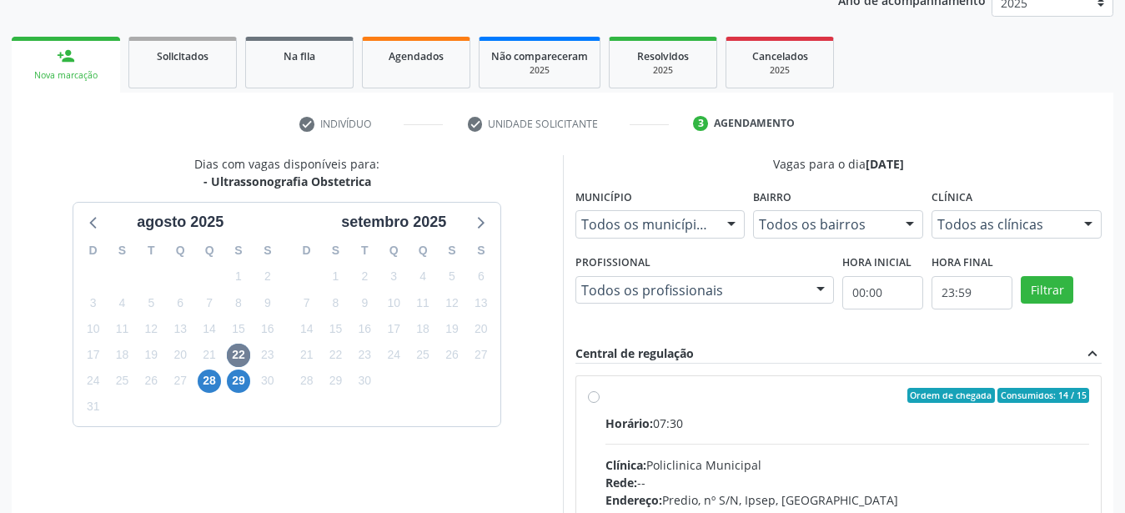
click at [600, 399] on div "Ordem de chegada Consumidos: 14 / 15 Horário: 07:30 Clínica: Policlinica Munici…" at bounding box center [839, 516] width 502 height 256
radio input "true"
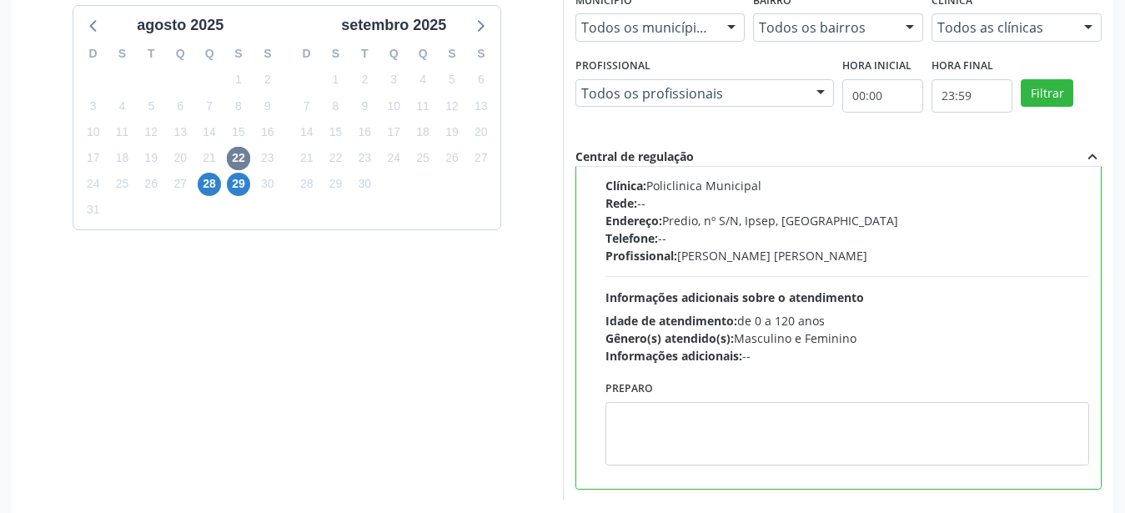
scroll to position [468, 0]
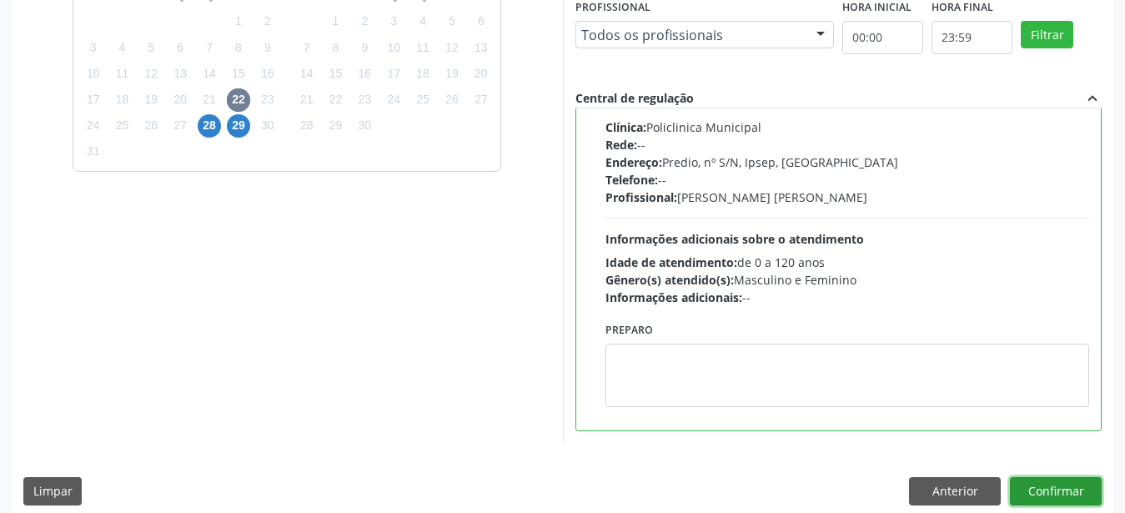
click at [1045, 499] on button "Confirmar" at bounding box center [1056, 491] width 92 height 28
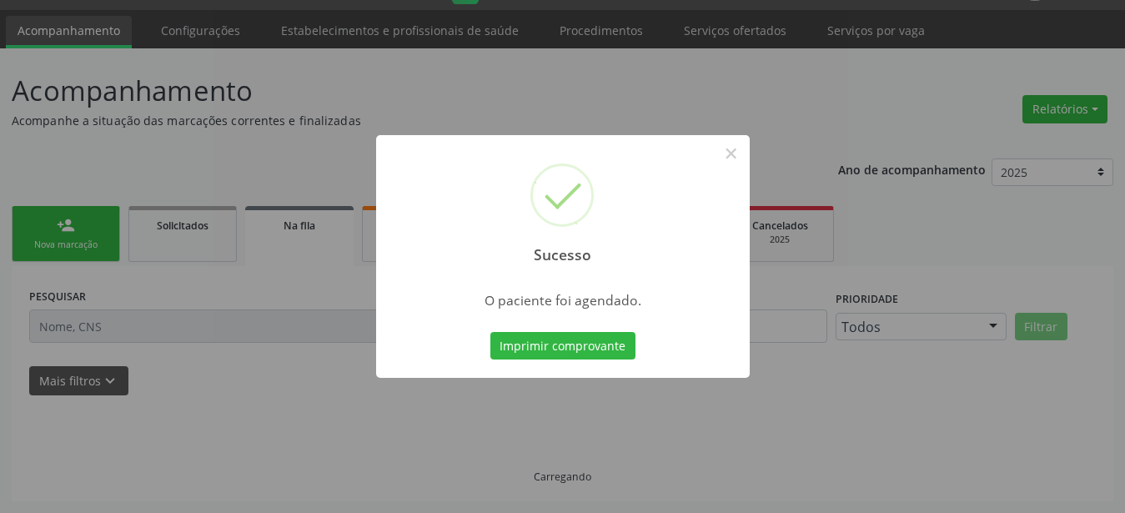
scroll to position [43, 0]
click at [605, 348] on button "Imprimir comprovante" at bounding box center [562, 346] width 145 height 28
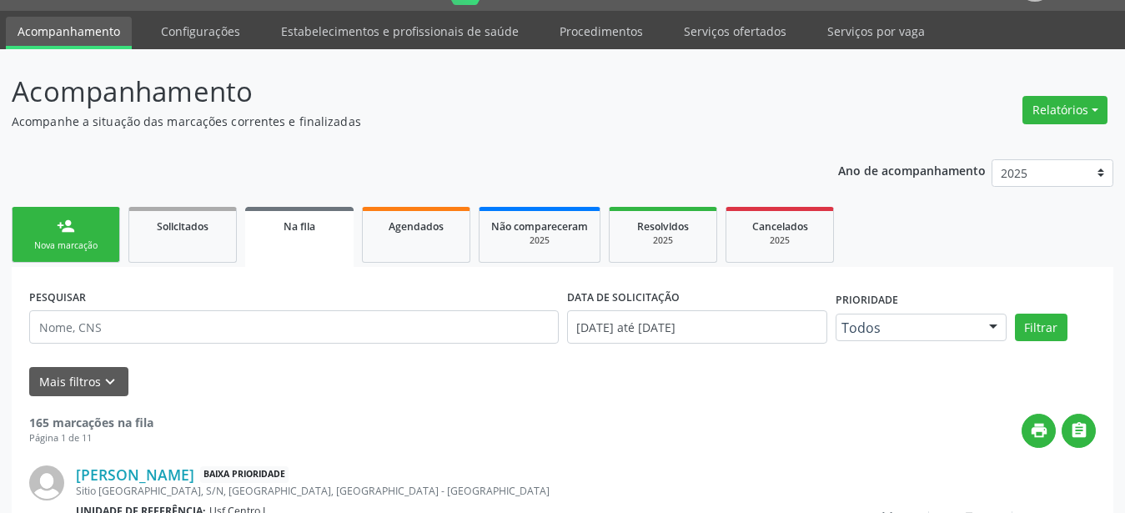
scroll to position [42, 0]
